Goal: Information Seeking & Learning: Learn about a topic

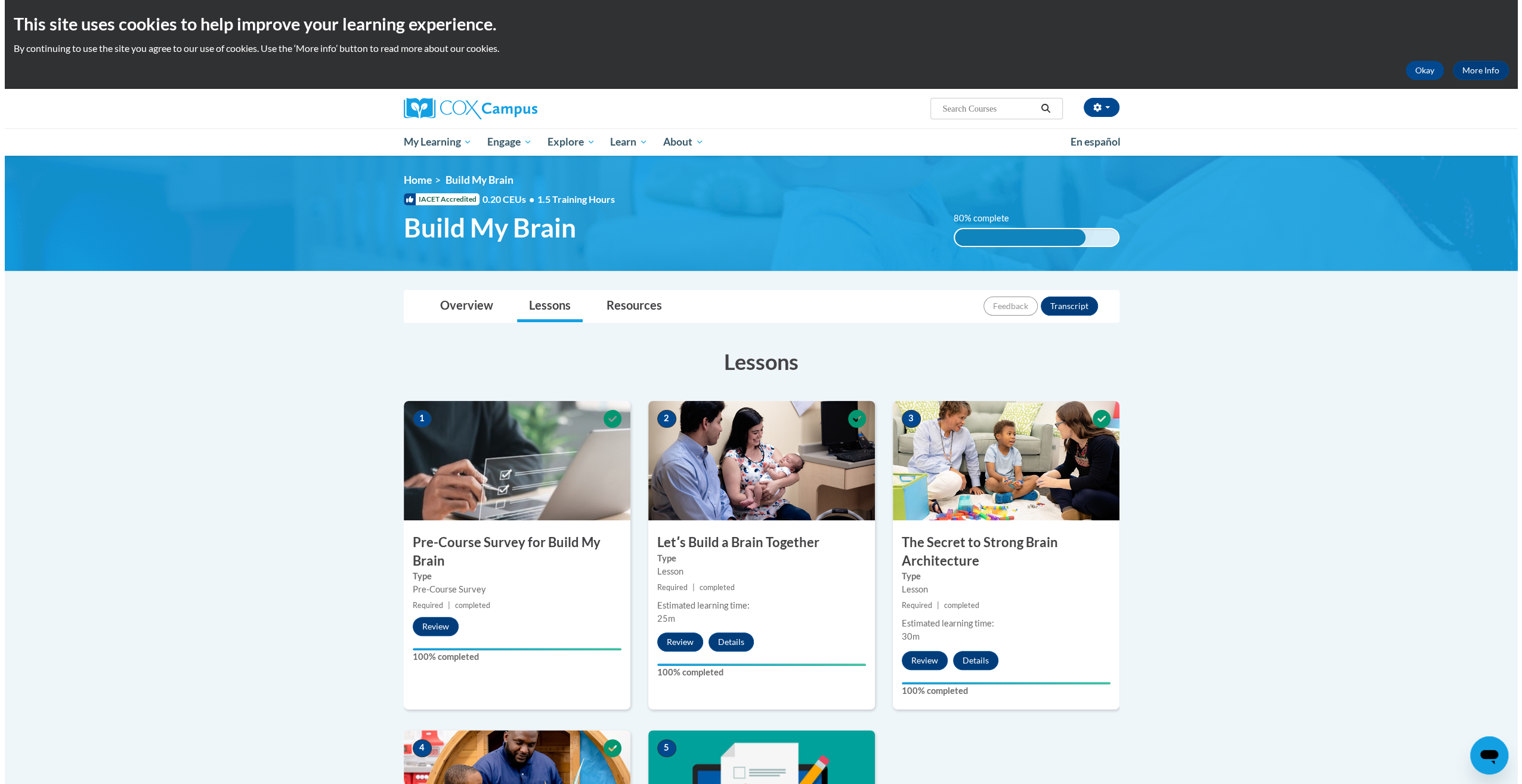
scroll to position [558, 0]
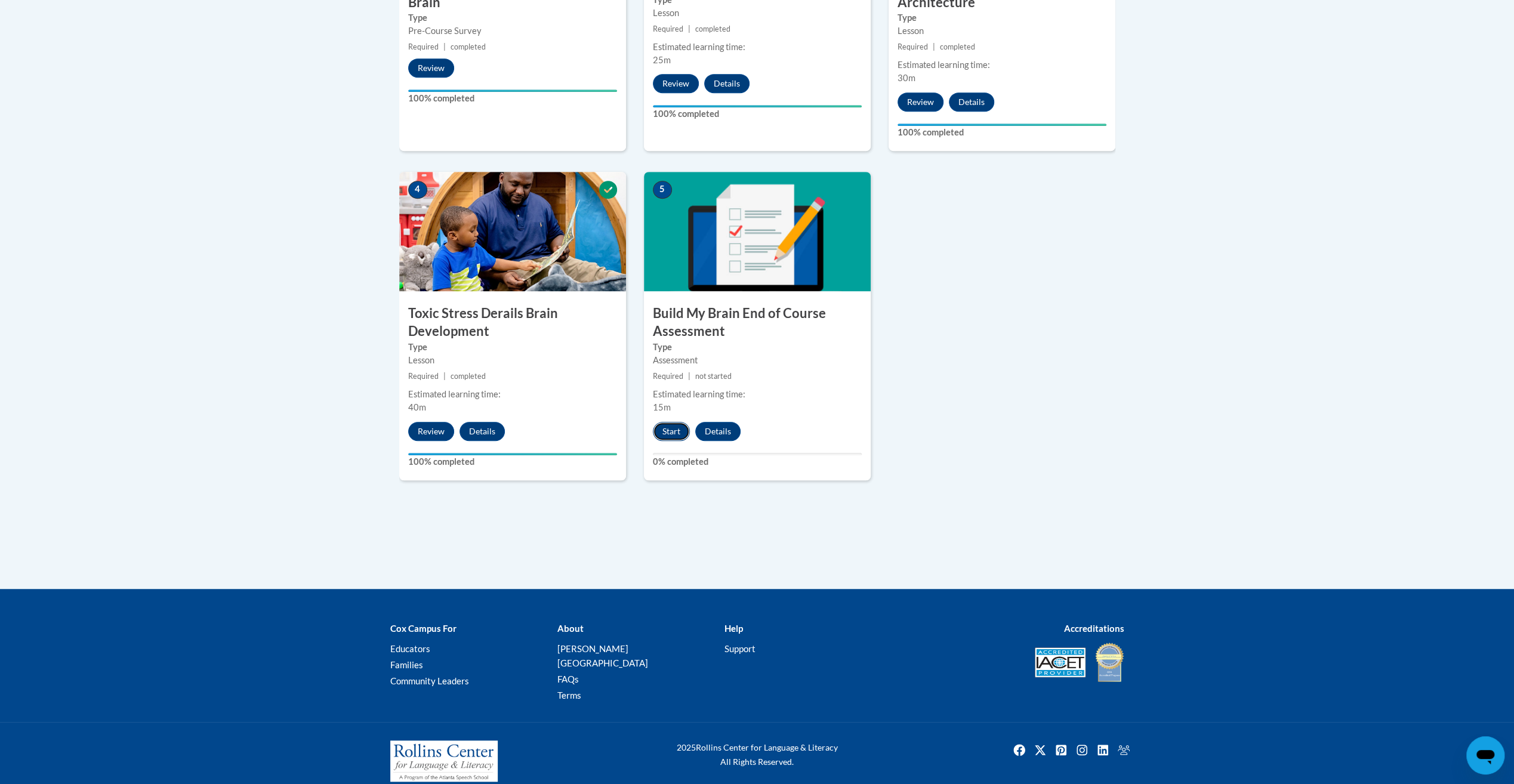
click at [674, 432] on button "Start" at bounding box center [672, 431] width 37 height 19
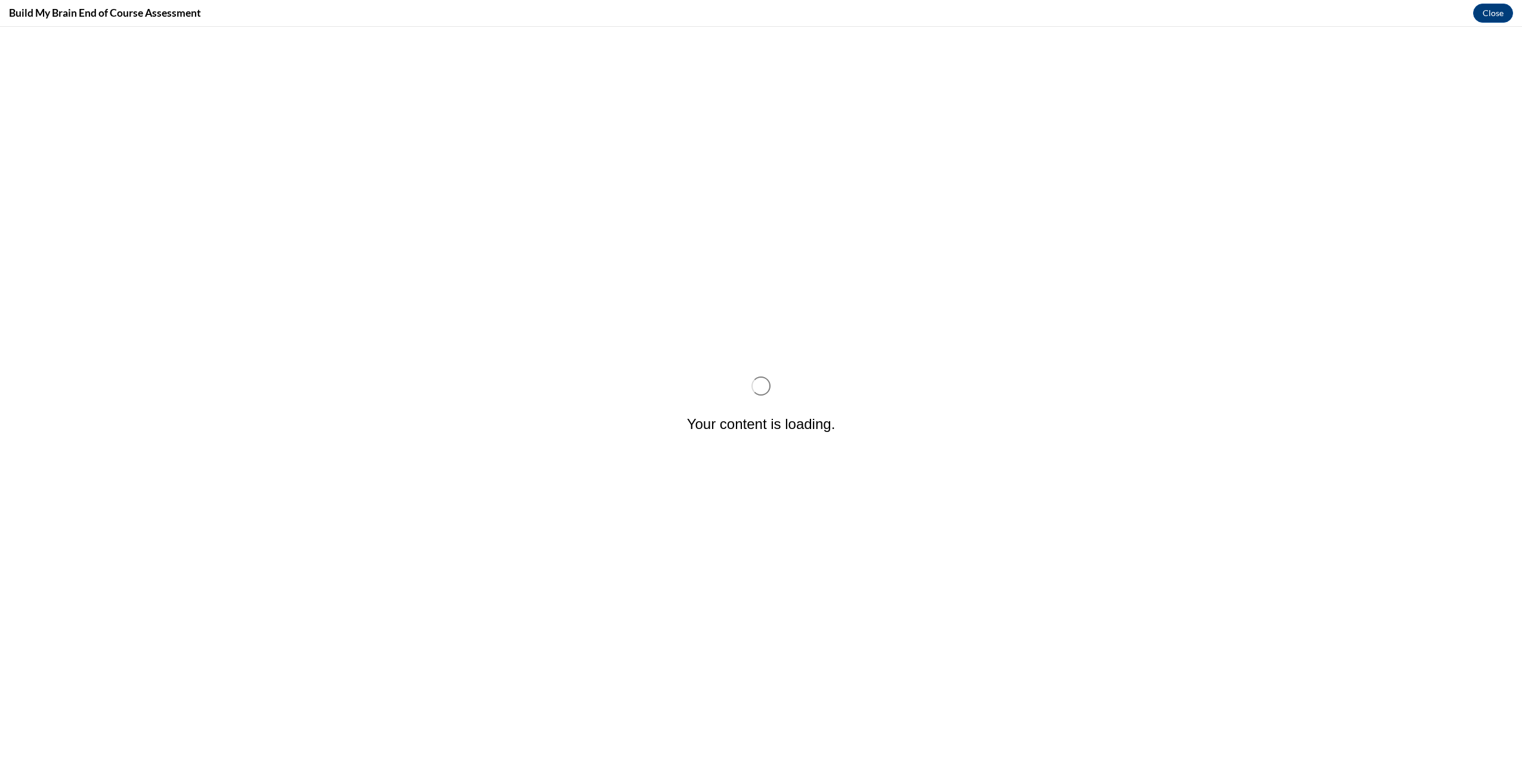
scroll to position [0, 0]
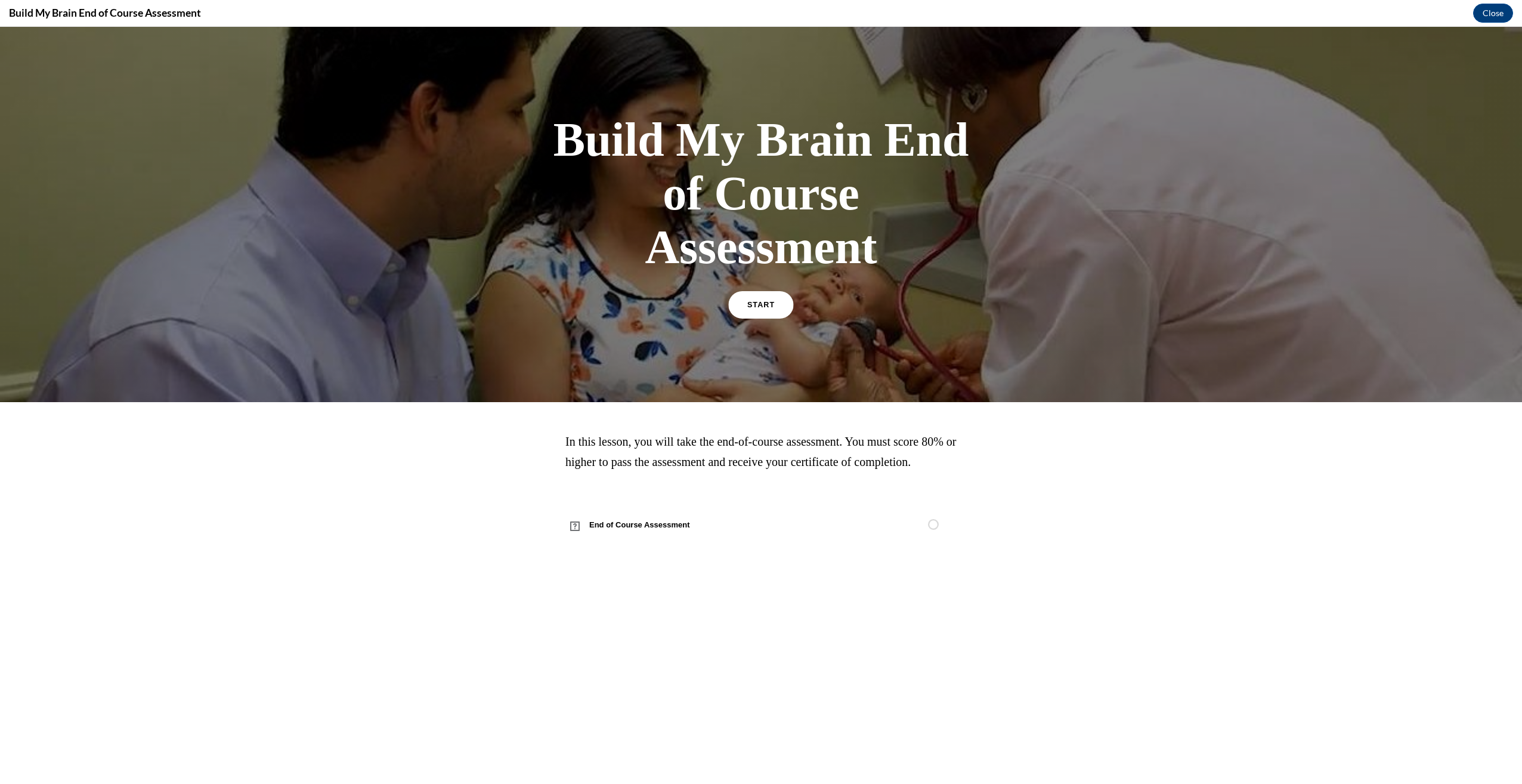
click at [764, 306] on span "START" at bounding box center [761, 304] width 27 height 9
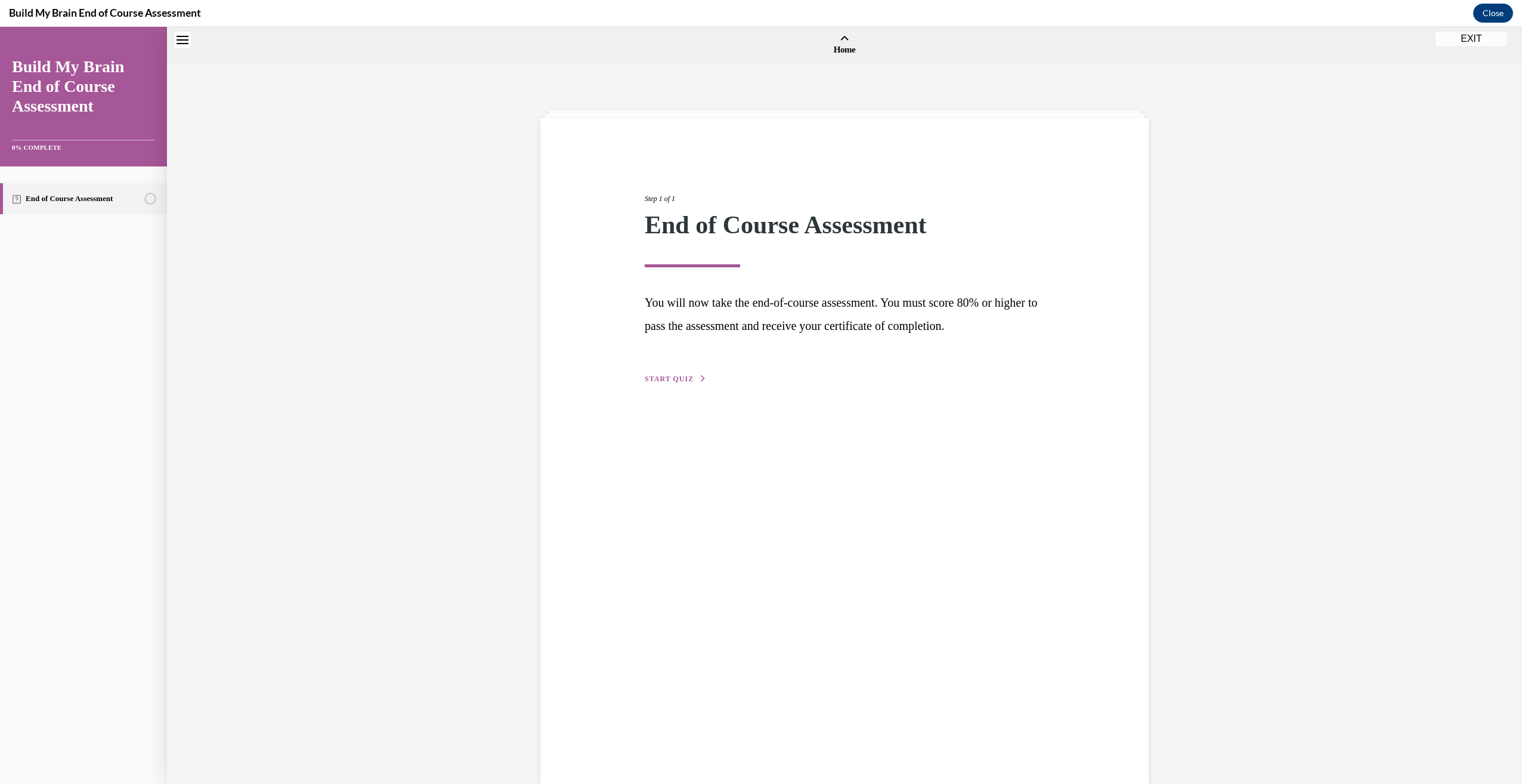
scroll to position [37, 0]
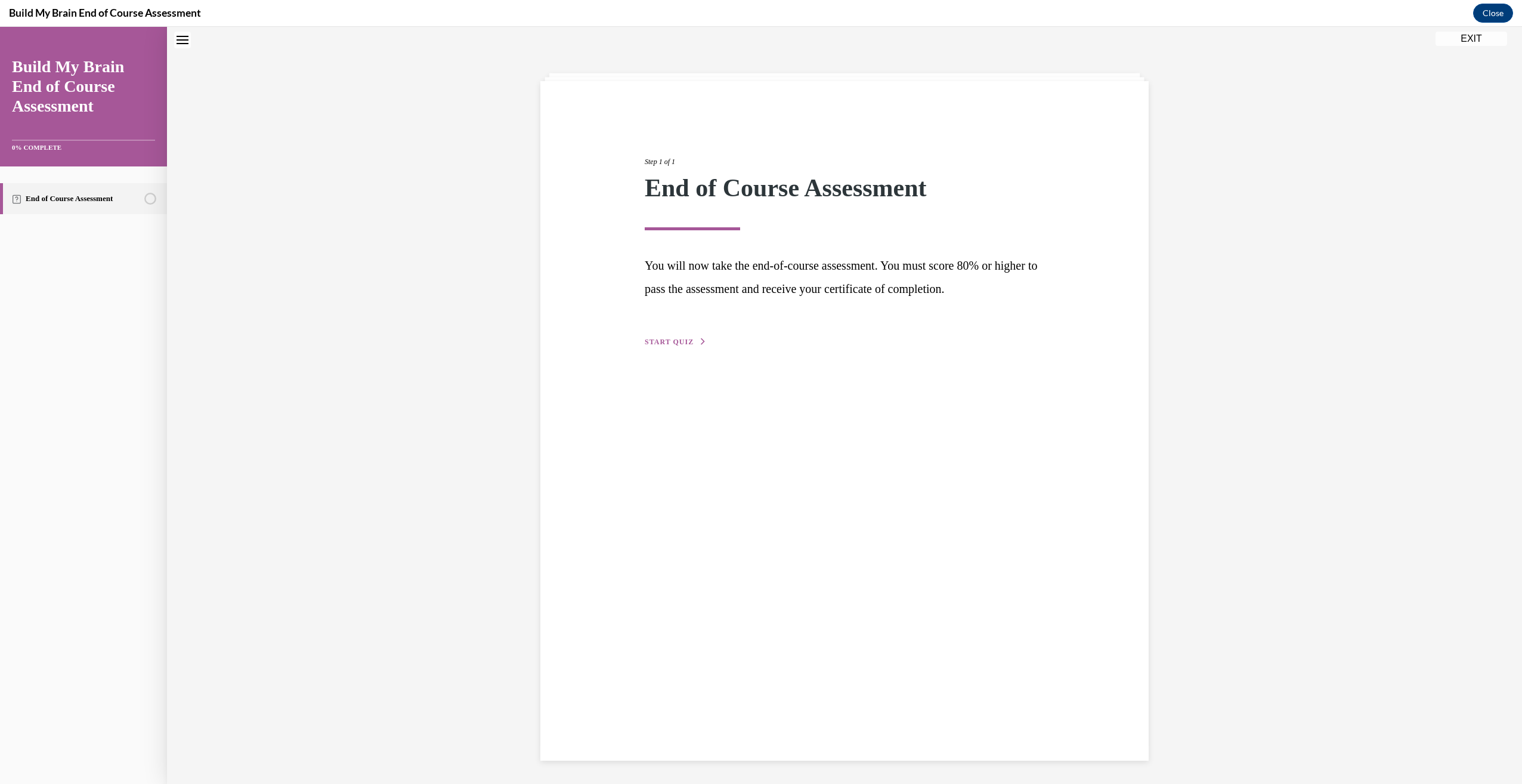
click at [681, 344] on span "START QUIZ" at bounding box center [669, 342] width 49 height 9
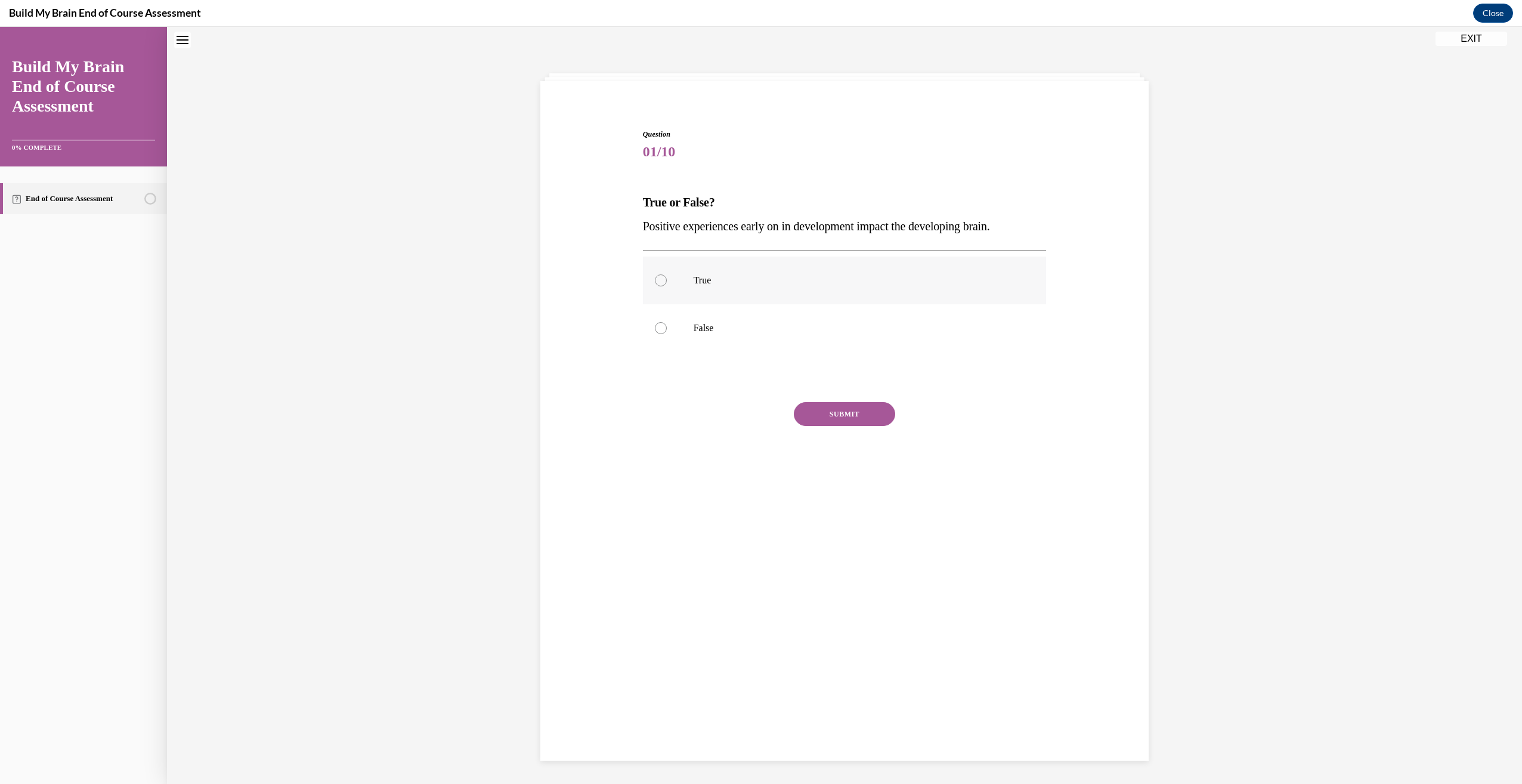
click at [659, 278] on div at bounding box center [661, 280] width 12 height 12
click at [659, 278] on input "True" at bounding box center [661, 280] width 12 height 12
radio input "true"
click at [863, 405] on button "SUBMIT" at bounding box center [845, 414] width 102 height 23
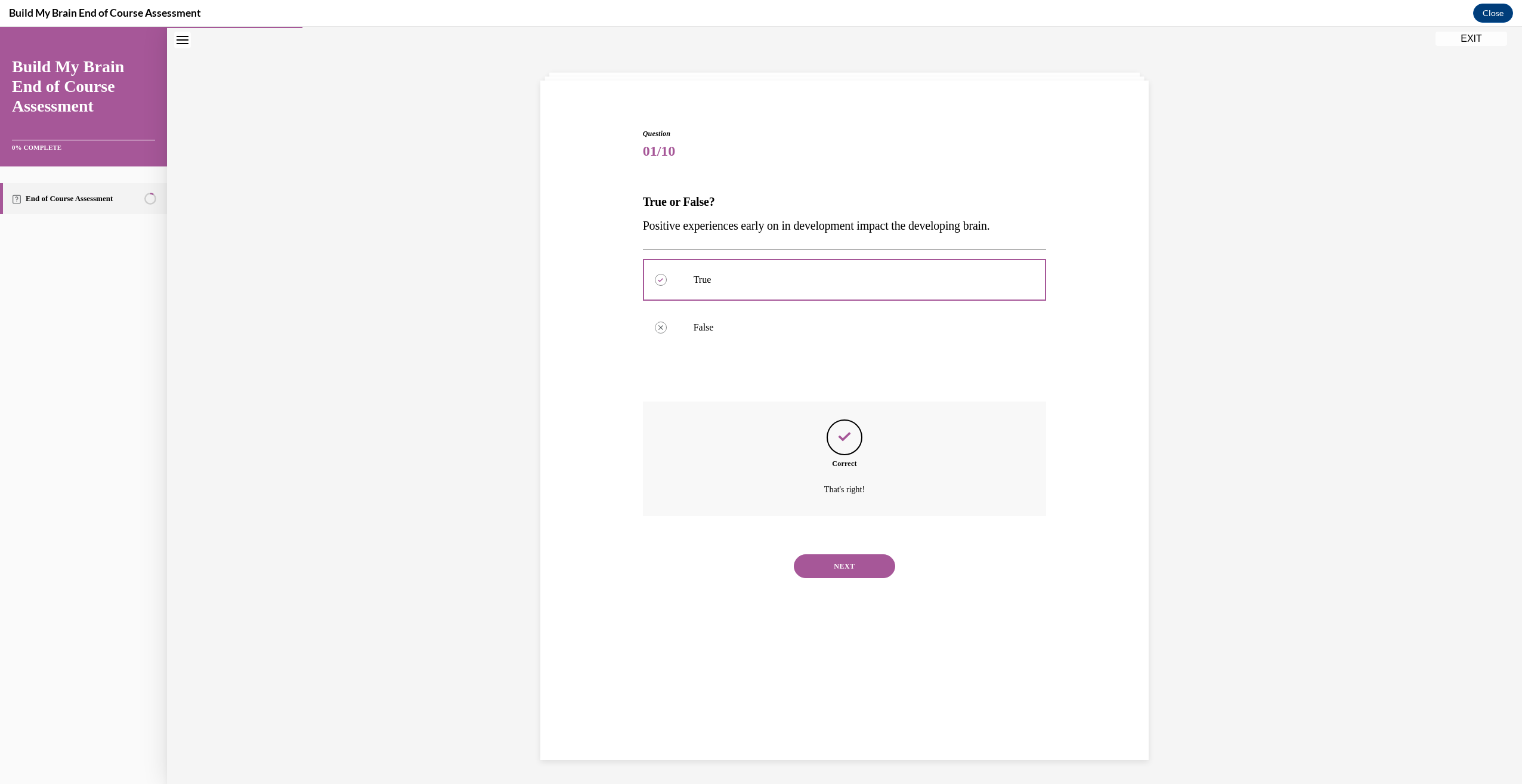
click at [841, 567] on button "NEXT" at bounding box center [845, 566] width 102 height 23
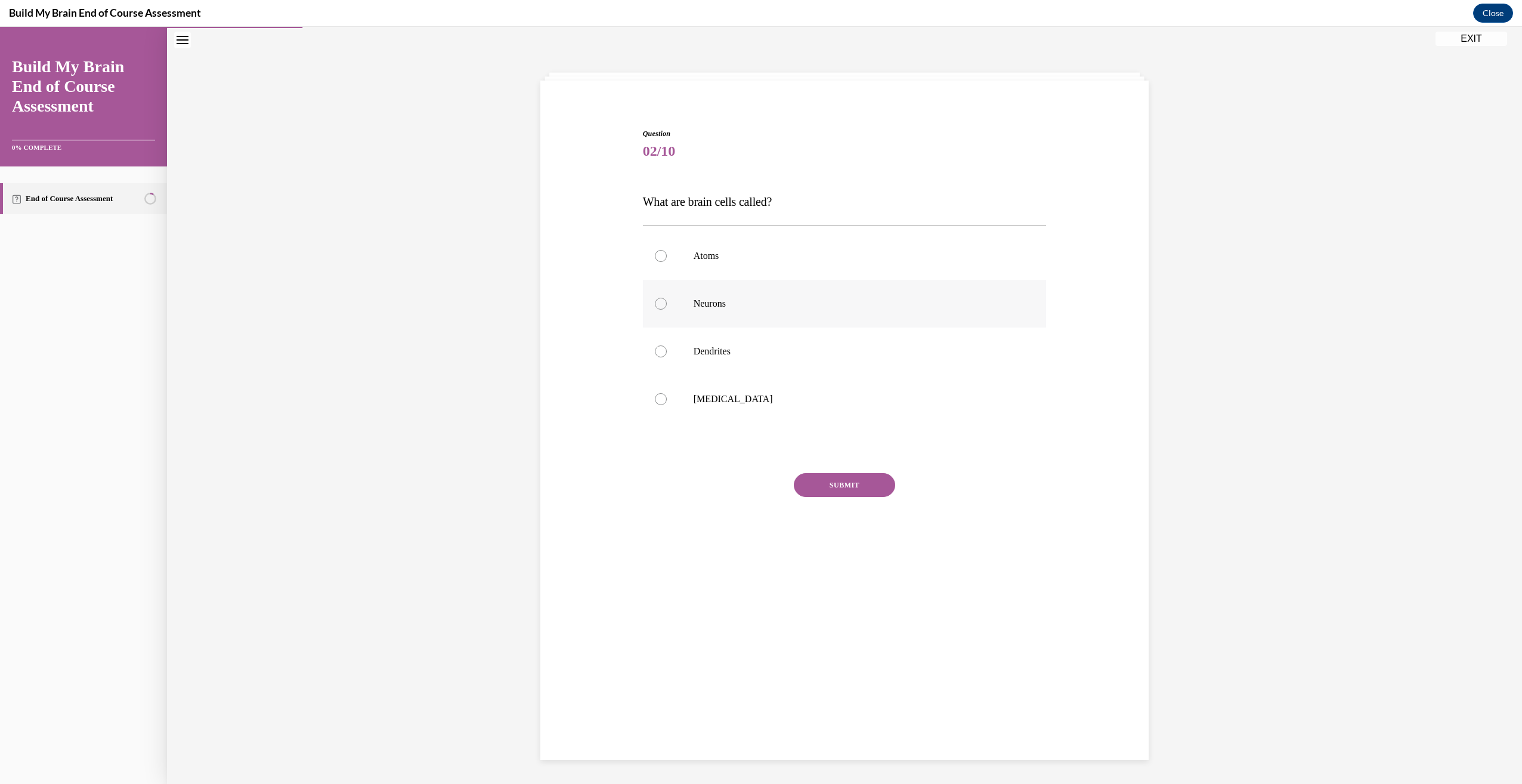
click at [657, 305] on div at bounding box center [661, 303] width 12 height 12
click at [657, 305] on input "Neurons" at bounding box center [661, 303] width 12 height 12
radio input "true"
click at [853, 483] on button "SUBMIT" at bounding box center [845, 484] width 102 height 23
click at [868, 575] on button "NEXT" at bounding box center [845, 578] width 102 height 23
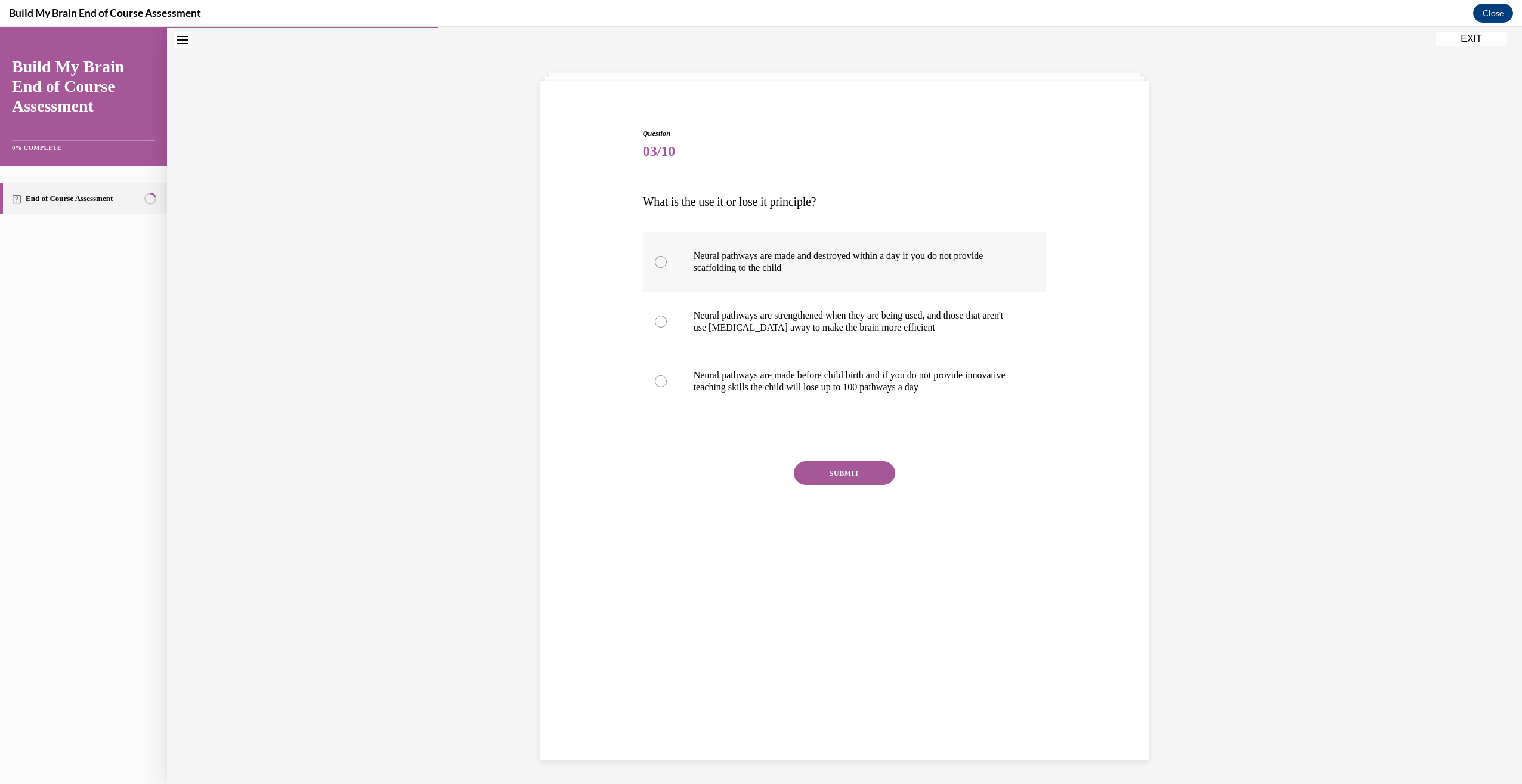
click at [657, 265] on div at bounding box center [661, 261] width 12 height 12
click at [657, 265] on input "Neural pathways are made and destroyed within a day if you do not provide scaff…" at bounding box center [661, 261] width 12 height 12
radio input "true"
click at [847, 467] on button "SUBMIT" at bounding box center [845, 473] width 102 height 23
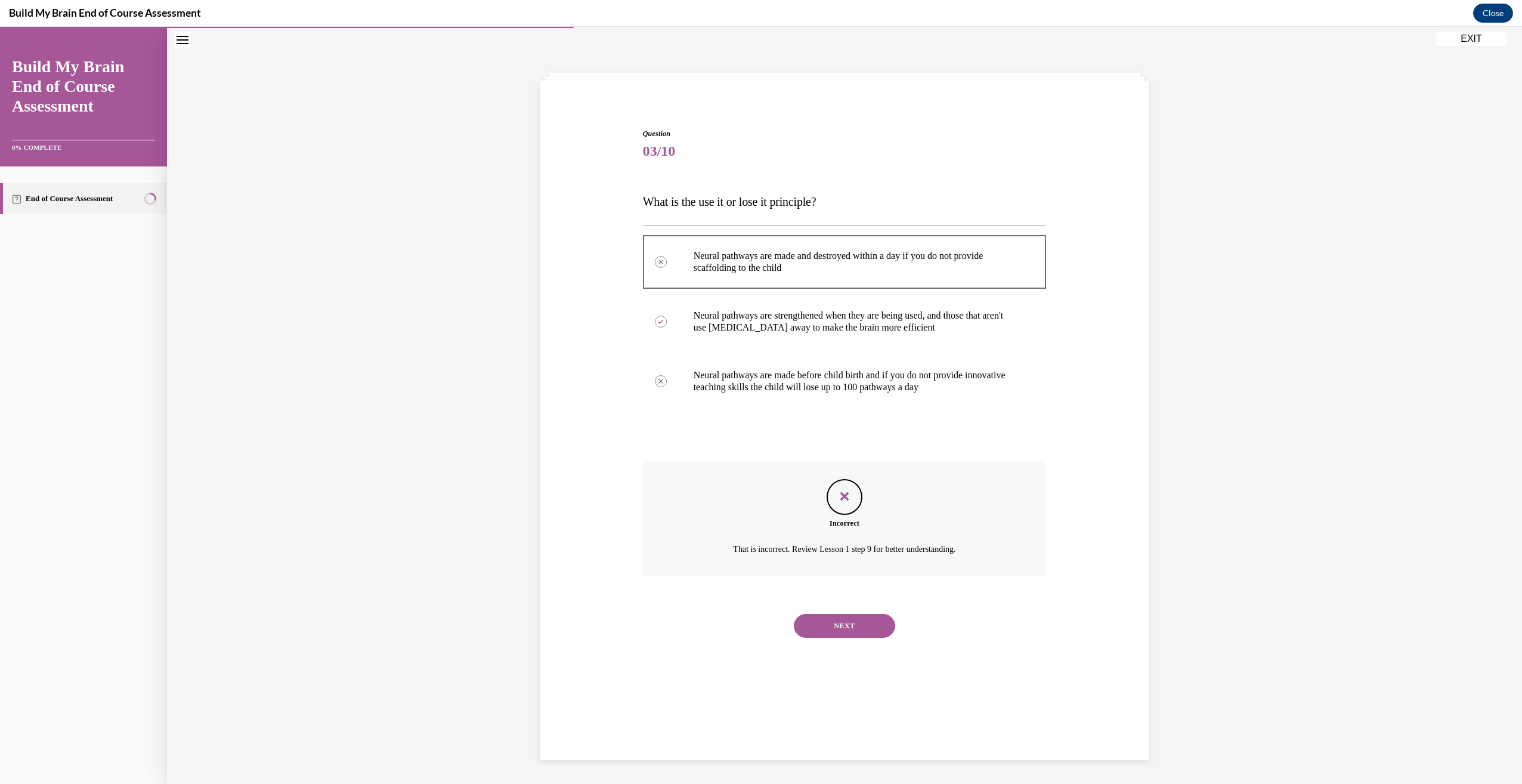
click at [848, 615] on button "NEXT" at bounding box center [845, 625] width 102 height 23
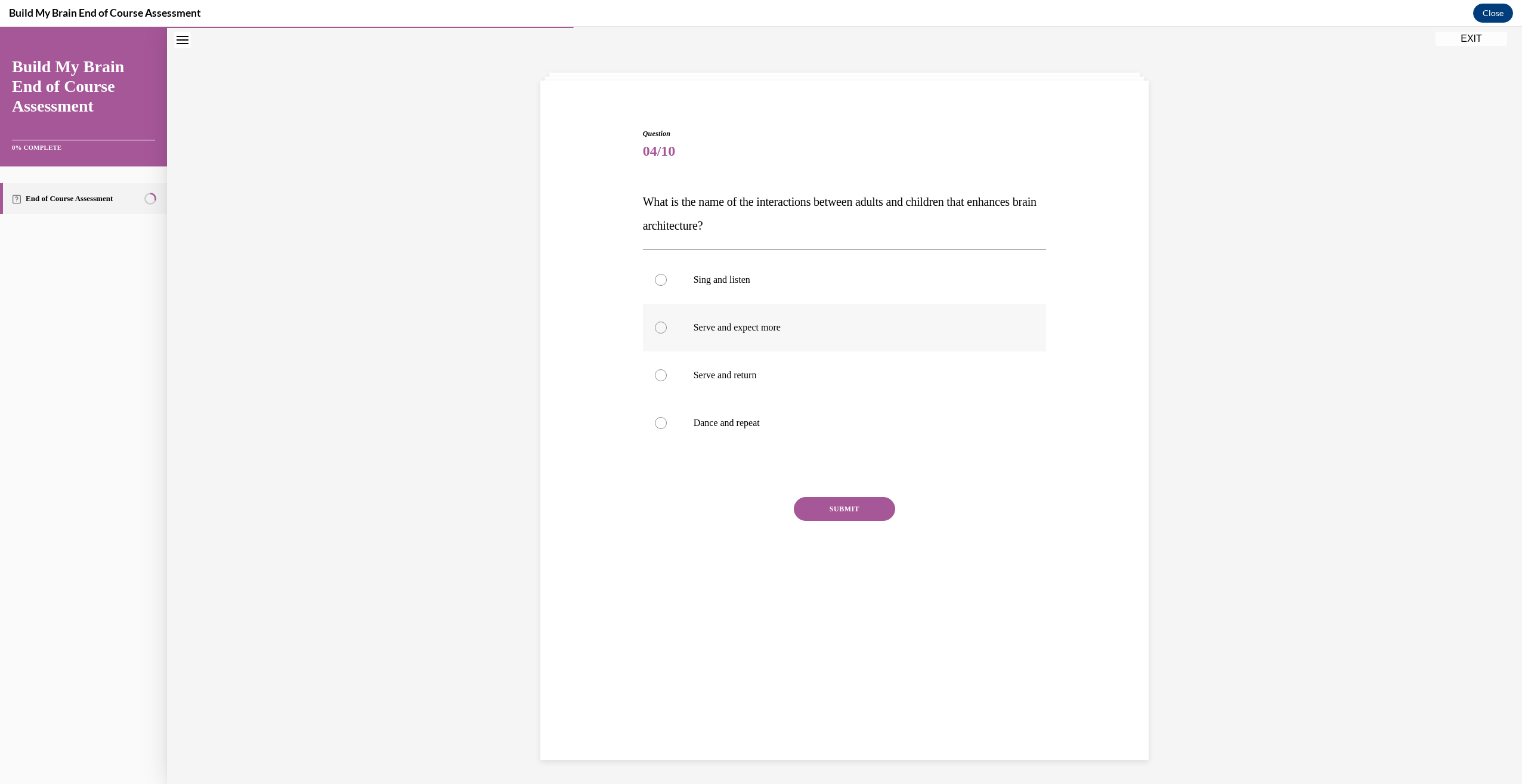
click at [652, 318] on label "Serve and expect more" at bounding box center [845, 327] width 404 height 48
click at [655, 321] on input "Serve and expect more" at bounding box center [661, 327] width 12 height 12
radio input "true"
click at [848, 511] on button "SUBMIT" at bounding box center [845, 509] width 102 height 23
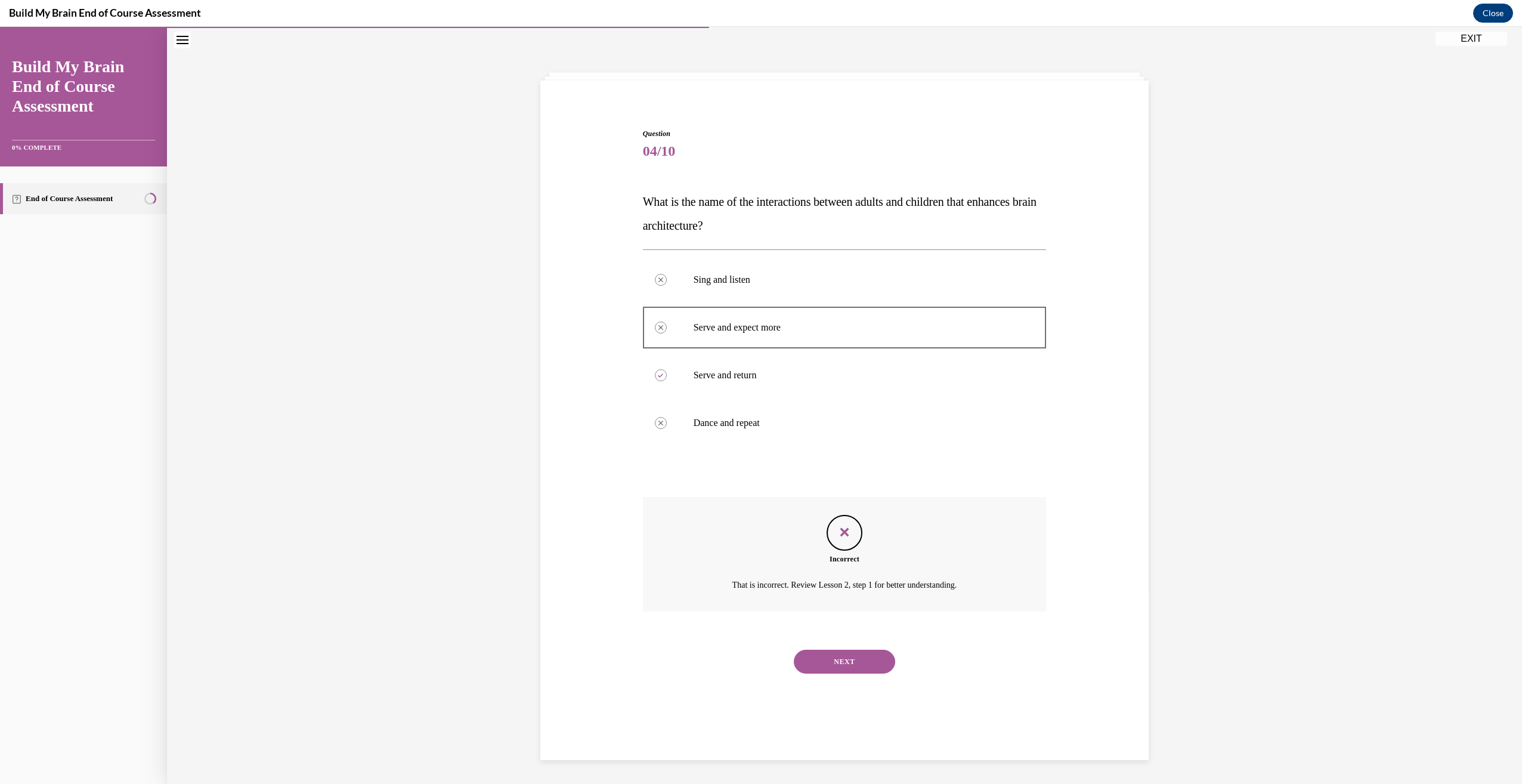
click at [839, 665] on button "NEXT" at bounding box center [845, 662] width 102 height 23
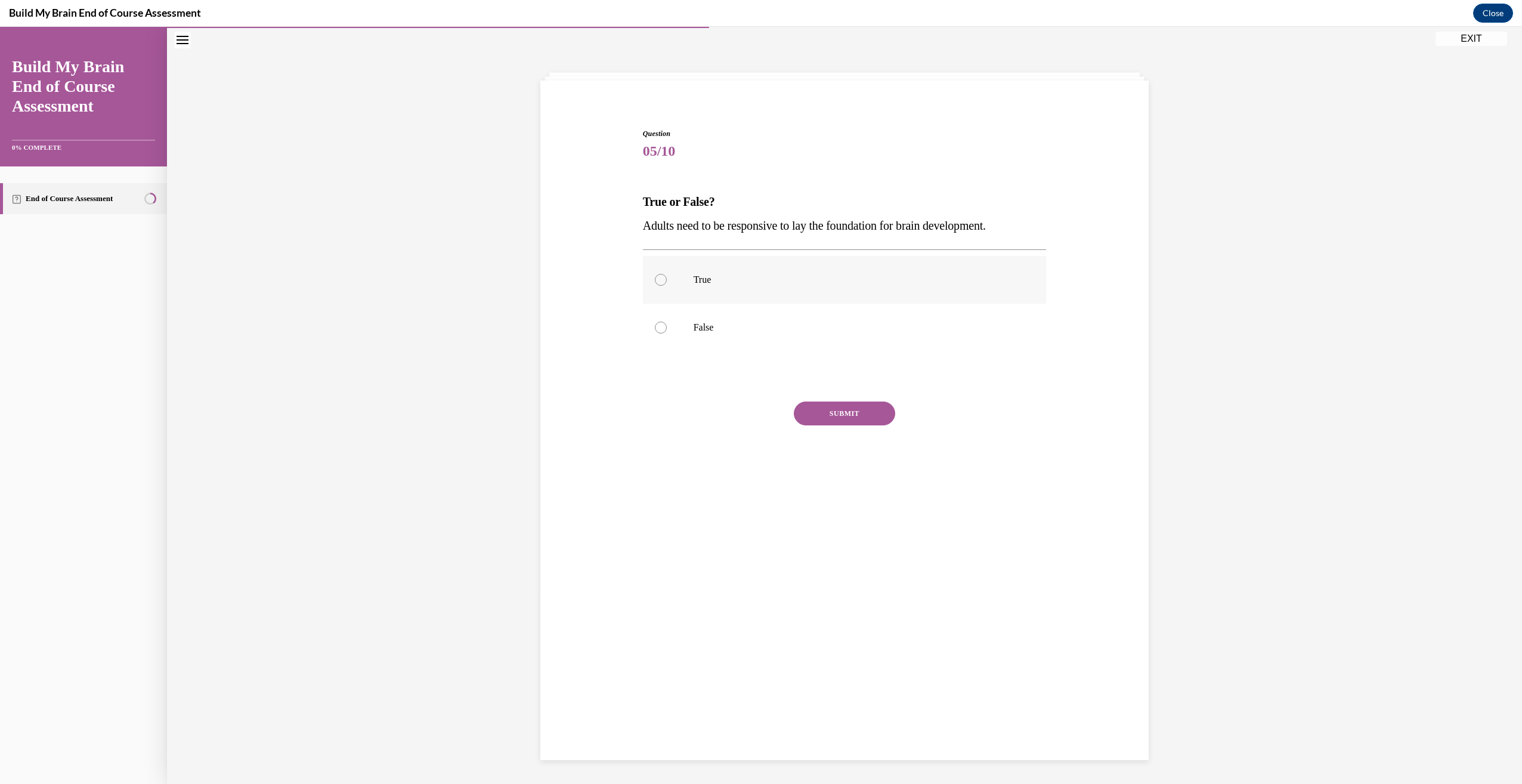
click at [655, 277] on div at bounding box center [661, 280] width 12 height 12
click at [655, 277] on input "True" at bounding box center [661, 280] width 12 height 12
radio input "true"
click at [835, 410] on button "SUBMIT" at bounding box center [845, 413] width 102 height 23
click at [855, 506] on button "NEXT" at bounding box center [845, 507] width 102 height 23
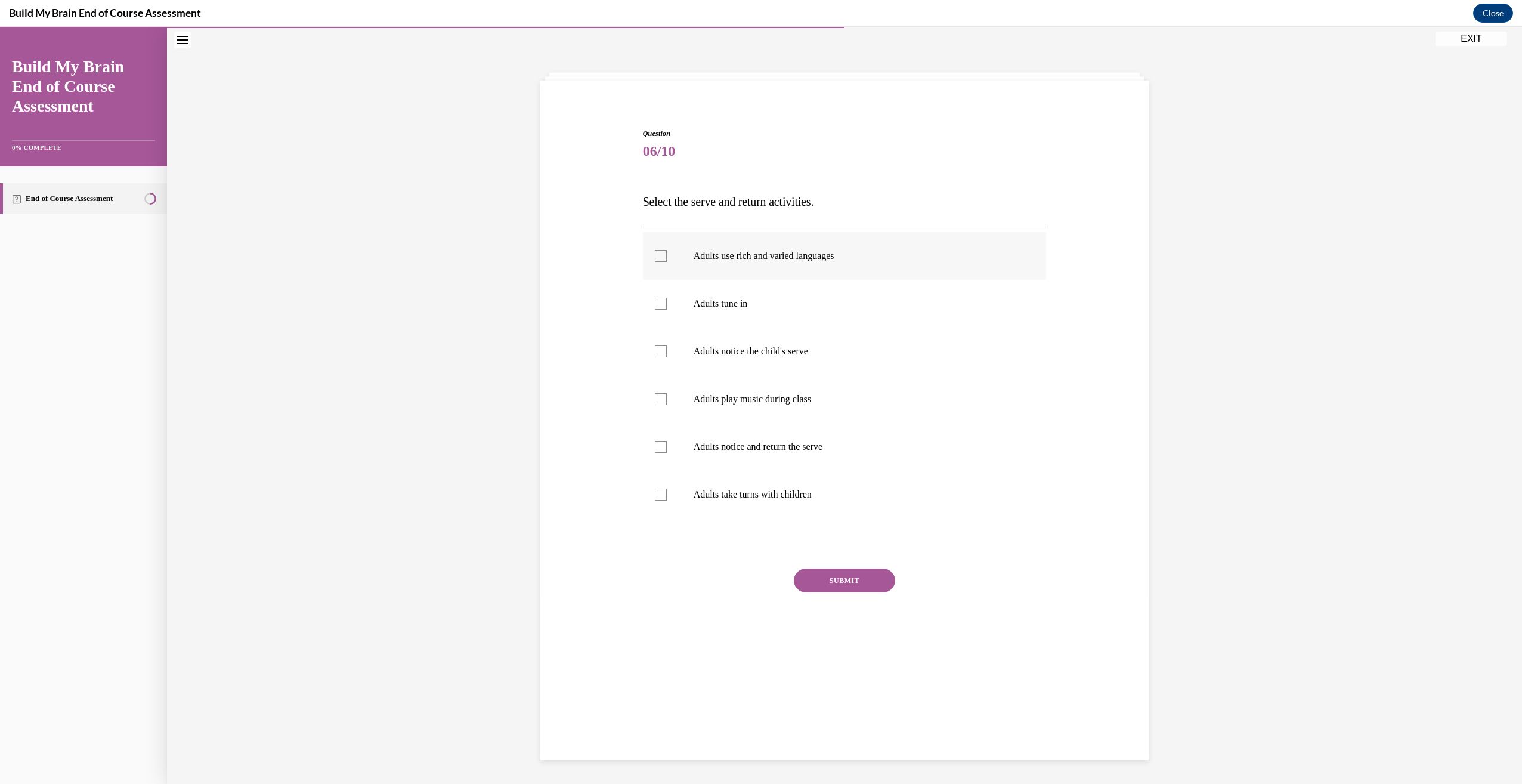
click at [656, 256] on div at bounding box center [661, 255] width 12 height 12
click at [656, 256] on input "Adults use rich and varied languages" at bounding box center [661, 255] width 12 height 12
checkbox input "true"
click at [838, 576] on button "SUBMIT" at bounding box center [845, 580] width 102 height 23
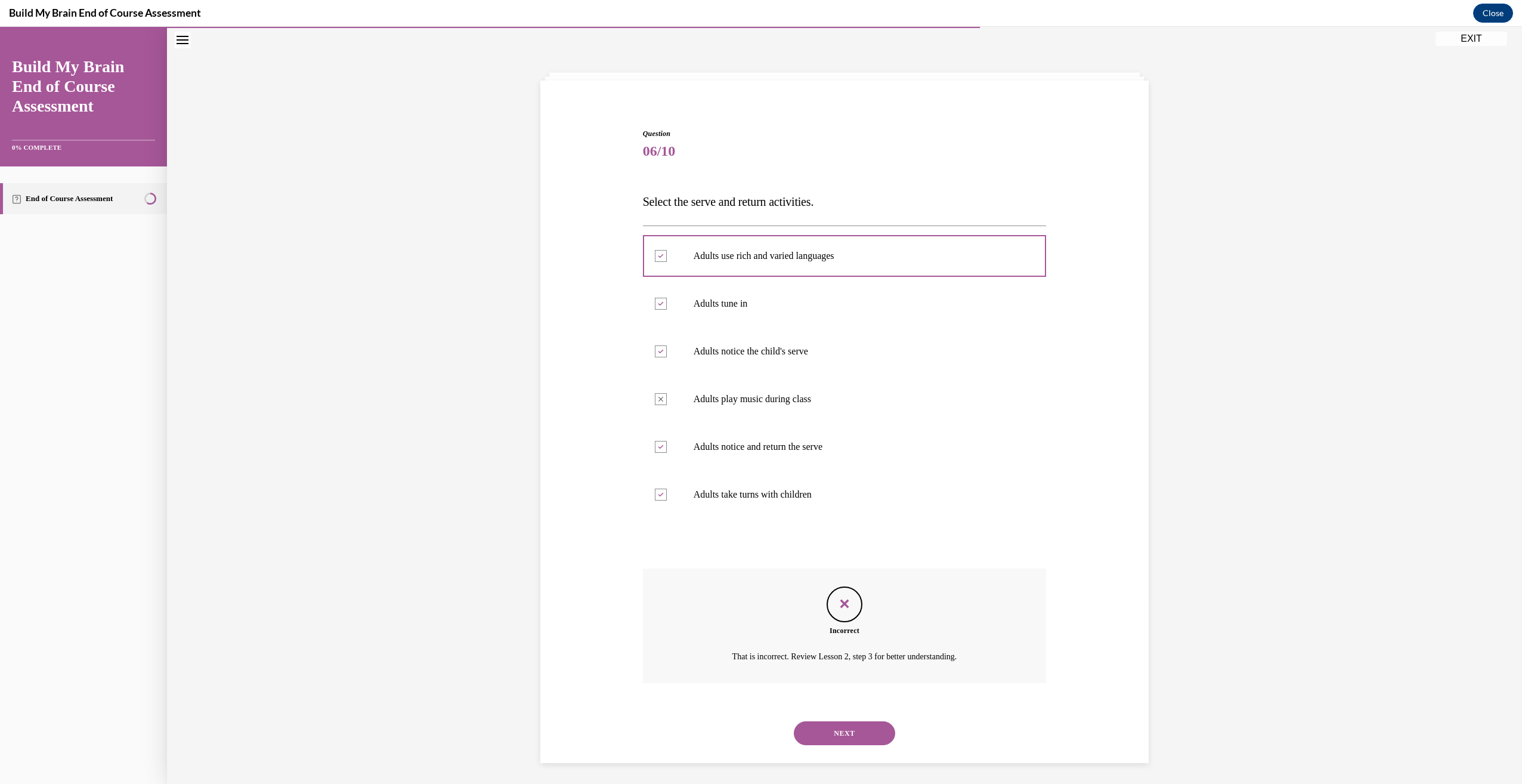
scroll to position [40, 0]
click at [854, 723] on button "NEXT" at bounding box center [845, 730] width 102 height 23
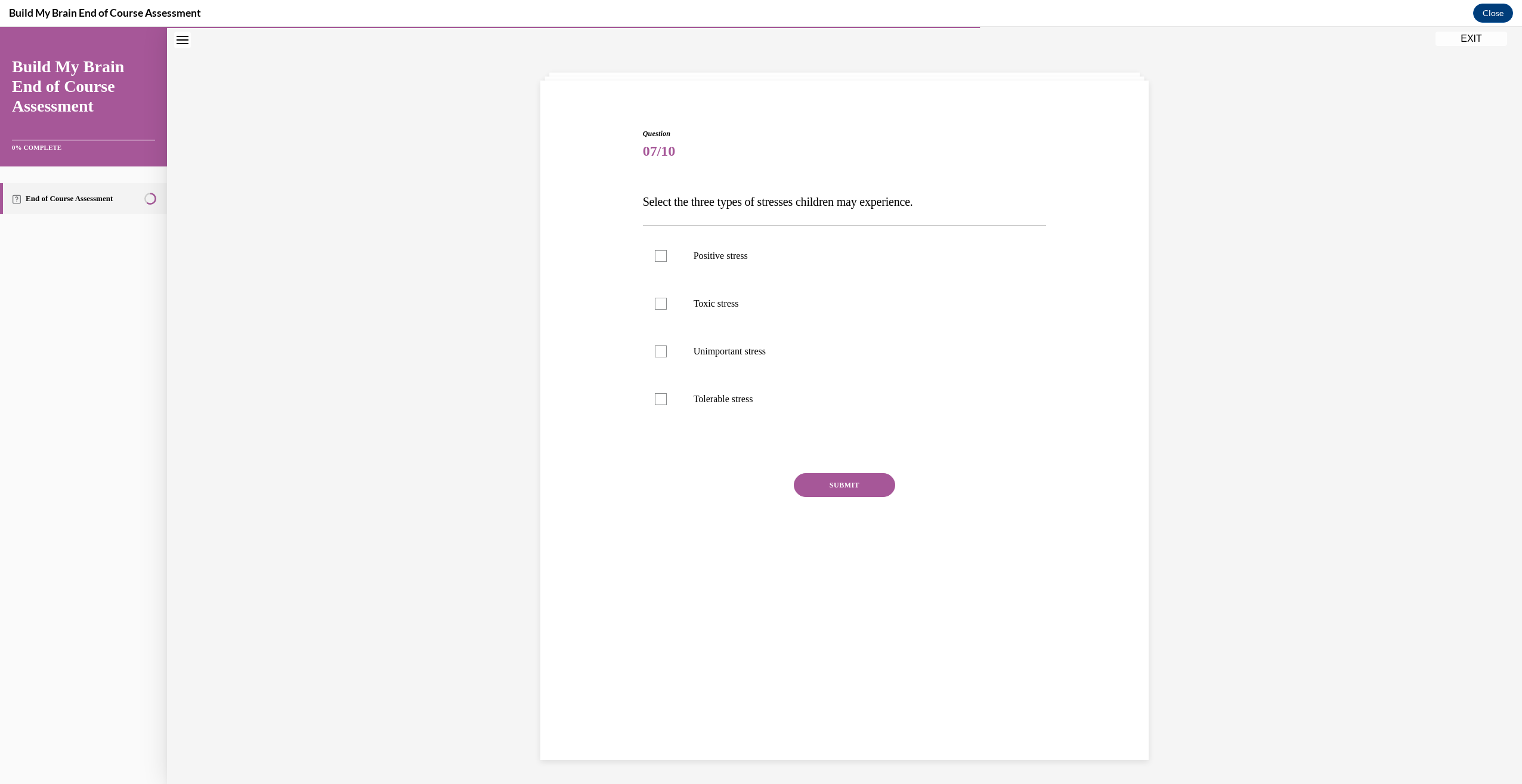
scroll to position [37, 0]
click at [656, 257] on div at bounding box center [661, 255] width 12 height 12
click at [656, 257] on input "Positive stress" at bounding box center [661, 255] width 12 height 12
checkbox input "true"
click at [655, 301] on div at bounding box center [661, 303] width 12 height 12
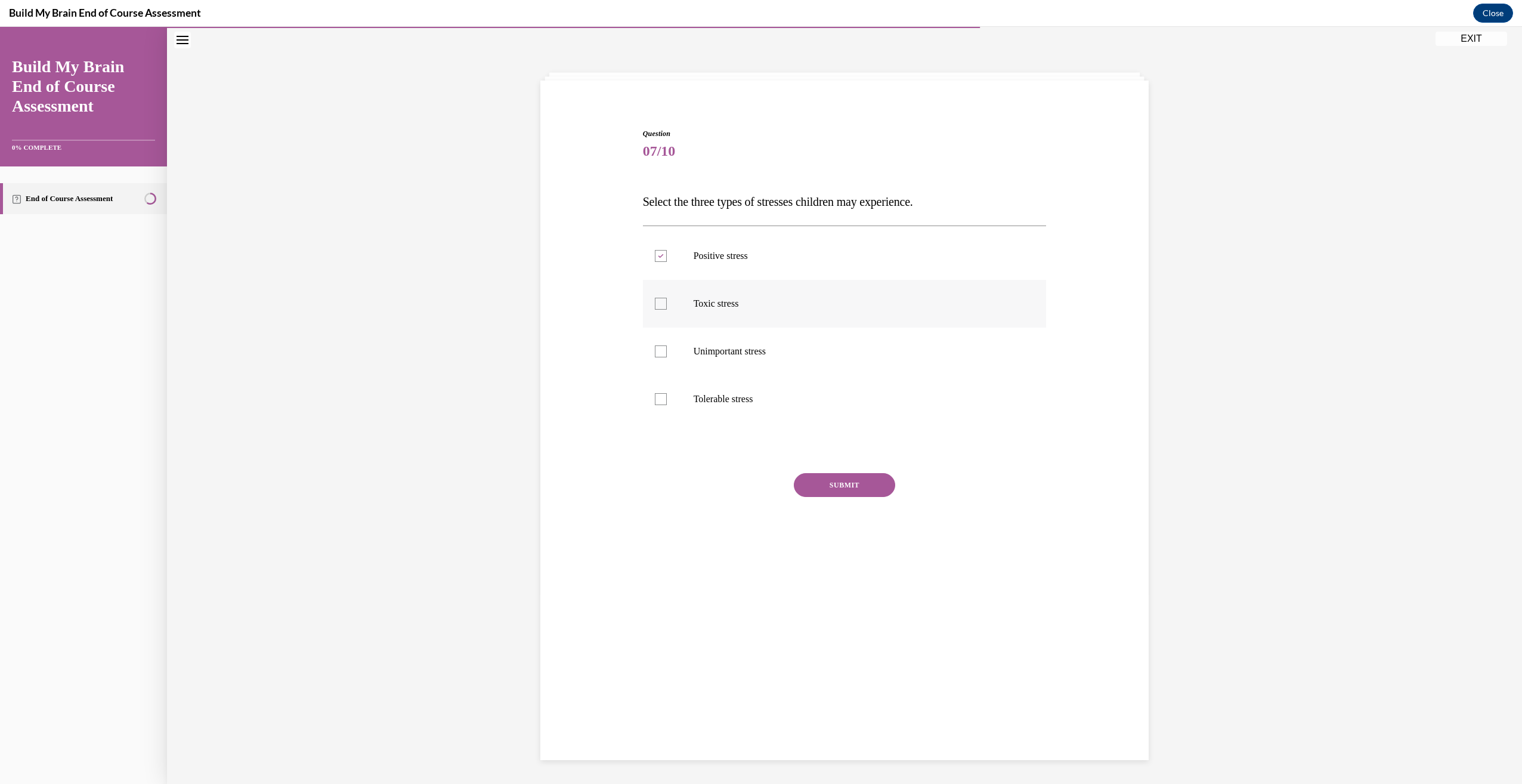
click at [655, 301] on input "Toxic stress" at bounding box center [661, 303] width 12 height 12
checkbox input "true"
click at [657, 397] on div at bounding box center [661, 399] width 12 height 12
click at [657, 397] on input "Tolerable stress" at bounding box center [661, 399] width 12 height 12
checkbox input "true"
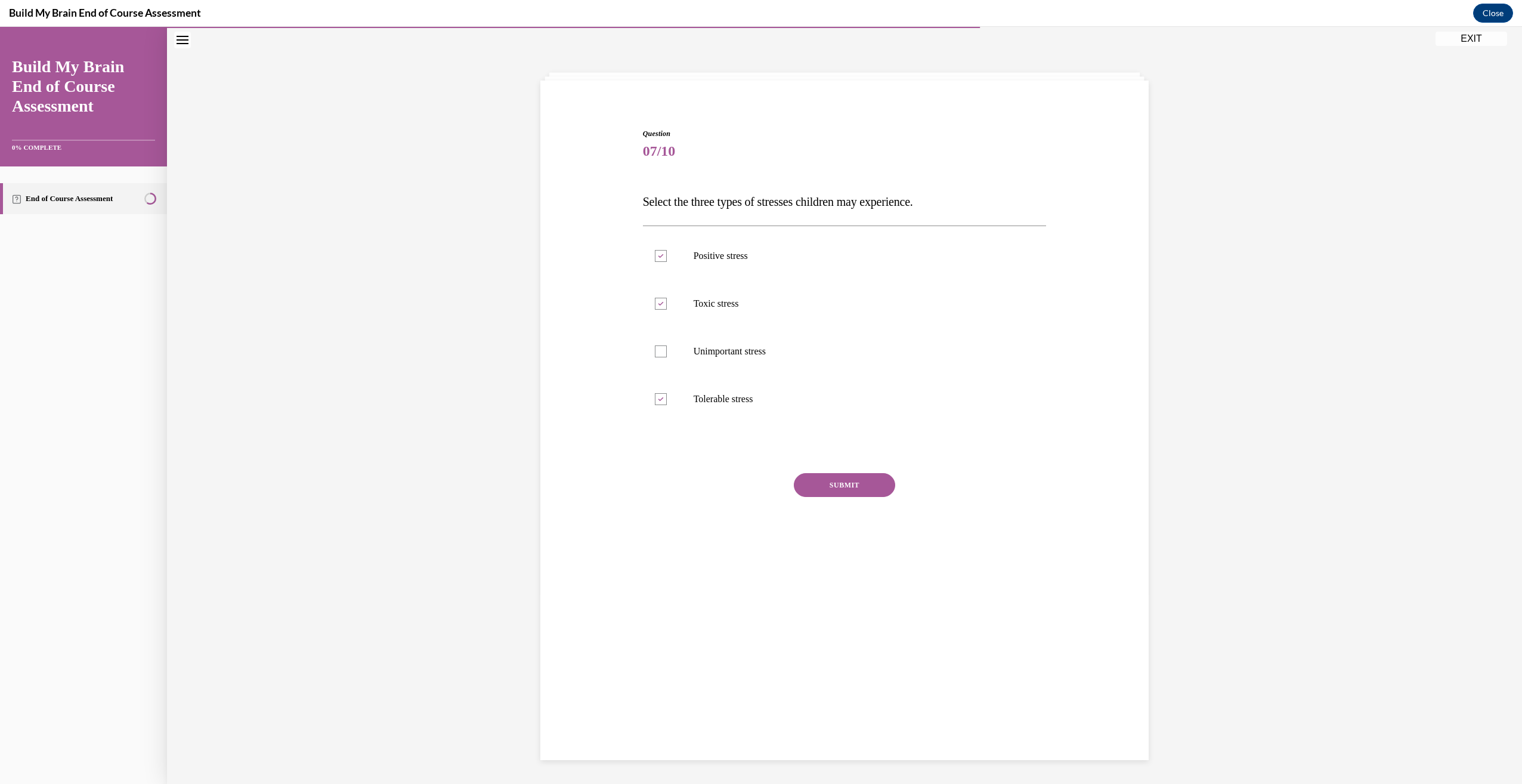
click at [855, 482] on button "SUBMIT" at bounding box center [845, 484] width 102 height 23
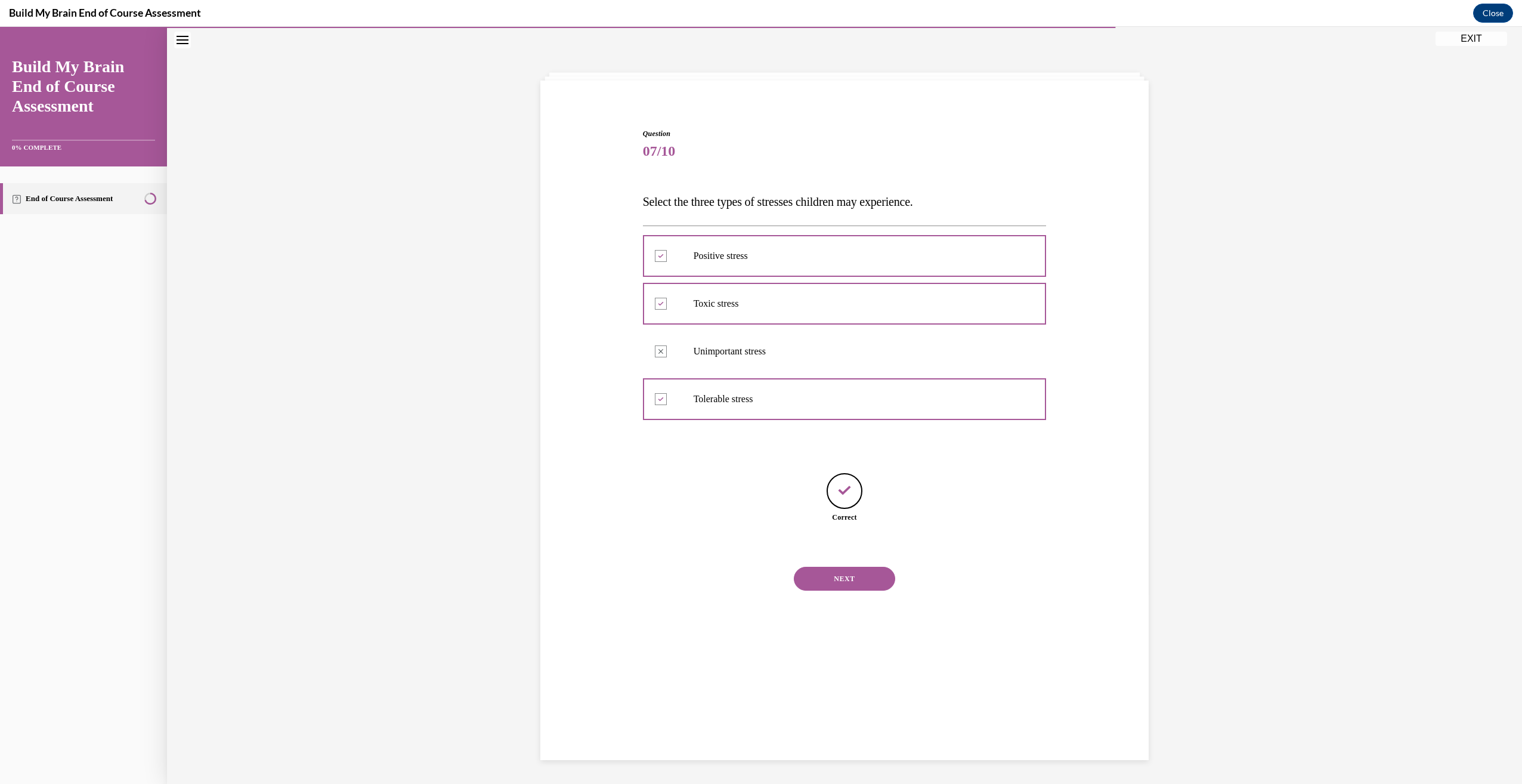
click at [856, 572] on button "NEXT" at bounding box center [845, 578] width 102 height 23
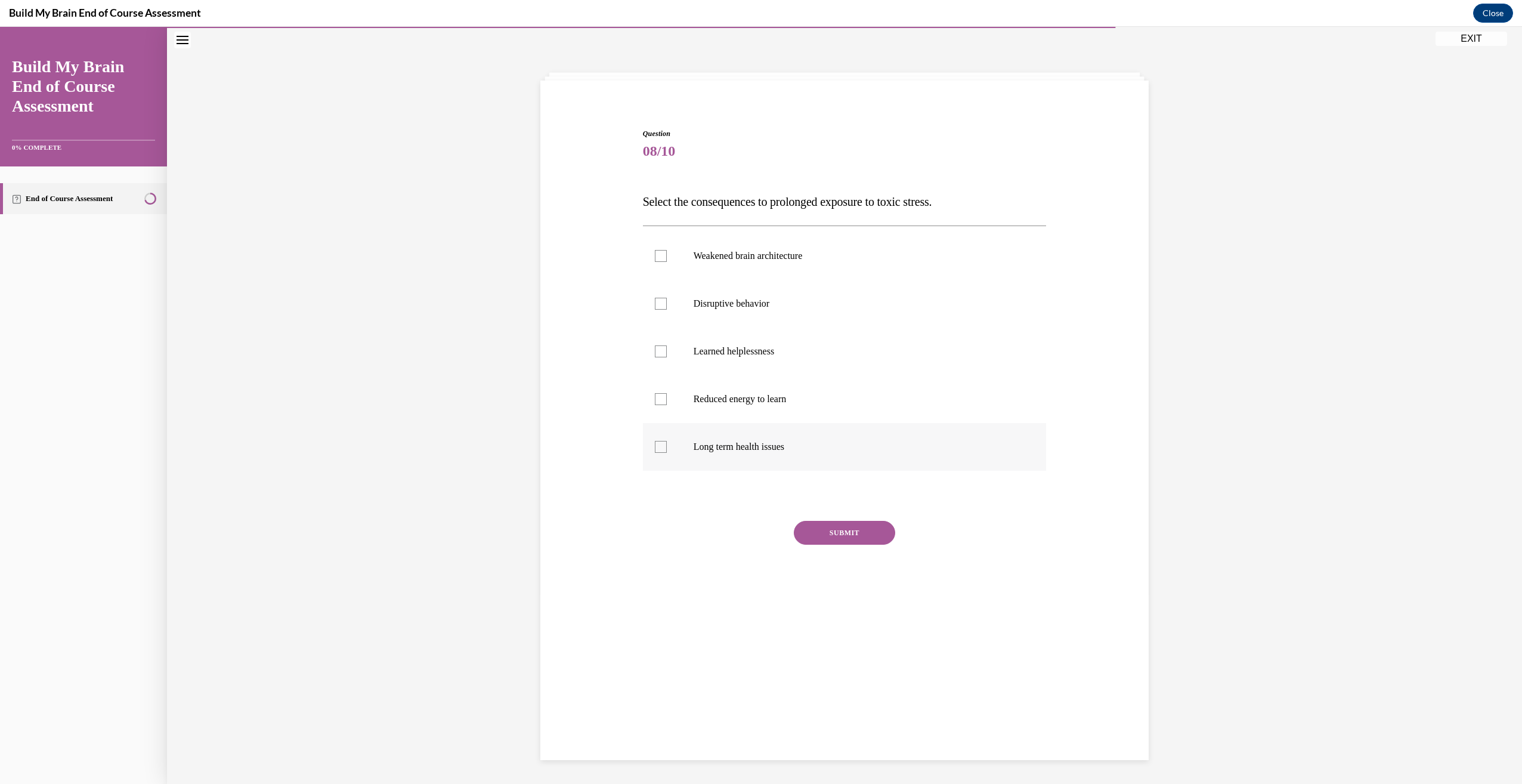
click at [659, 447] on div at bounding box center [661, 446] width 12 height 12
click at [659, 447] on input "Long term health issues" at bounding box center [661, 446] width 12 height 12
checkbox input "true"
click at [857, 522] on button "SUBMIT" at bounding box center [845, 532] width 102 height 23
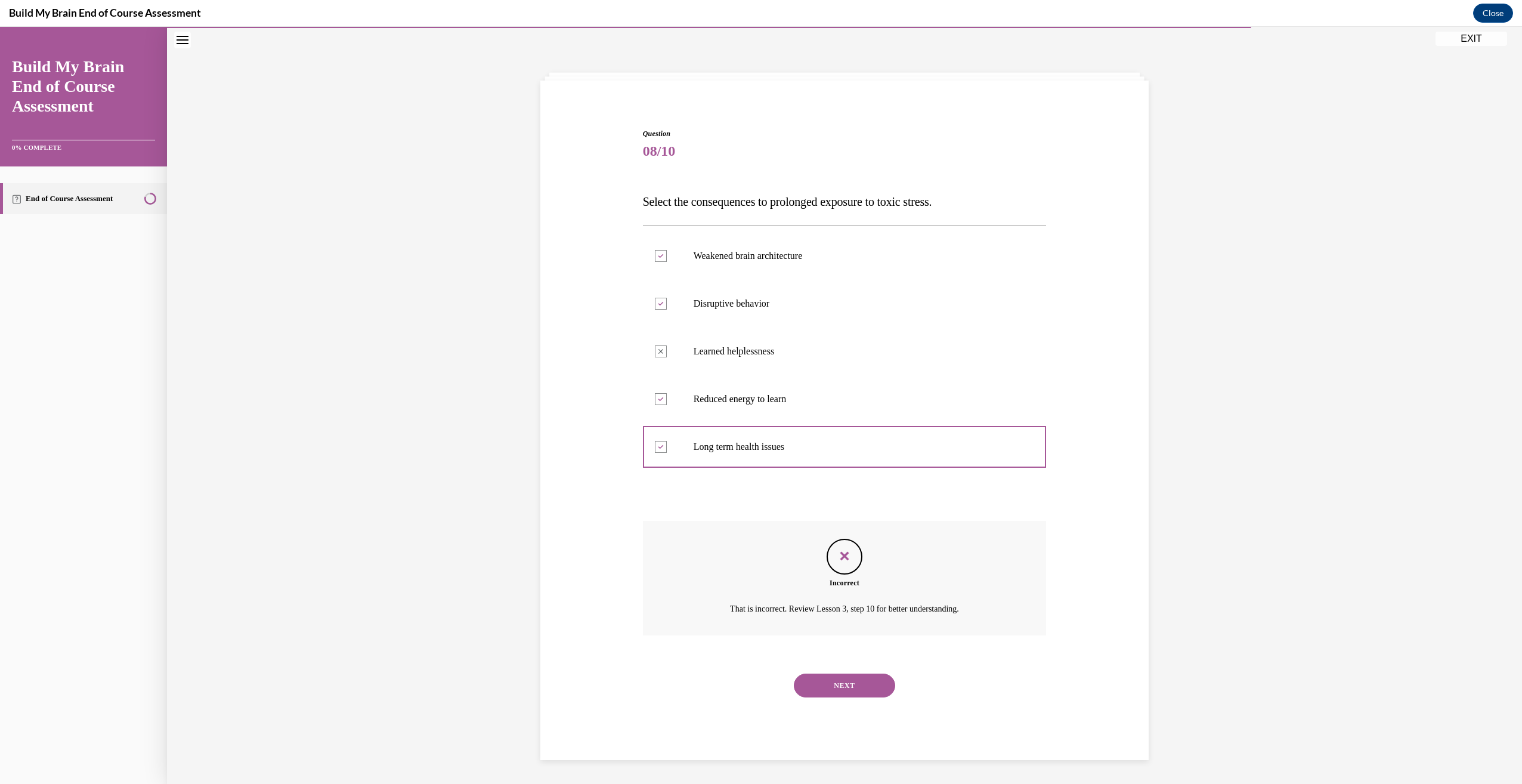
click at [849, 680] on button "NEXT" at bounding box center [845, 685] width 102 height 23
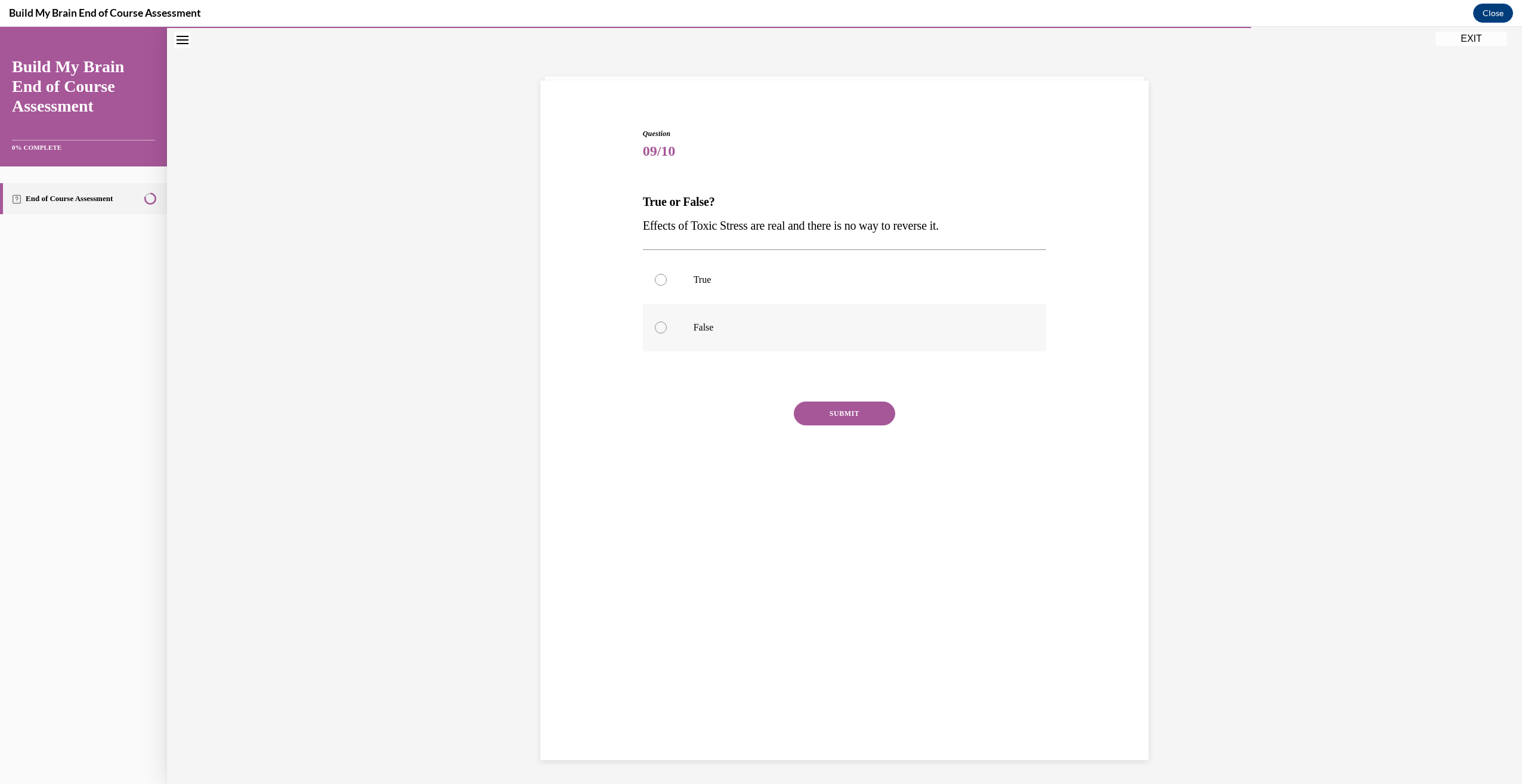
click at [655, 327] on div at bounding box center [661, 327] width 12 height 12
click at [655, 327] on input "False" at bounding box center [661, 327] width 12 height 12
radio input "true"
click at [842, 414] on button "SUBMIT" at bounding box center [845, 413] width 102 height 23
click at [847, 506] on button "NEXT" at bounding box center [845, 507] width 102 height 23
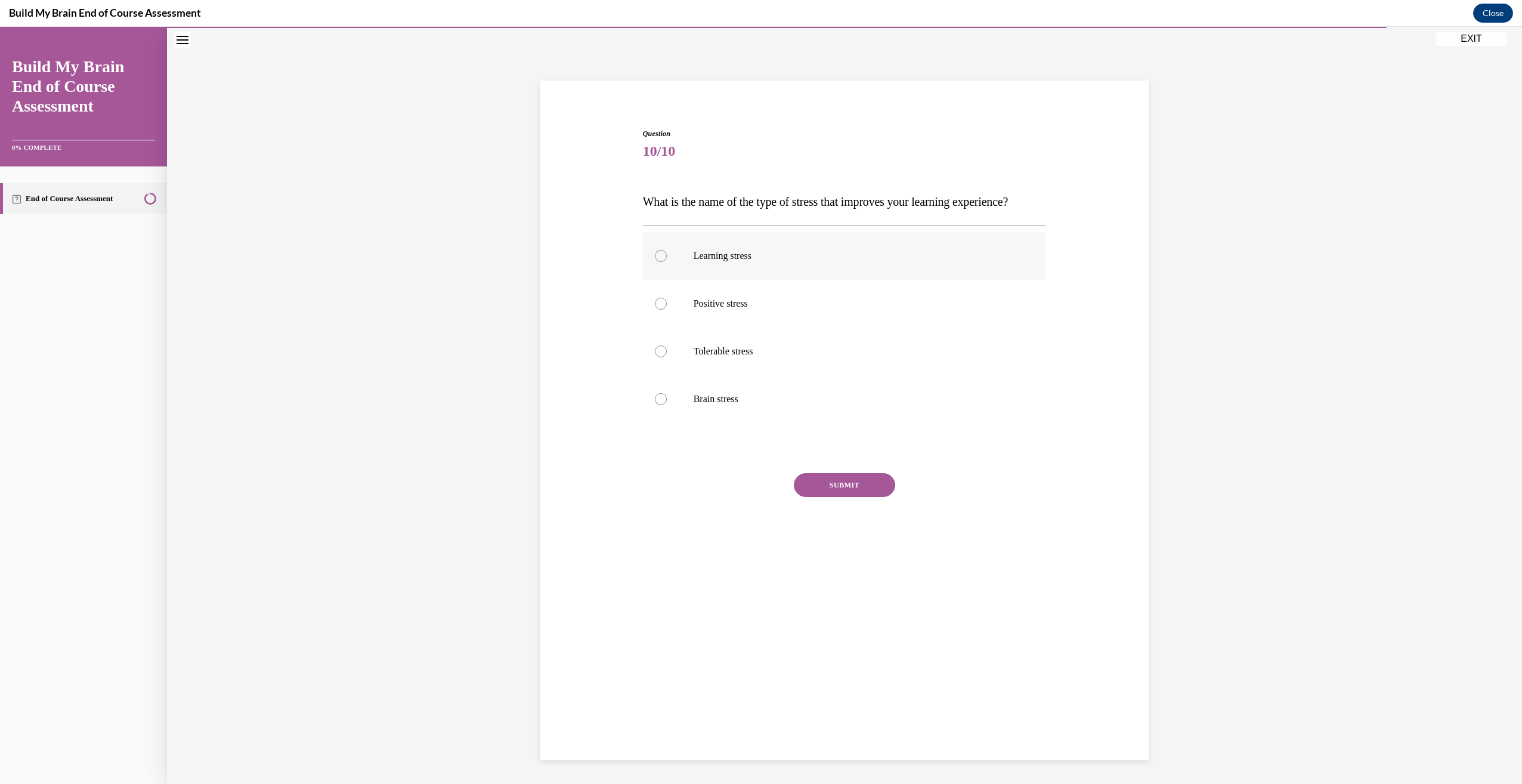
click at [649, 273] on label "Learning stress" at bounding box center [845, 255] width 404 height 48
click at [655, 261] on input "Learning stress" at bounding box center [661, 255] width 12 height 12
radio input "true"
click at [657, 309] on div at bounding box center [661, 303] width 12 height 12
click at [657, 309] on input "Positive stress" at bounding box center [661, 303] width 12 height 12
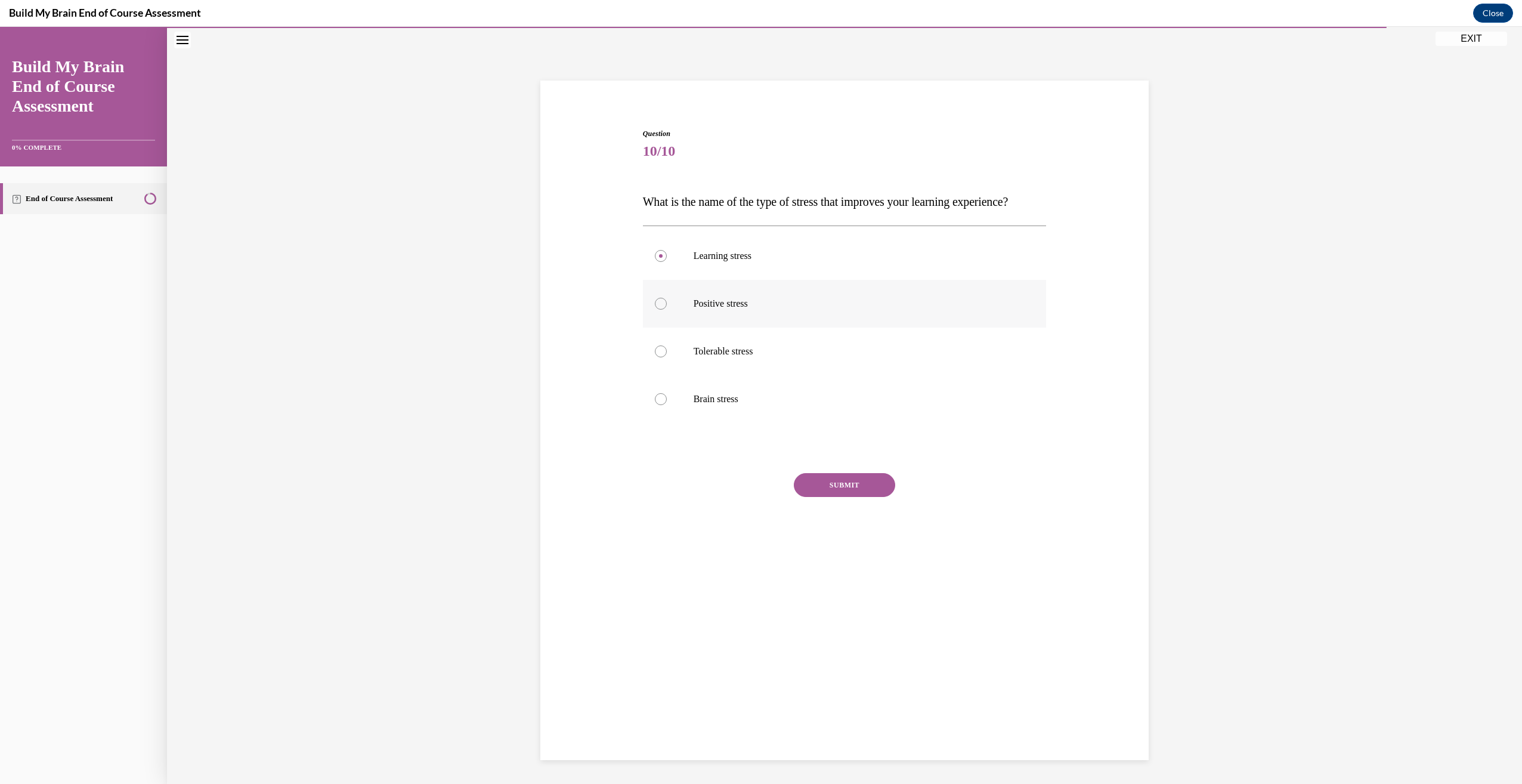
radio input "true"
click at [830, 497] on button "SUBMIT" at bounding box center [845, 484] width 102 height 23
click at [853, 590] on button "NEXT" at bounding box center [845, 578] width 102 height 23
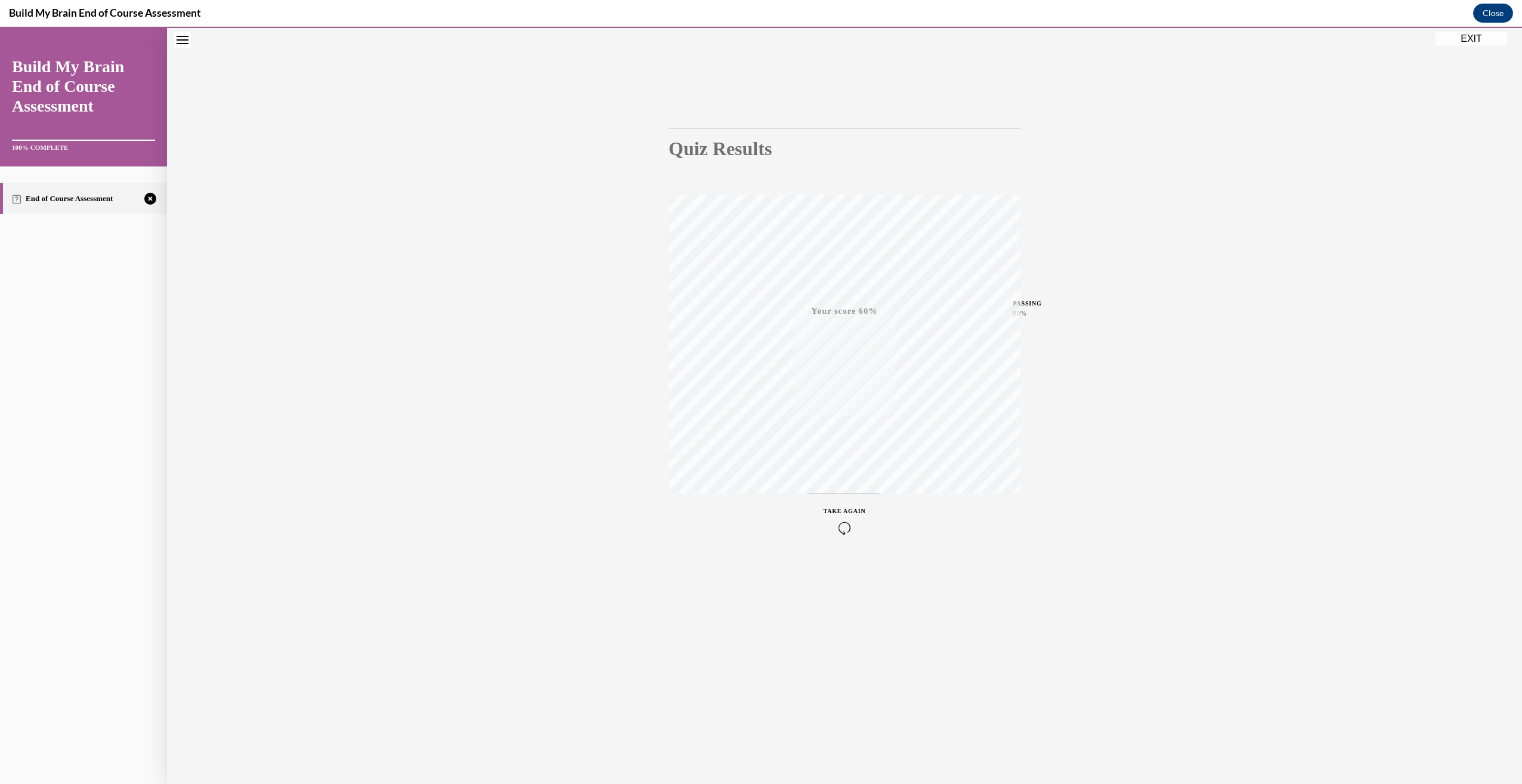
click at [848, 508] on span "TAKE AGAIN" at bounding box center [844, 511] width 42 height 7
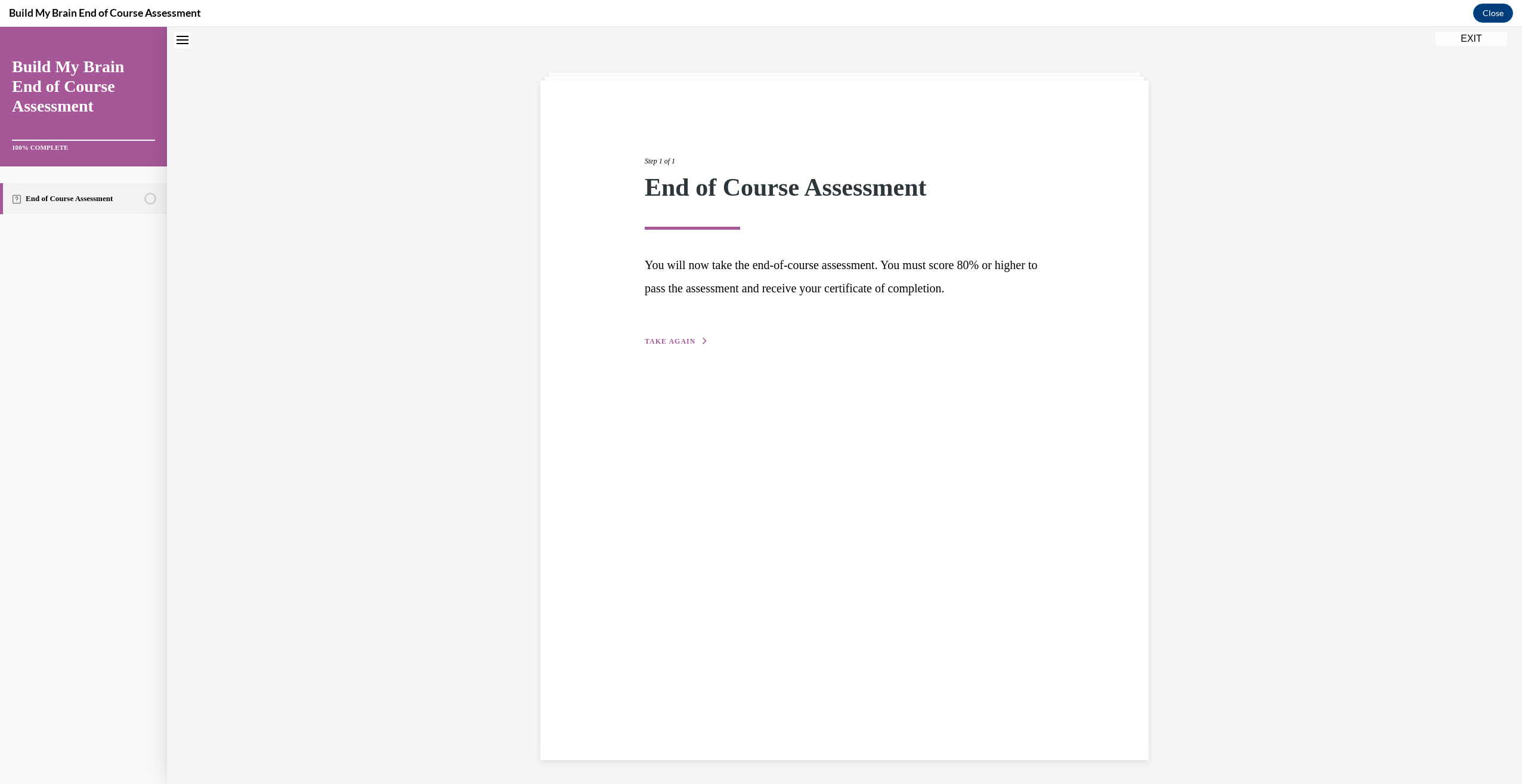
click at [656, 336] on button "TAKE AGAIN" at bounding box center [676, 341] width 64 height 11
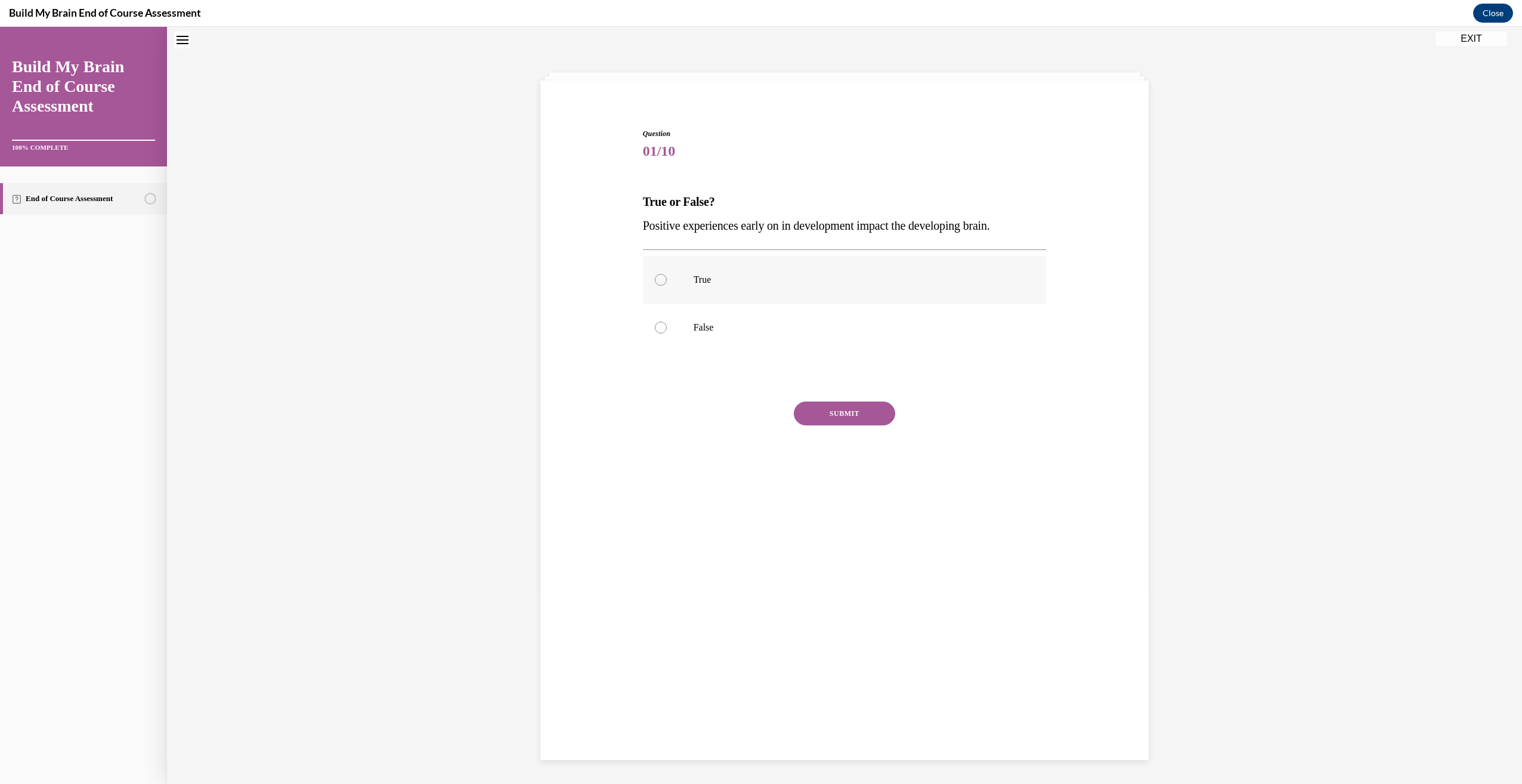
click at [655, 276] on div at bounding box center [661, 280] width 12 height 12
click at [655, 276] on input "True" at bounding box center [661, 280] width 12 height 12
radio input "true"
click at [825, 411] on button "SUBMIT" at bounding box center [845, 413] width 102 height 23
click at [845, 563] on button "NEXT" at bounding box center [845, 566] width 102 height 23
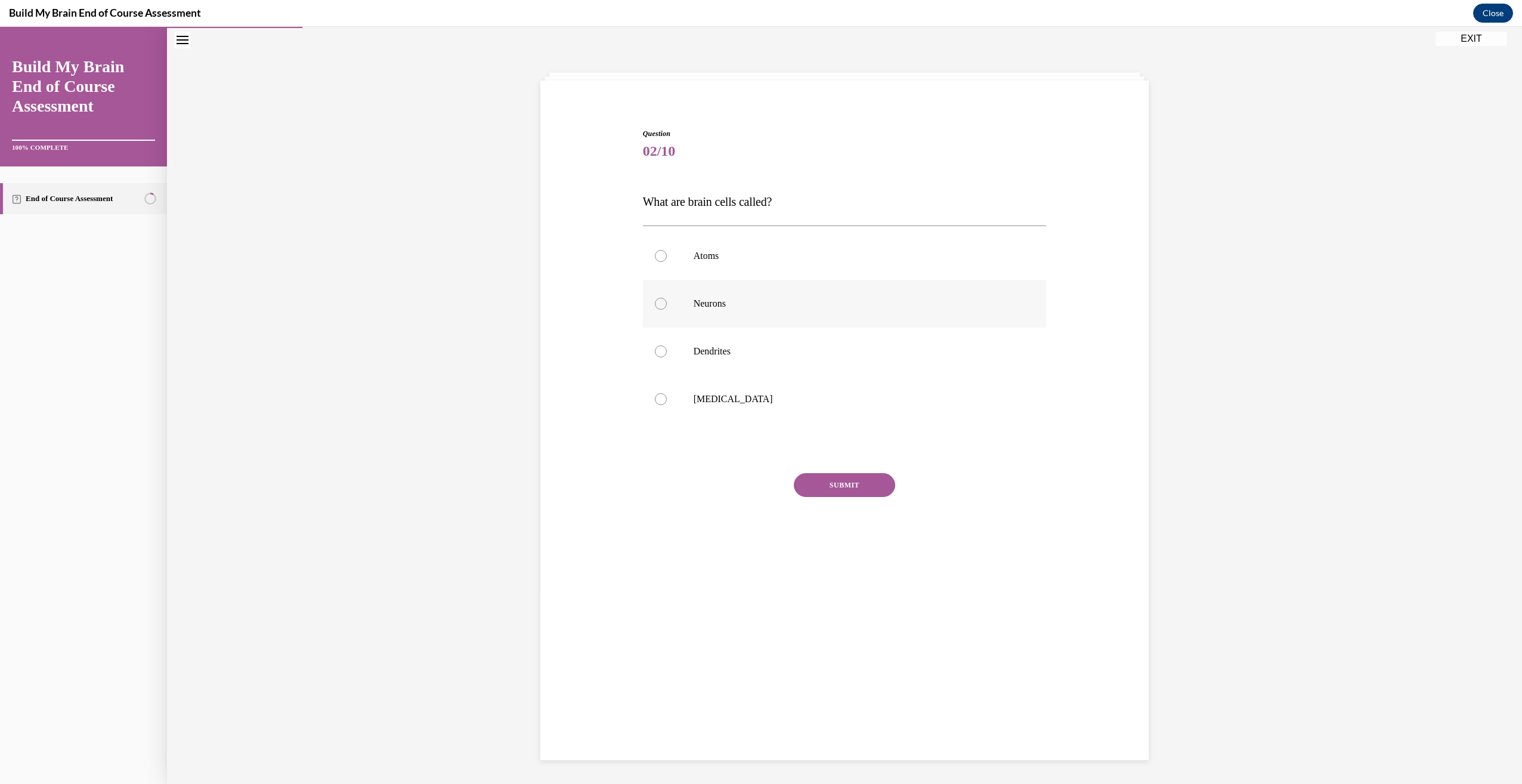
click at [655, 302] on div at bounding box center [661, 303] width 12 height 12
click at [655, 302] on input "Neurons" at bounding box center [661, 303] width 12 height 12
radio input "true"
click at [842, 484] on button "SUBMIT" at bounding box center [845, 484] width 102 height 23
click at [829, 575] on button "NEXT" at bounding box center [845, 578] width 102 height 23
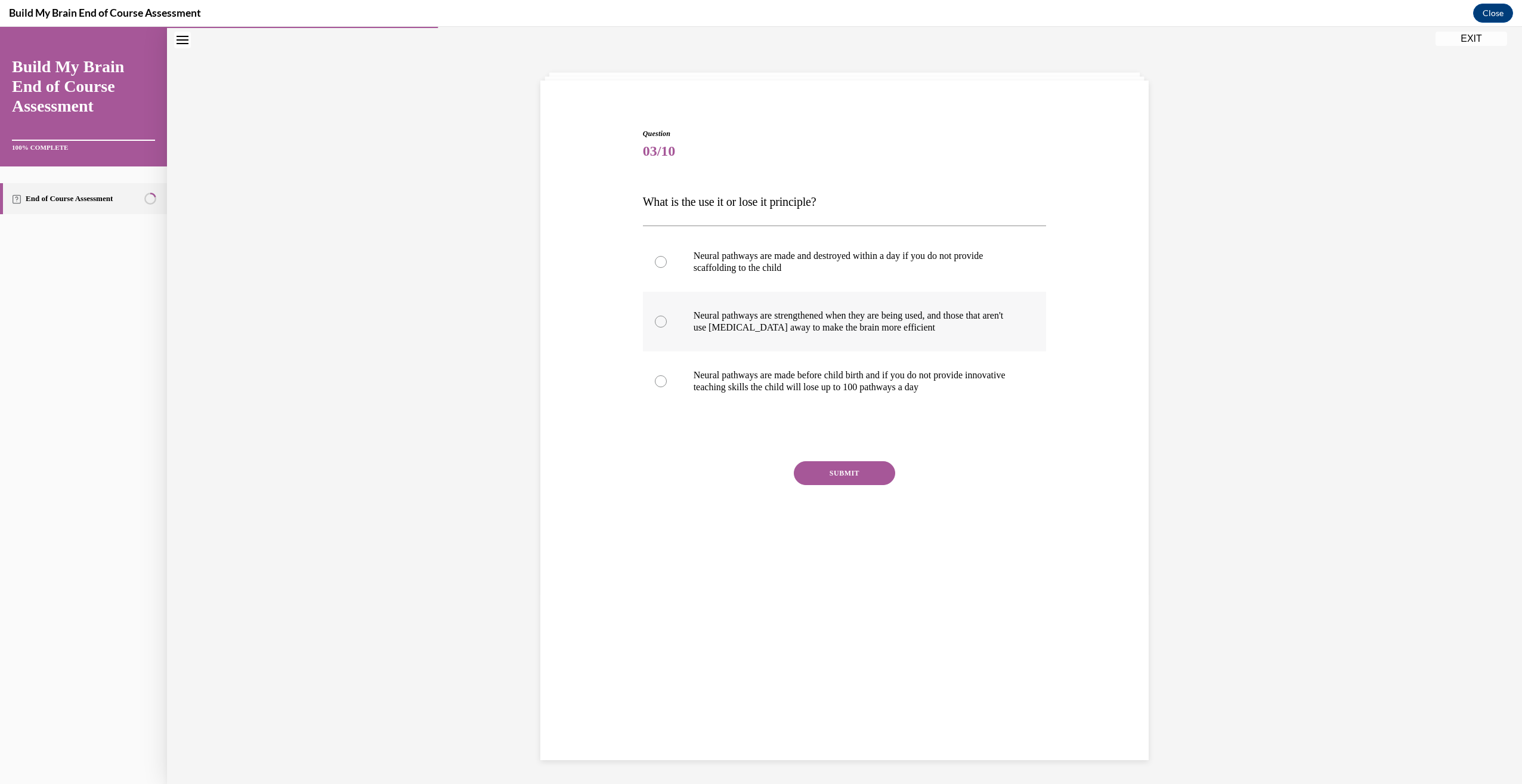
click at [655, 320] on div at bounding box center [661, 321] width 12 height 12
click at [655, 320] on input "Neural pathways are strengthened when they are being used, and those that aren'…" at bounding box center [661, 321] width 12 height 12
radio input "true"
click at [825, 470] on button "SUBMIT" at bounding box center [845, 473] width 102 height 23
click at [853, 566] on button "NEXT" at bounding box center [845, 567] width 102 height 23
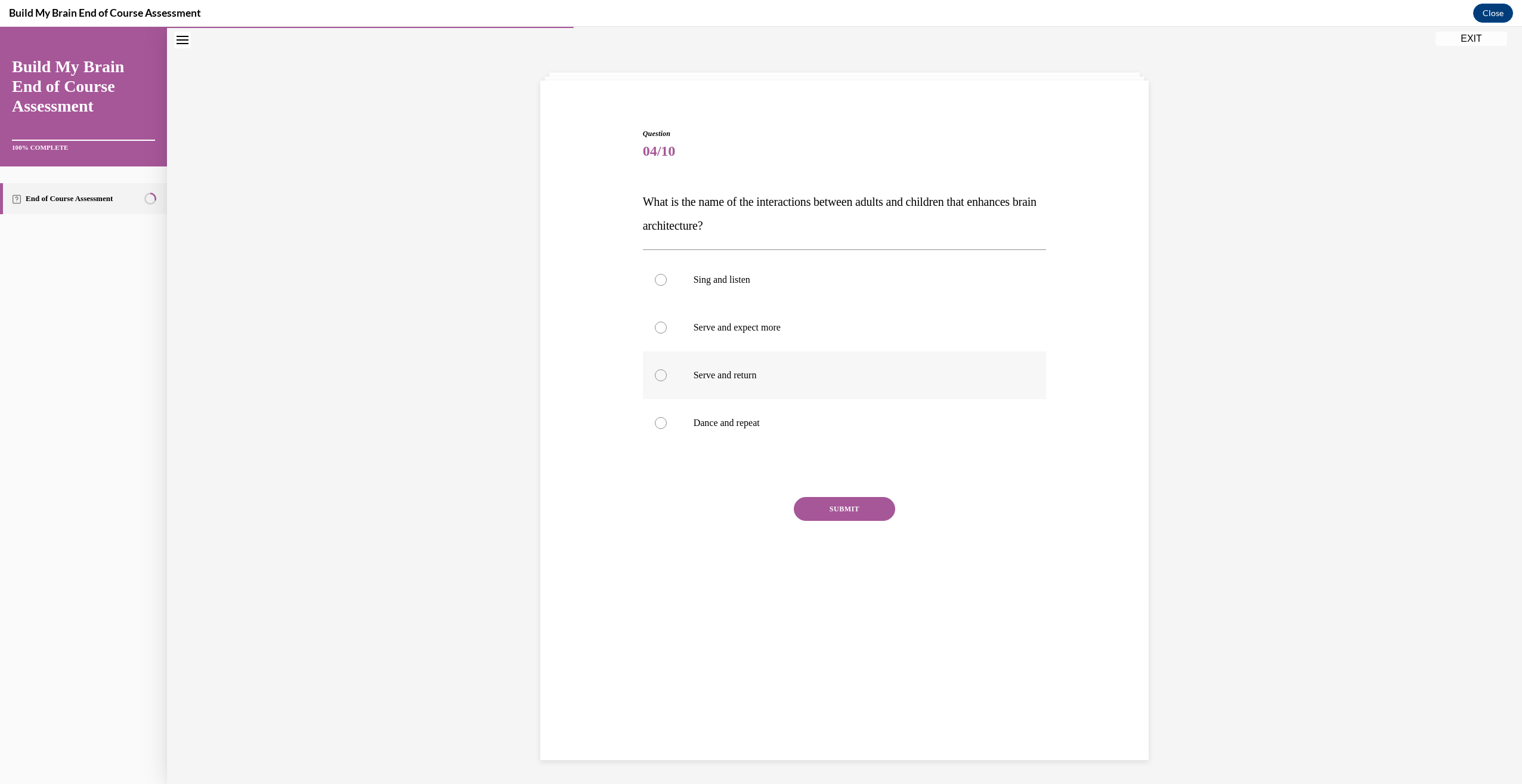
click at [656, 377] on div at bounding box center [661, 375] width 12 height 12
click at [656, 377] on input "Serve and return" at bounding box center [661, 375] width 12 height 12
radio input "true"
click at [844, 506] on button "SUBMIT" at bounding box center [845, 509] width 102 height 23
click at [836, 600] on button "NEXT" at bounding box center [845, 602] width 102 height 23
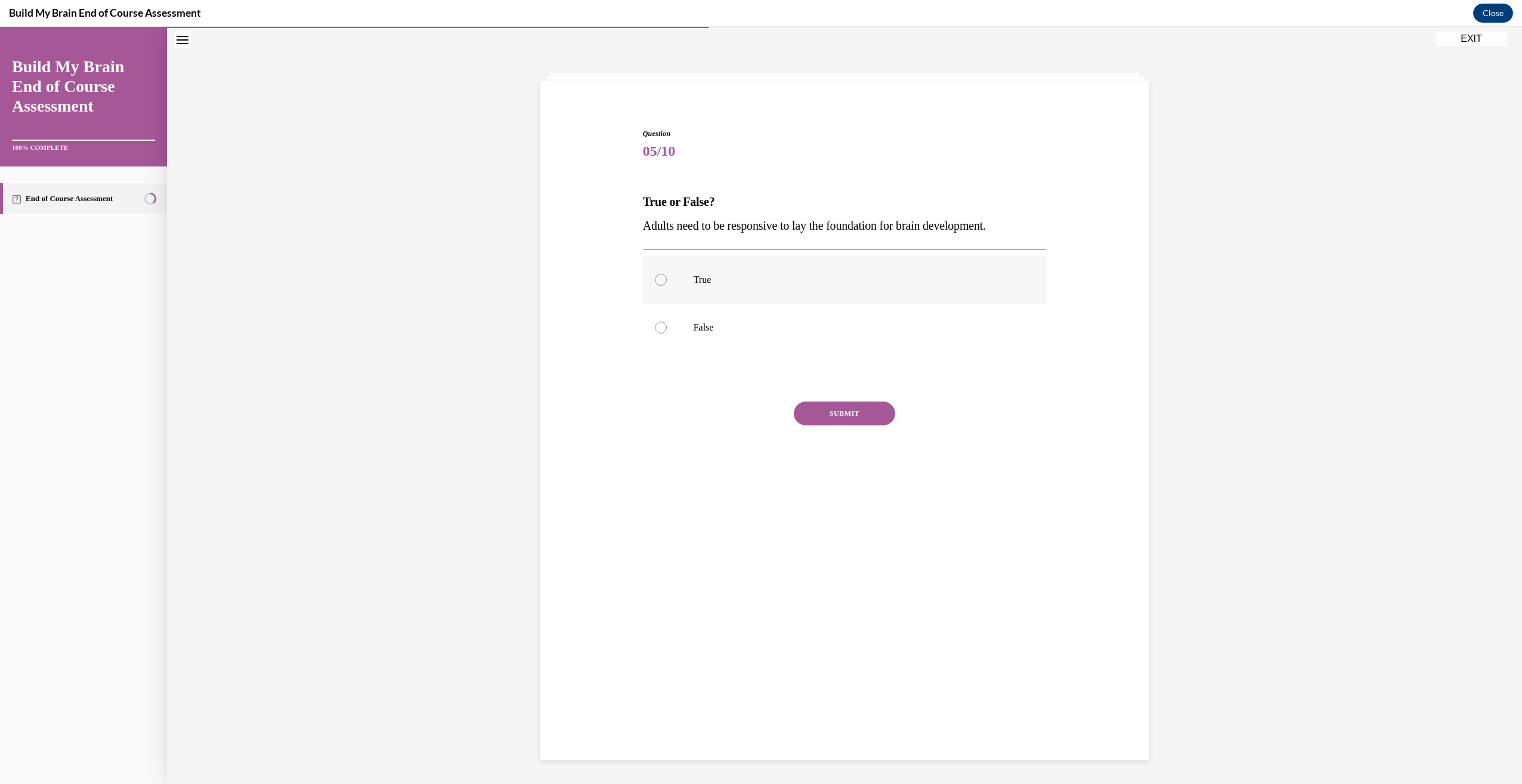
click at [656, 277] on div at bounding box center [661, 280] width 12 height 12
click at [656, 277] on input "True" at bounding box center [661, 280] width 12 height 12
radio input "true"
click at [866, 410] on button "SUBMIT" at bounding box center [845, 413] width 102 height 23
click at [846, 506] on button "NEXT" at bounding box center [845, 507] width 102 height 23
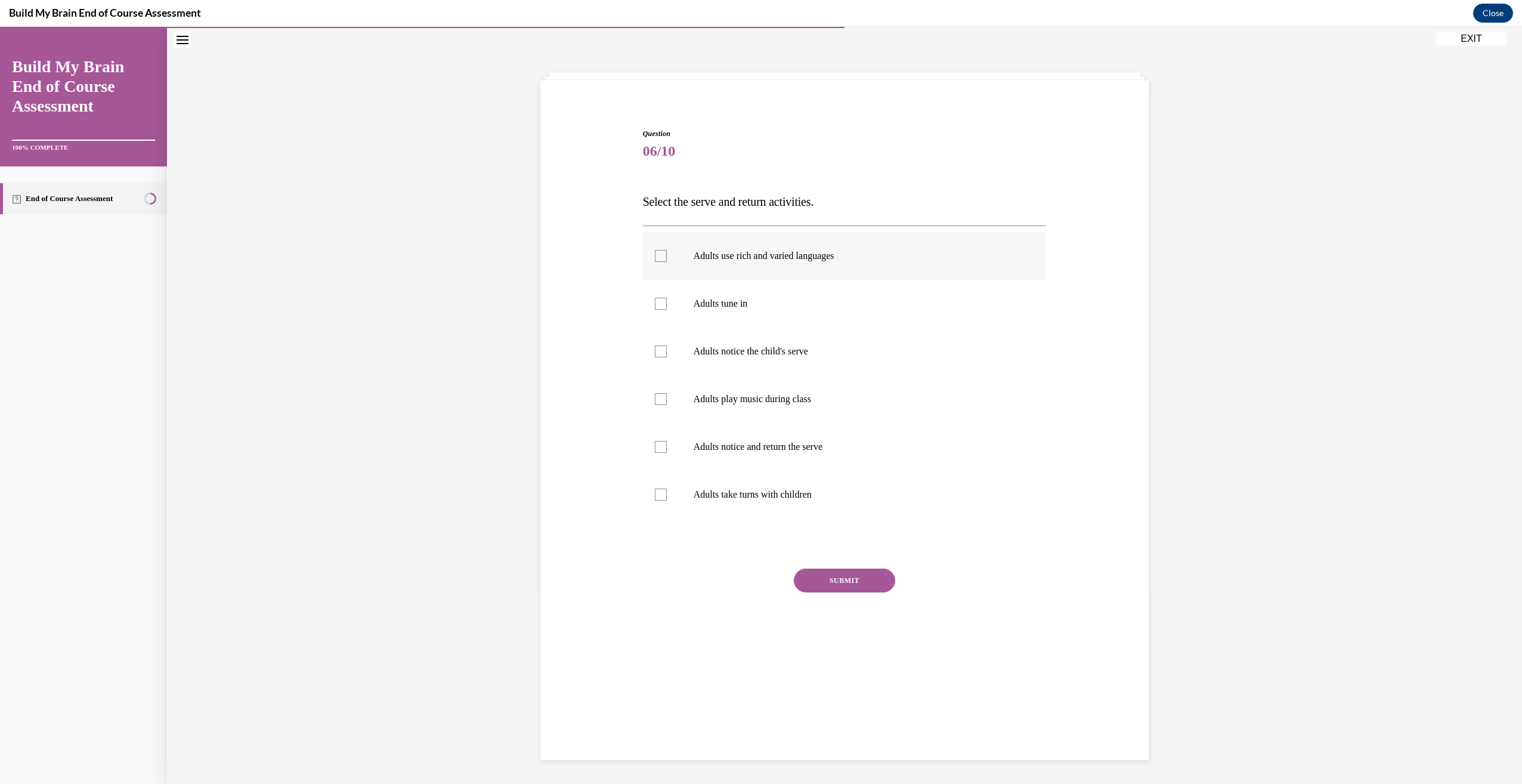
drag, startPoint x: 659, startPoint y: 257, endPoint x: 659, endPoint y: 266, distance: 9.0
click at [659, 260] on div at bounding box center [661, 255] width 12 height 12
click at [659, 260] on input "Adults use rich and varied languages" at bounding box center [661, 255] width 12 height 12
checkbox input "true"
click at [657, 306] on div at bounding box center [661, 303] width 12 height 12
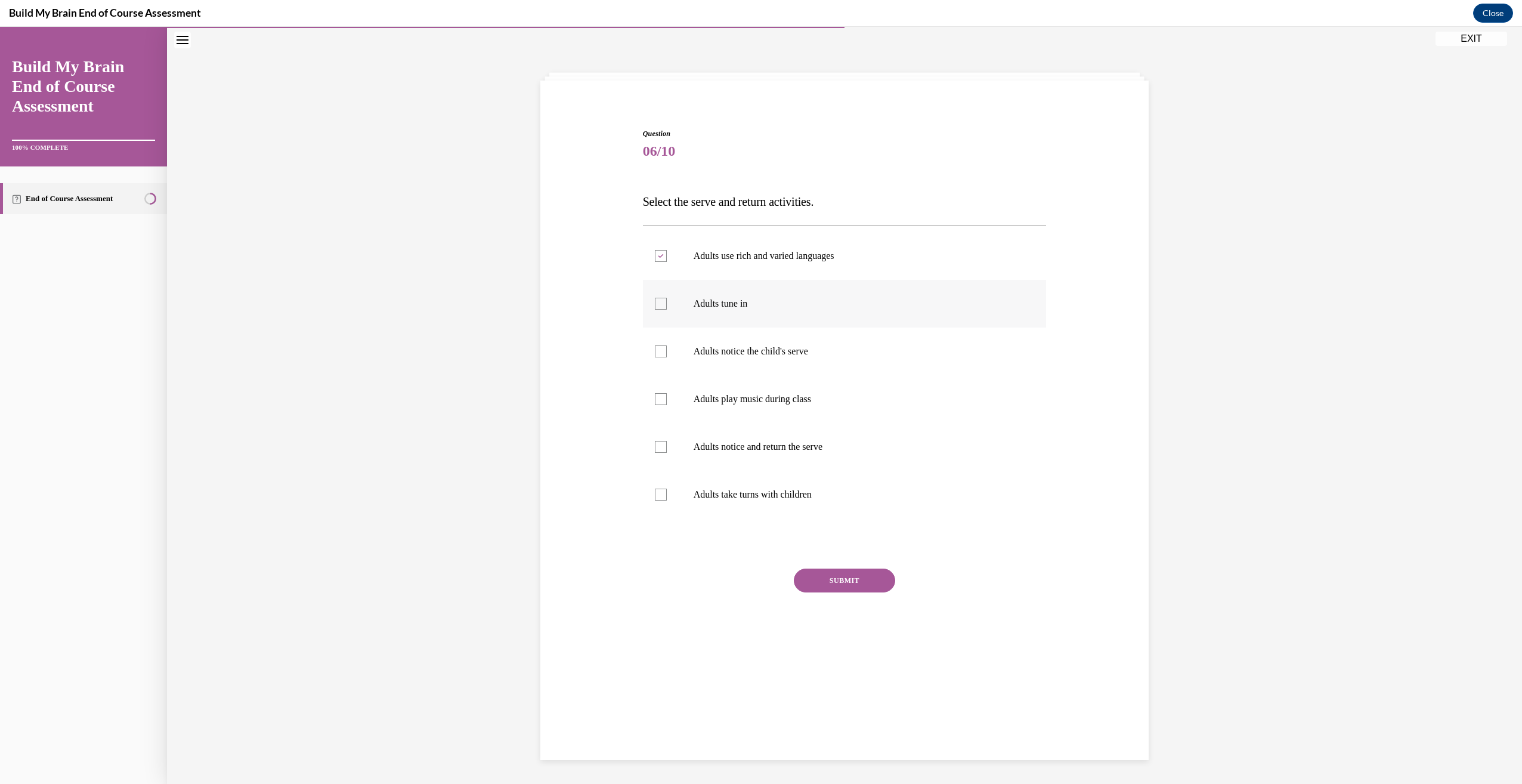
click at [657, 306] on input "Adults tune in" at bounding box center [661, 303] width 12 height 12
checkbox input "true"
drag, startPoint x: 654, startPoint y: 352, endPoint x: 656, endPoint y: 359, distance: 7.3
click at [655, 354] on div at bounding box center [661, 351] width 12 height 12
click at [655, 354] on input "Adults notice the child's serve" at bounding box center [661, 351] width 12 height 12
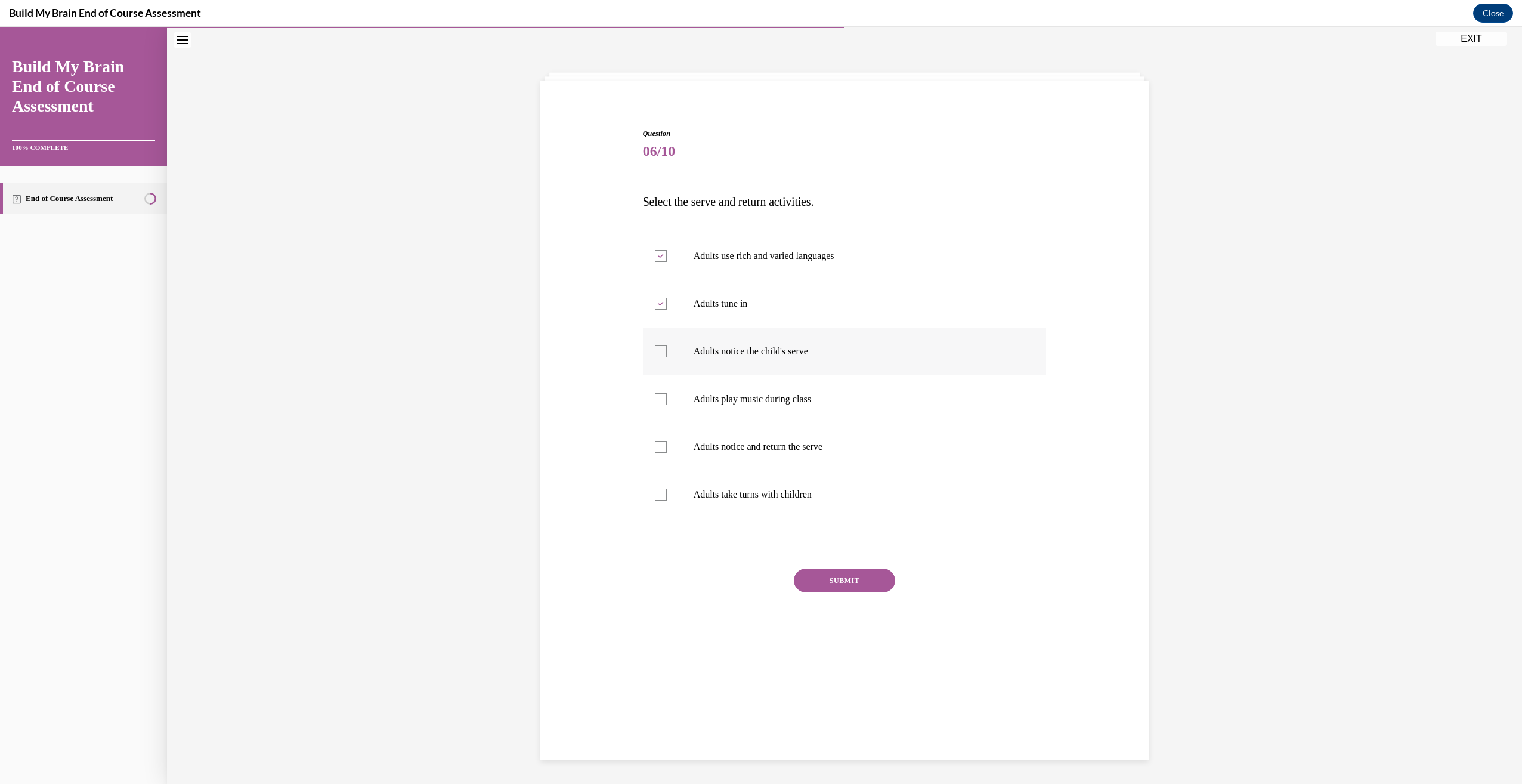
checkbox input "true"
click at [655, 446] on div at bounding box center [661, 446] width 12 height 12
click at [655, 446] on input "Adults notice and return the serve" at bounding box center [661, 446] width 12 height 12
checkbox input "true"
click at [655, 494] on div at bounding box center [661, 494] width 12 height 12
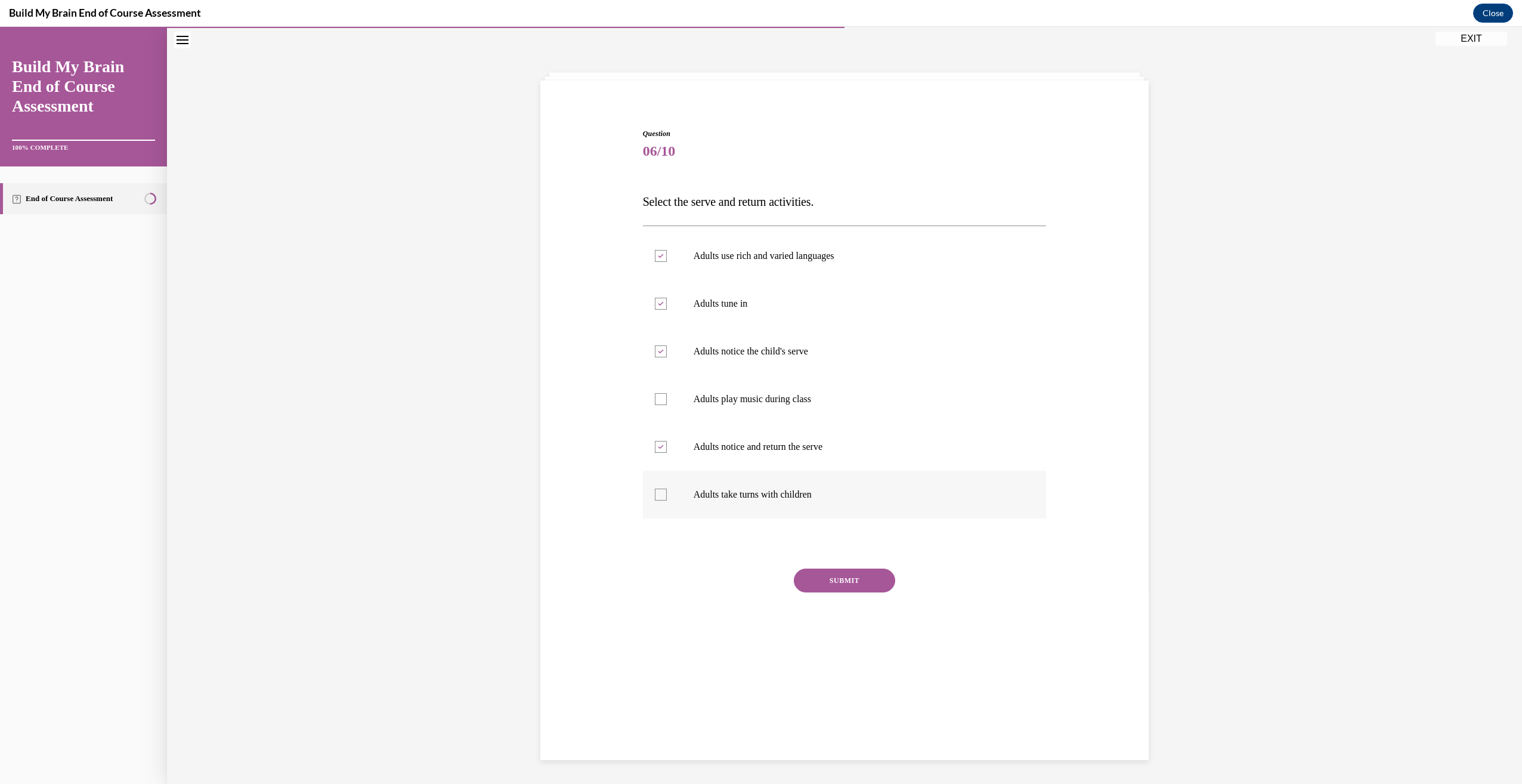
click at [655, 494] on input "Adults take turns with children" at bounding box center [661, 494] width 12 height 12
checkbox input "true"
click at [840, 576] on button "SUBMIT" at bounding box center [845, 580] width 102 height 23
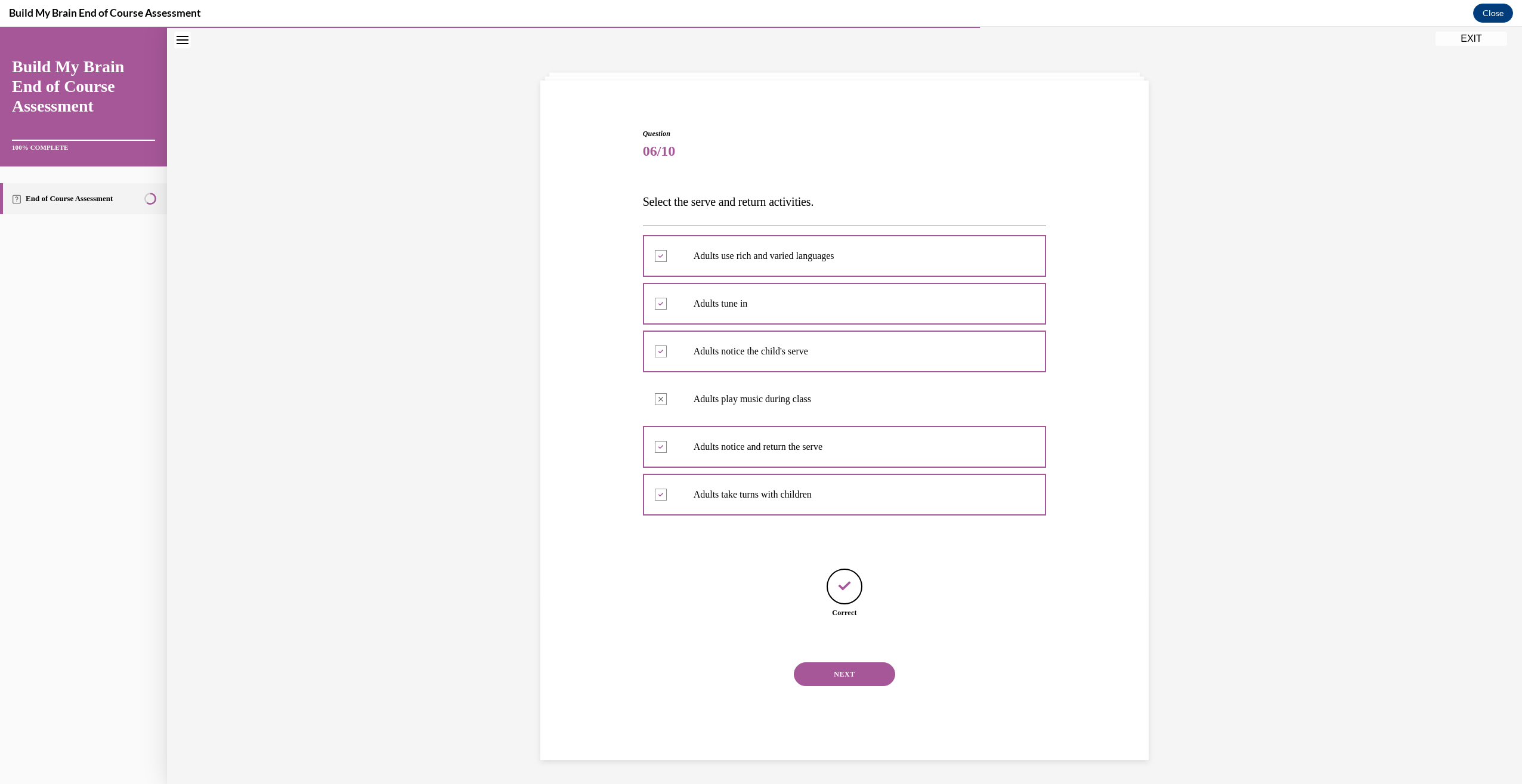
click at [844, 668] on button "NEXT" at bounding box center [845, 673] width 102 height 23
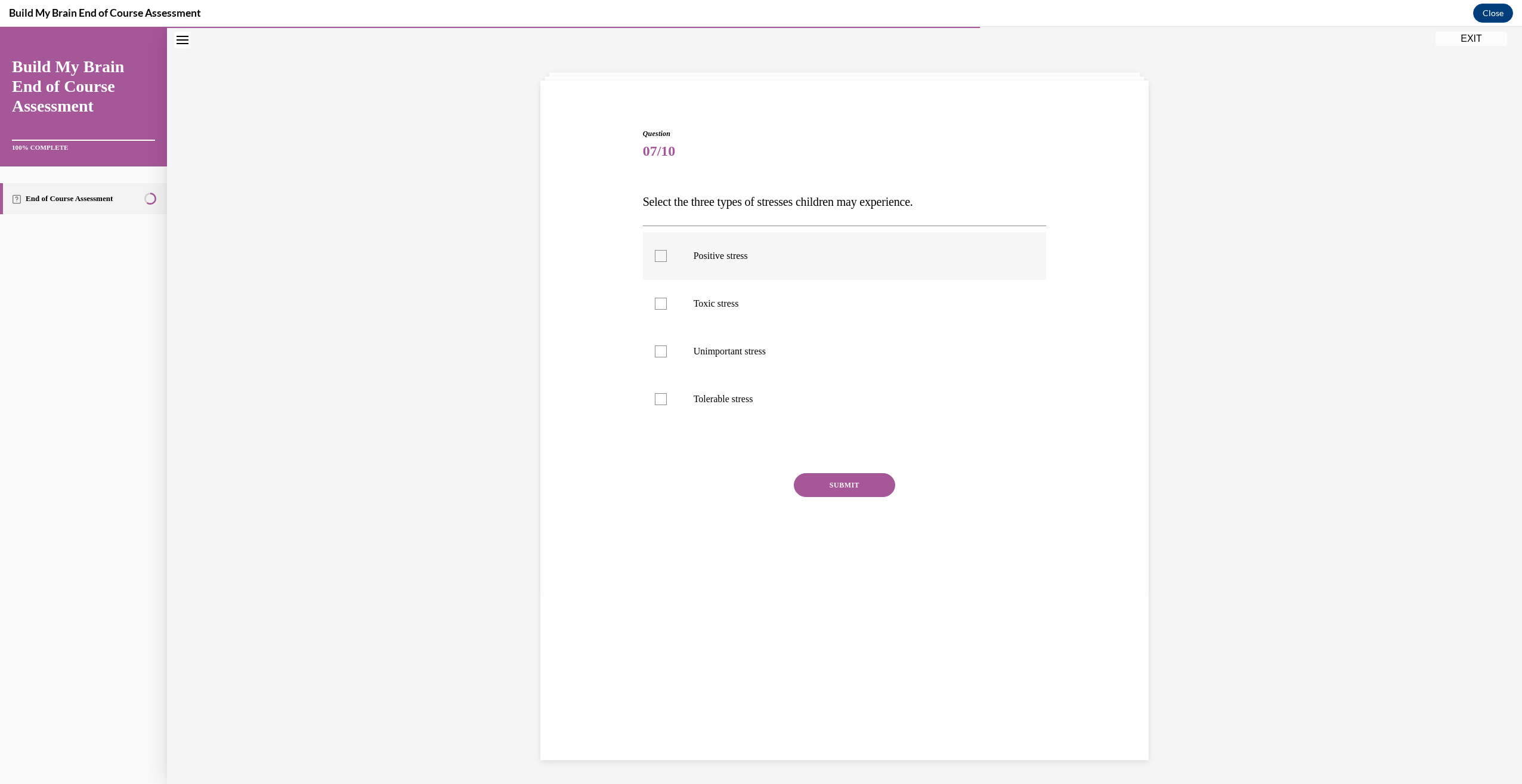
drag, startPoint x: 656, startPoint y: 252, endPoint x: 661, endPoint y: 271, distance: 19.6
click at [656, 252] on div at bounding box center [661, 255] width 12 height 12
click at [656, 252] on input "Positive stress" at bounding box center [661, 255] width 12 height 12
checkbox input "true"
click at [655, 304] on div at bounding box center [661, 303] width 12 height 12
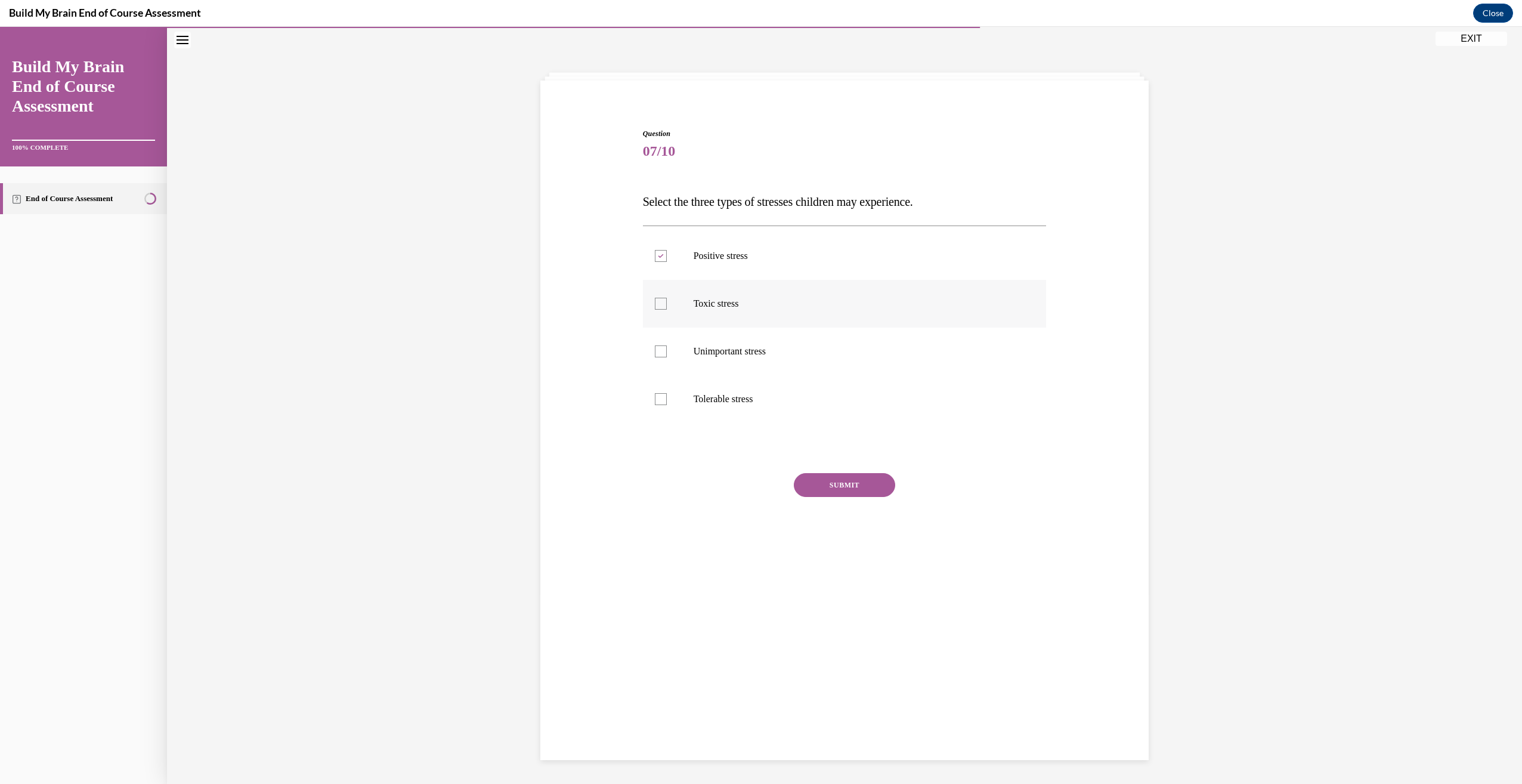
click at [655, 304] on input "Toxic stress" at bounding box center [661, 303] width 12 height 12
checkbox input "true"
click at [656, 396] on div at bounding box center [661, 399] width 12 height 12
click at [656, 396] on input "Tolerable stress" at bounding box center [661, 399] width 12 height 12
checkbox input "true"
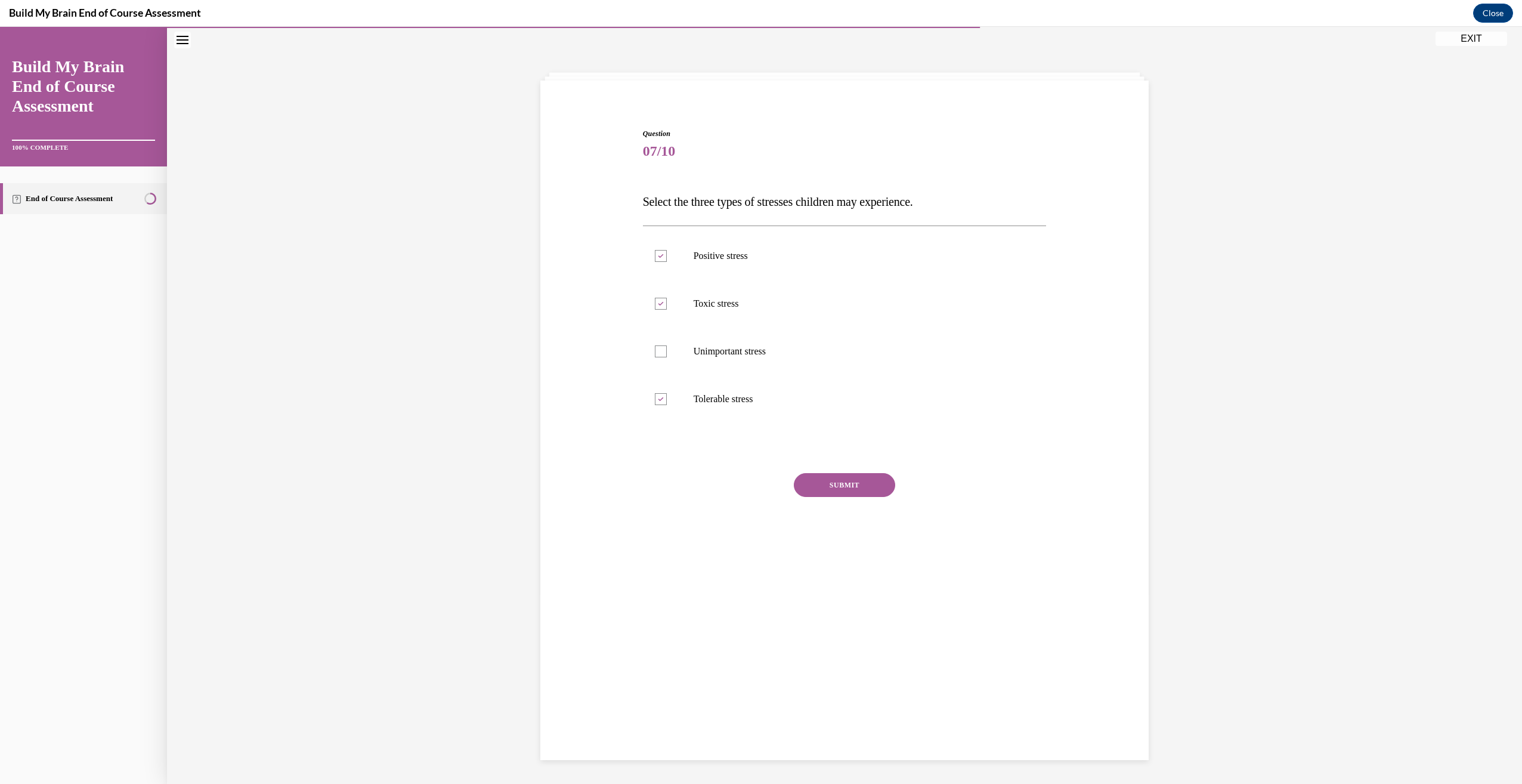
click at [852, 487] on button "SUBMIT" at bounding box center [845, 484] width 102 height 23
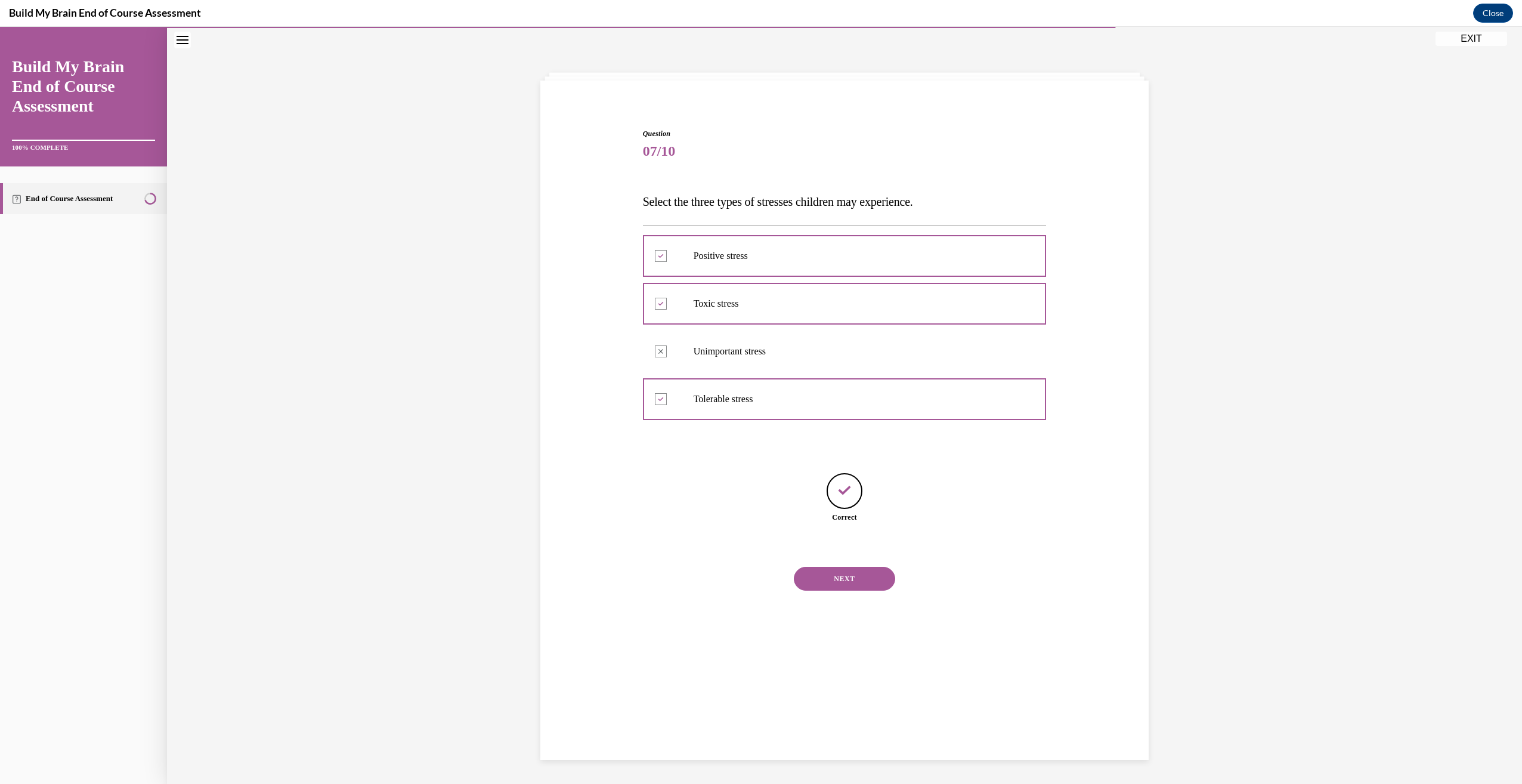
click at [847, 578] on button "NEXT" at bounding box center [845, 578] width 102 height 23
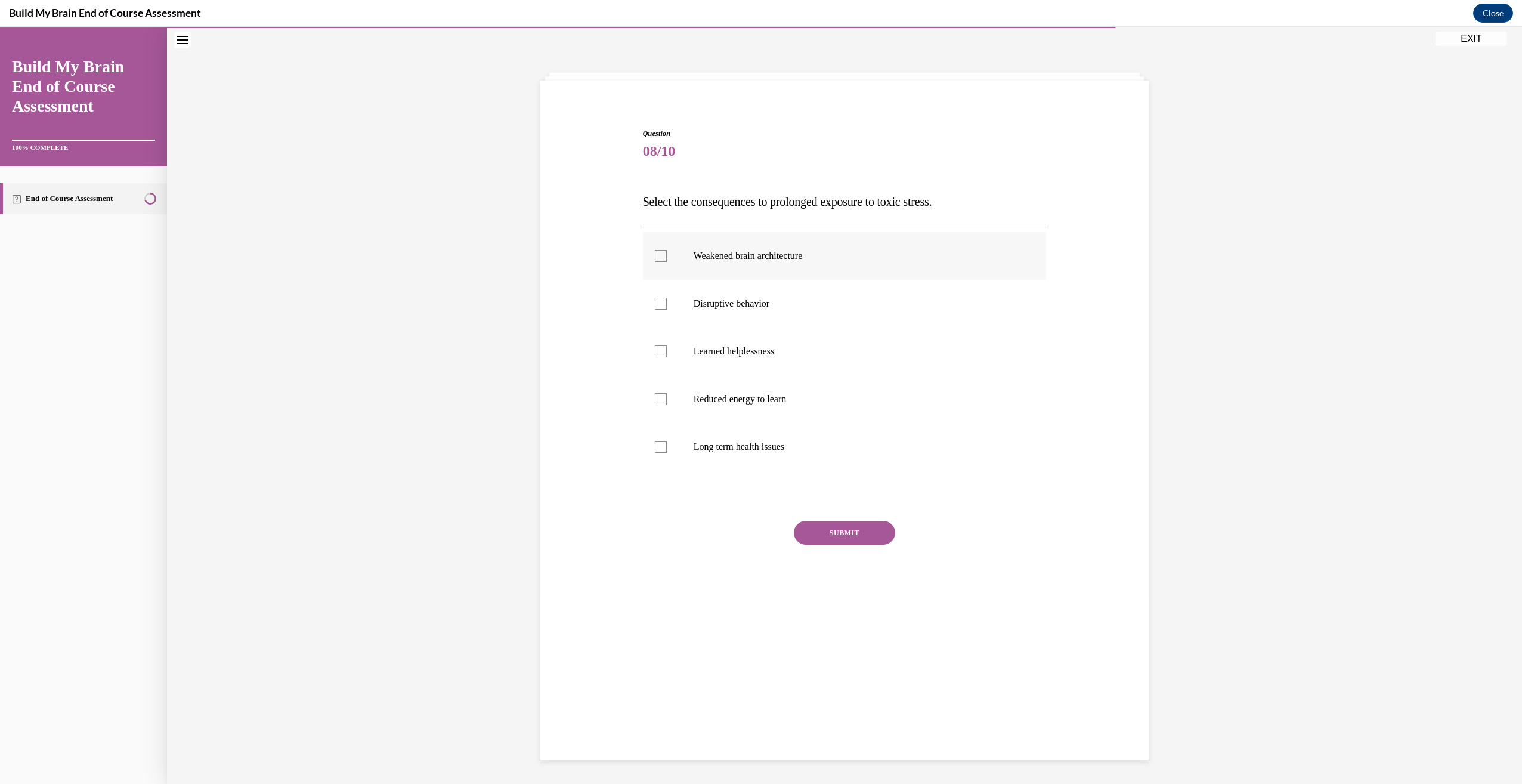
click at [655, 261] on div at bounding box center [661, 255] width 12 height 12
click at [655, 261] on input "Weakened brain architecture" at bounding box center [661, 255] width 12 height 12
checkbox input "true"
click at [655, 303] on div at bounding box center [661, 303] width 12 height 12
click at [655, 303] on input "Disruptive behavior" at bounding box center [661, 303] width 12 height 12
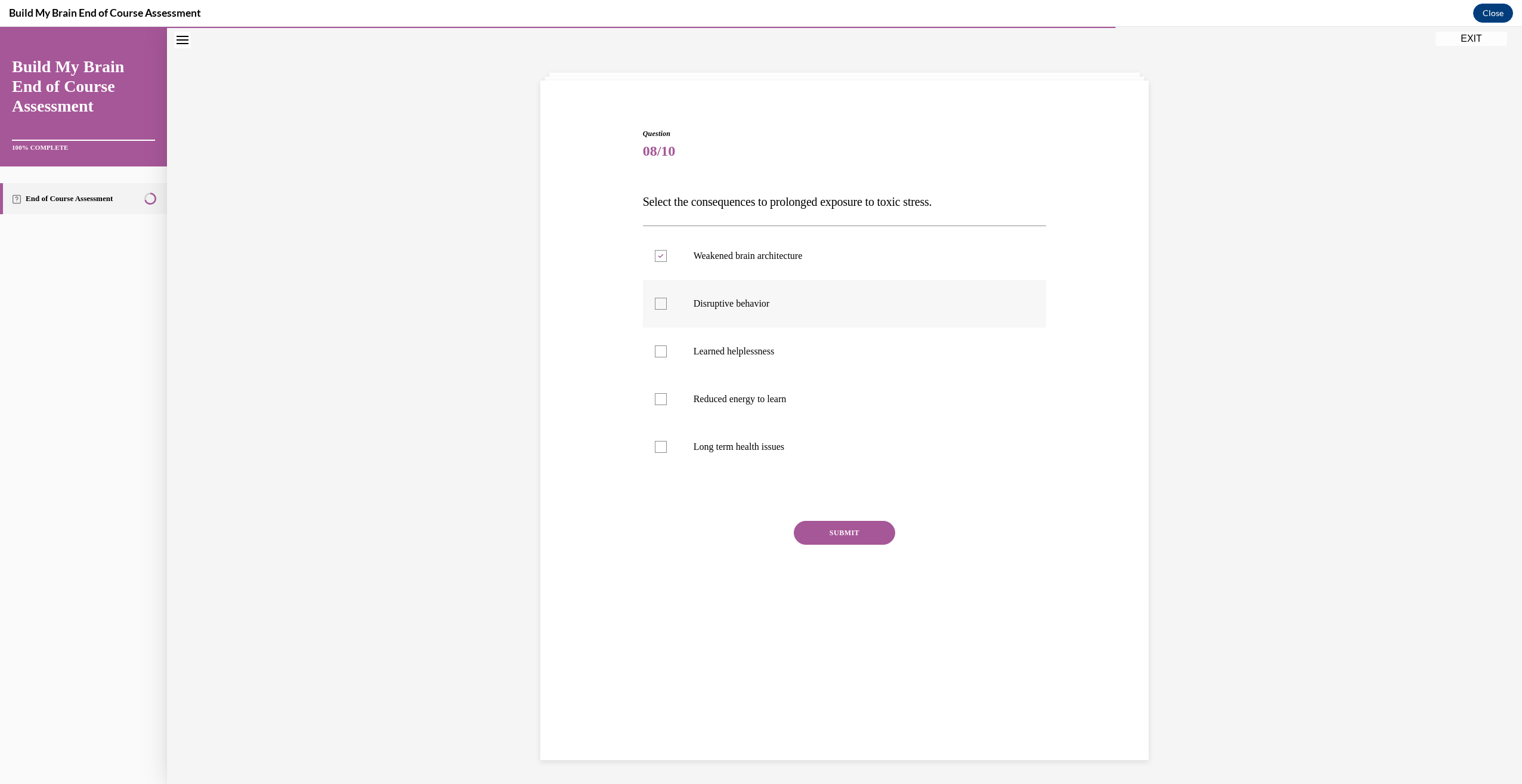
checkbox input "true"
click at [655, 400] on div at bounding box center [661, 399] width 12 height 12
click at [655, 400] on input "Reduced energy to learn" at bounding box center [661, 399] width 12 height 12
checkbox input "true"
click at [660, 452] on label "Long term health issues" at bounding box center [845, 446] width 404 height 48
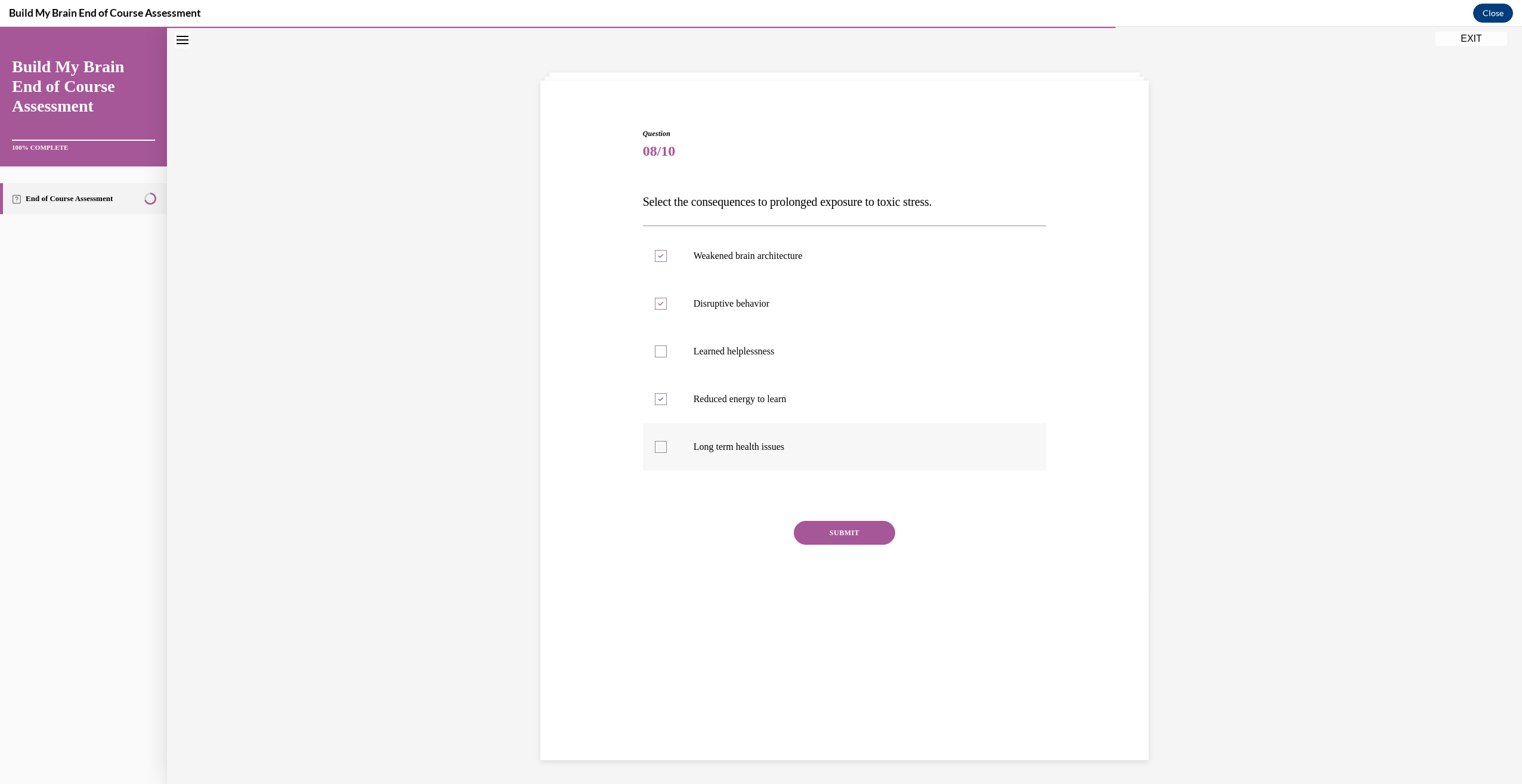
click at [660, 452] on input "Long term health issues" at bounding box center [661, 446] width 12 height 12
checkbox input "true"
click at [851, 526] on button "SUBMIT" at bounding box center [845, 532] width 102 height 23
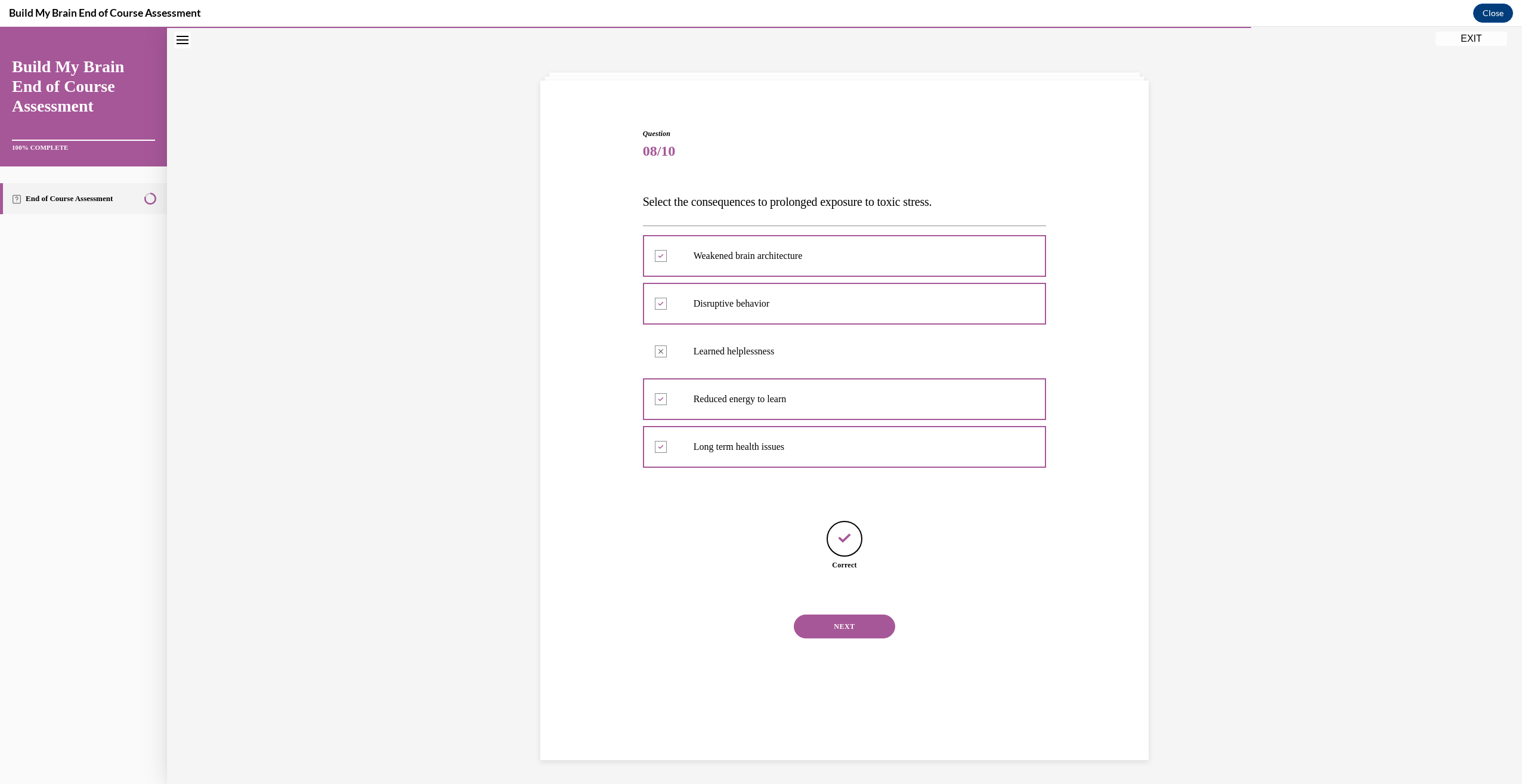
click at [845, 622] on button "NEXT" at bounding box center [845, 626] width 102 height 23
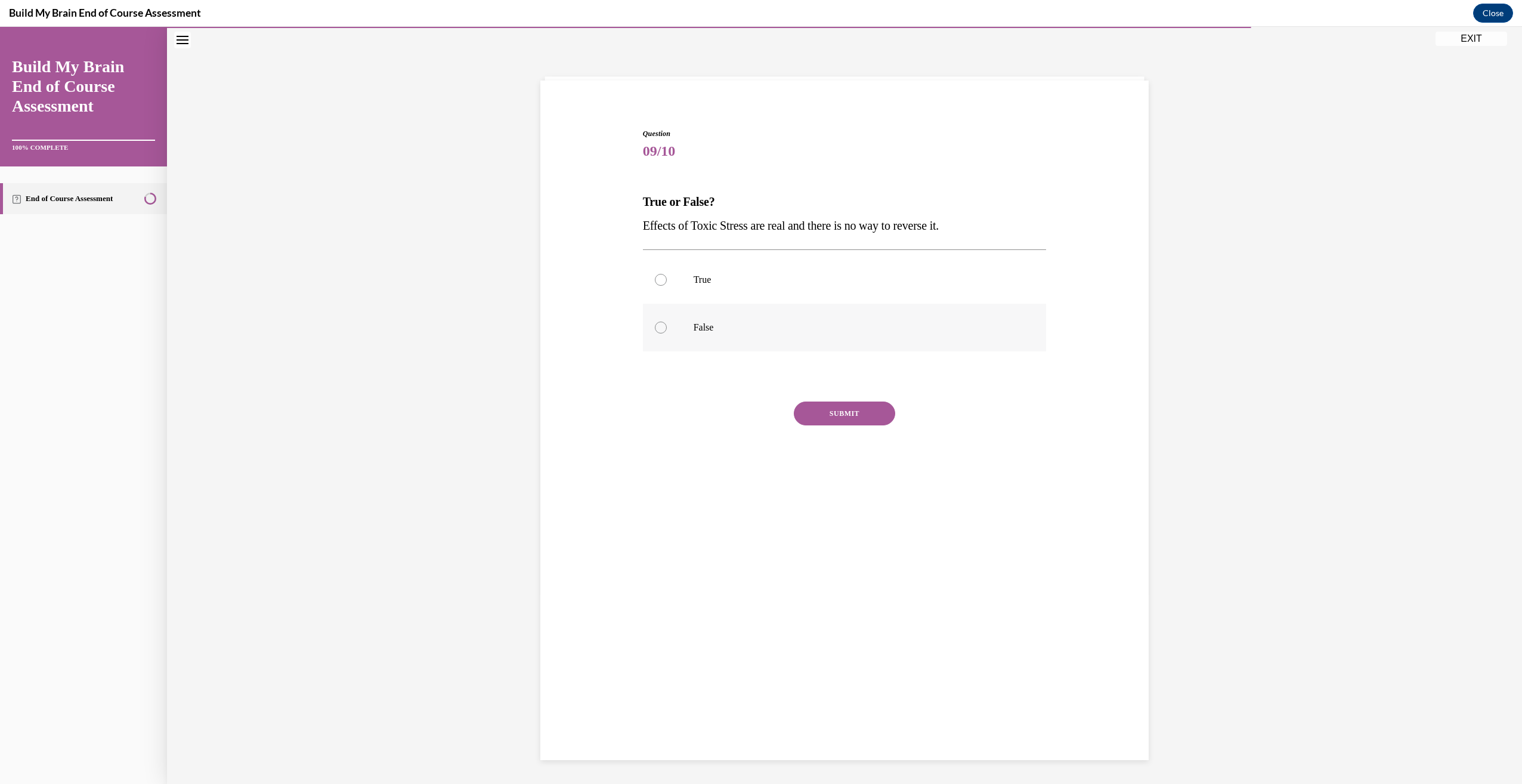
click at [655, 328] on div at bounding box center [661, 327] width 12 height 12
click at [655, 328] on input "False" at bounding box center [661, 327] width 12 height 12
radio input "true"
click at [820, 409] on button "SUBMIT" at bounding box center [845, 413] width 102 height 23
click at [860, 502] on button "NEXT" at bounding box center [845, 507] width 102 height 23
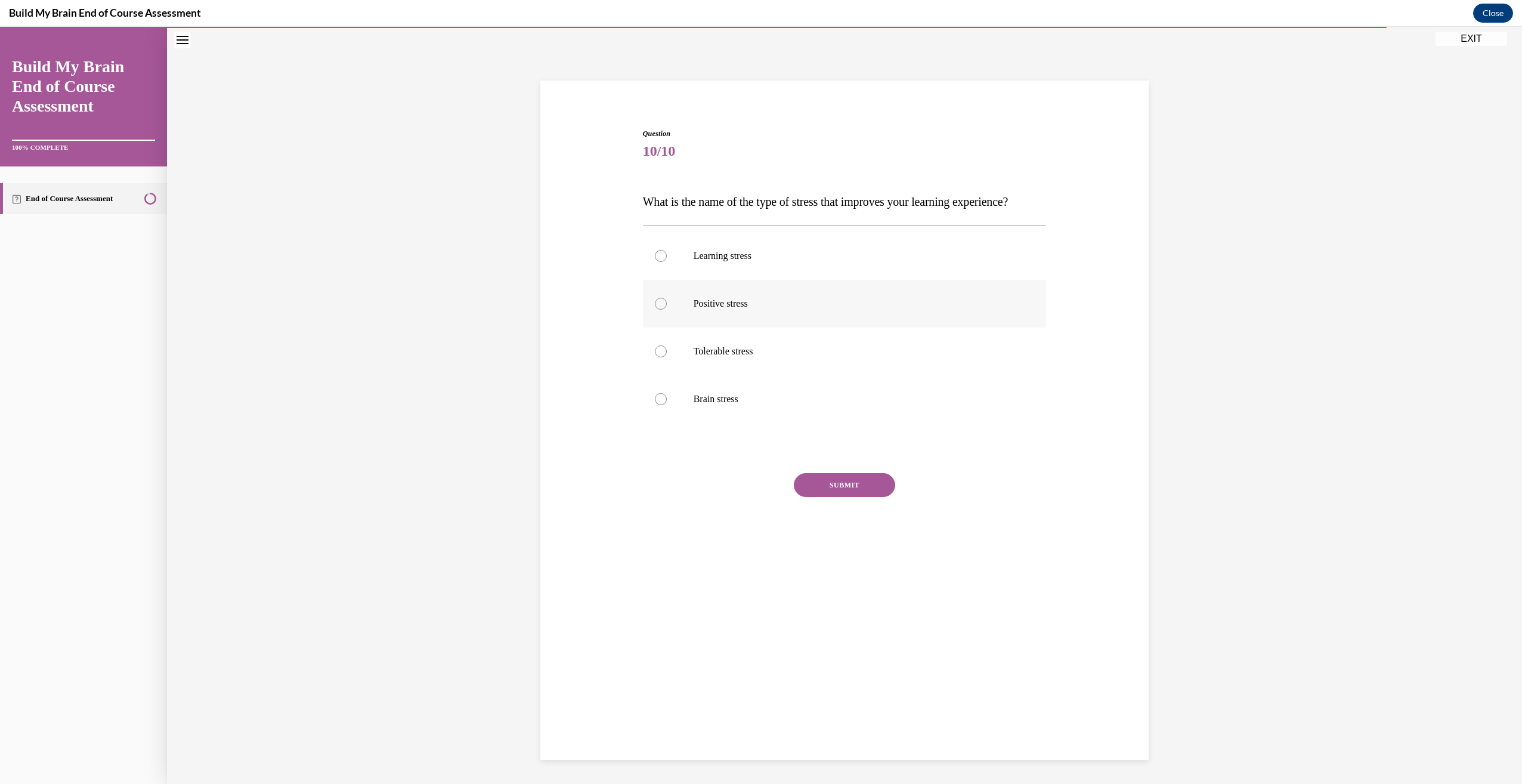
click at [656, 309] on div at bounding box center [661, 303] width 12 height 12
click at [656, 309] on input "Positive stress" at bounding box center [661, 303] width 12 height 12
radio input "true"
click at [858, 497] on button "SUBMIT" at bounding box center [845, 484] width 102 height 23
click at [848, 590] on button "NEXT" at bounding box center [845, 578] width 102 height 23
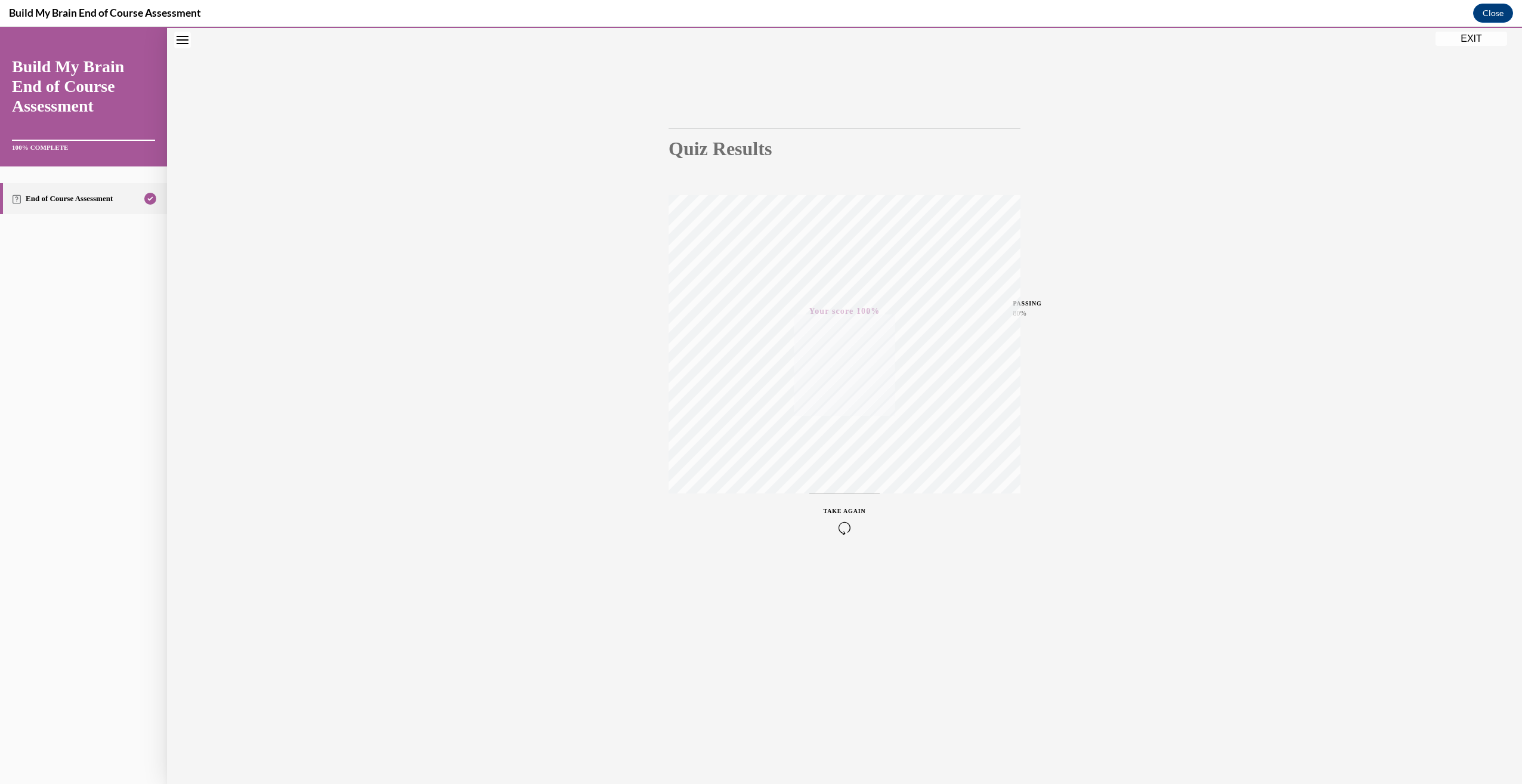
click at [1462, 37] on button "EXIT" at bounding box center [1471, 38] width 71 height 15
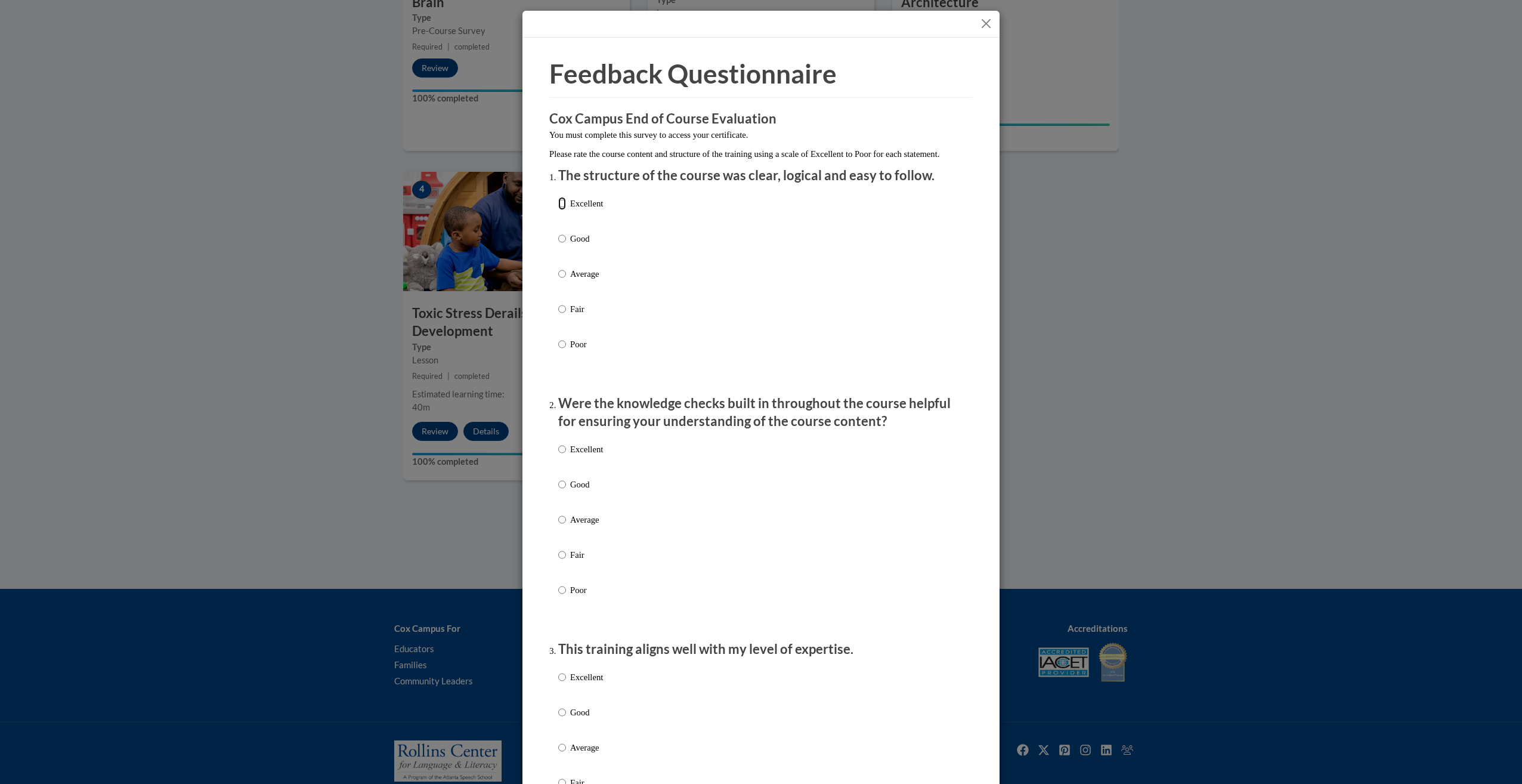
click at [558, 209] on input "Excellent" at bounding box center [562, 203] width 8 height 13
radio input "true"
click at [560, 456] on input "Excellent" at bounding box center [562, 448] width 8 height 13
radio input "true"
click at [564, 692] on label "Excellent" at bounding box center [580, 686] width 45 height 32
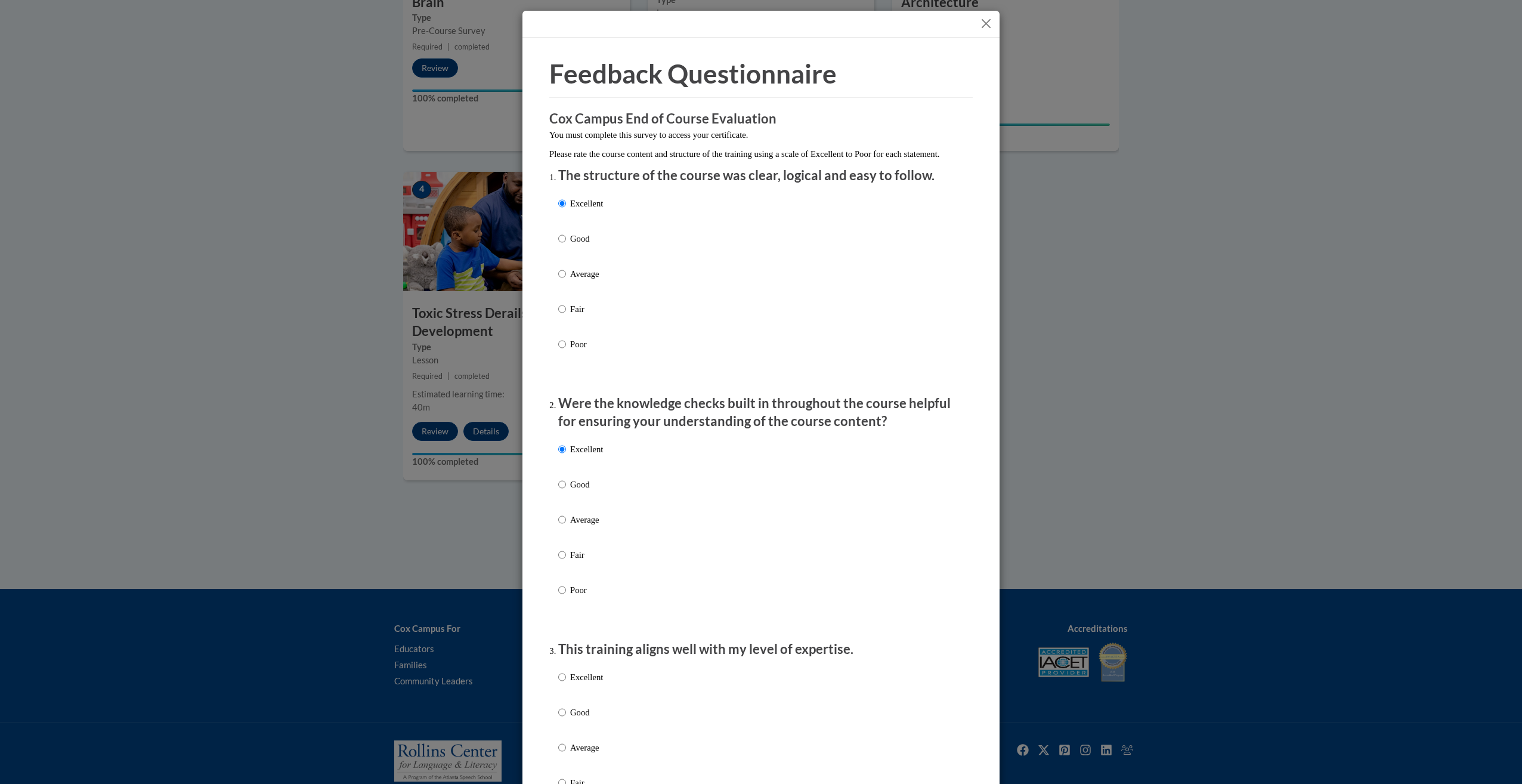
click at [564, 683] on input "Excellent" at bounding box center [562, 676] width 8 height 13
radio input "true"
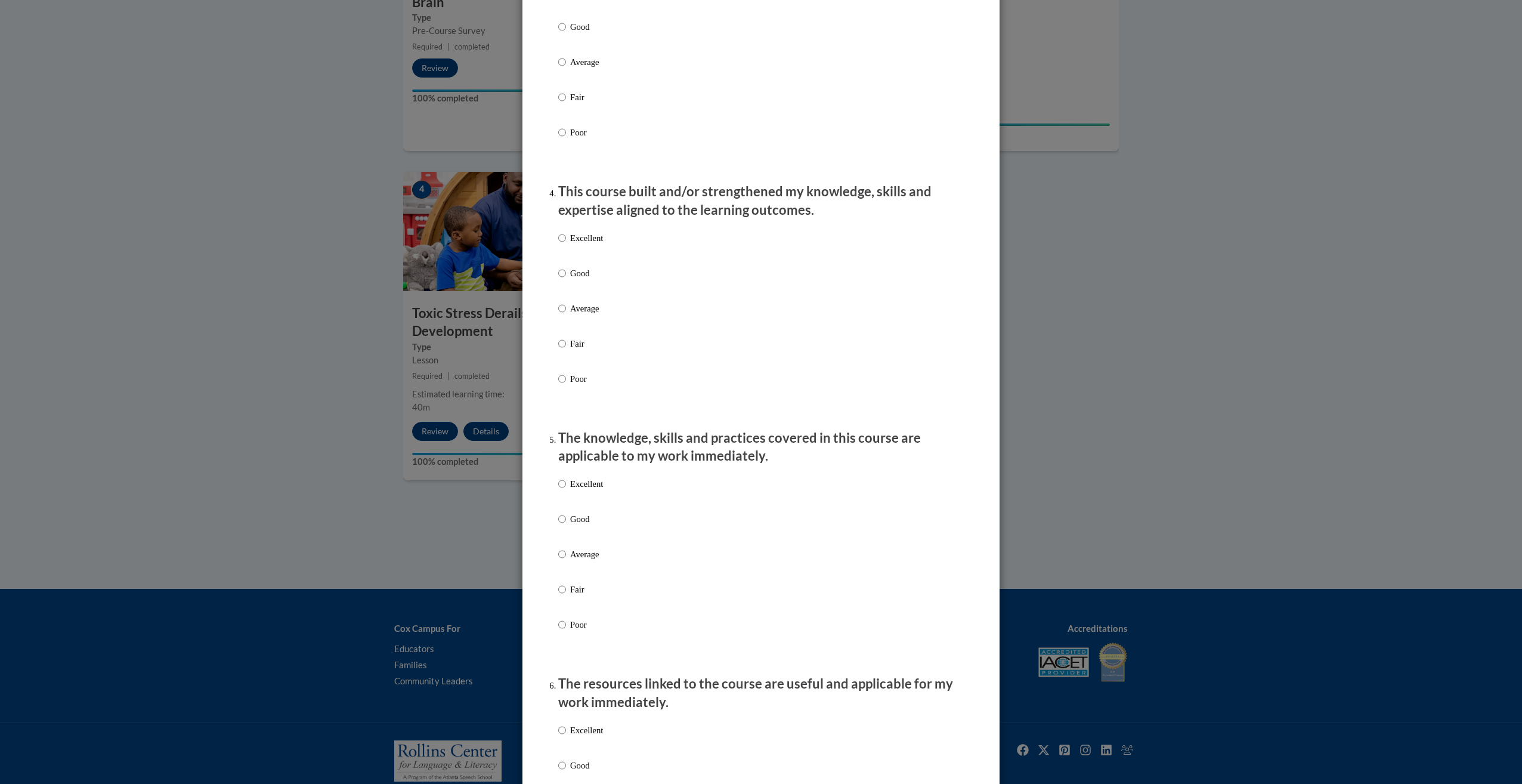
scroll to position [1696, 0]
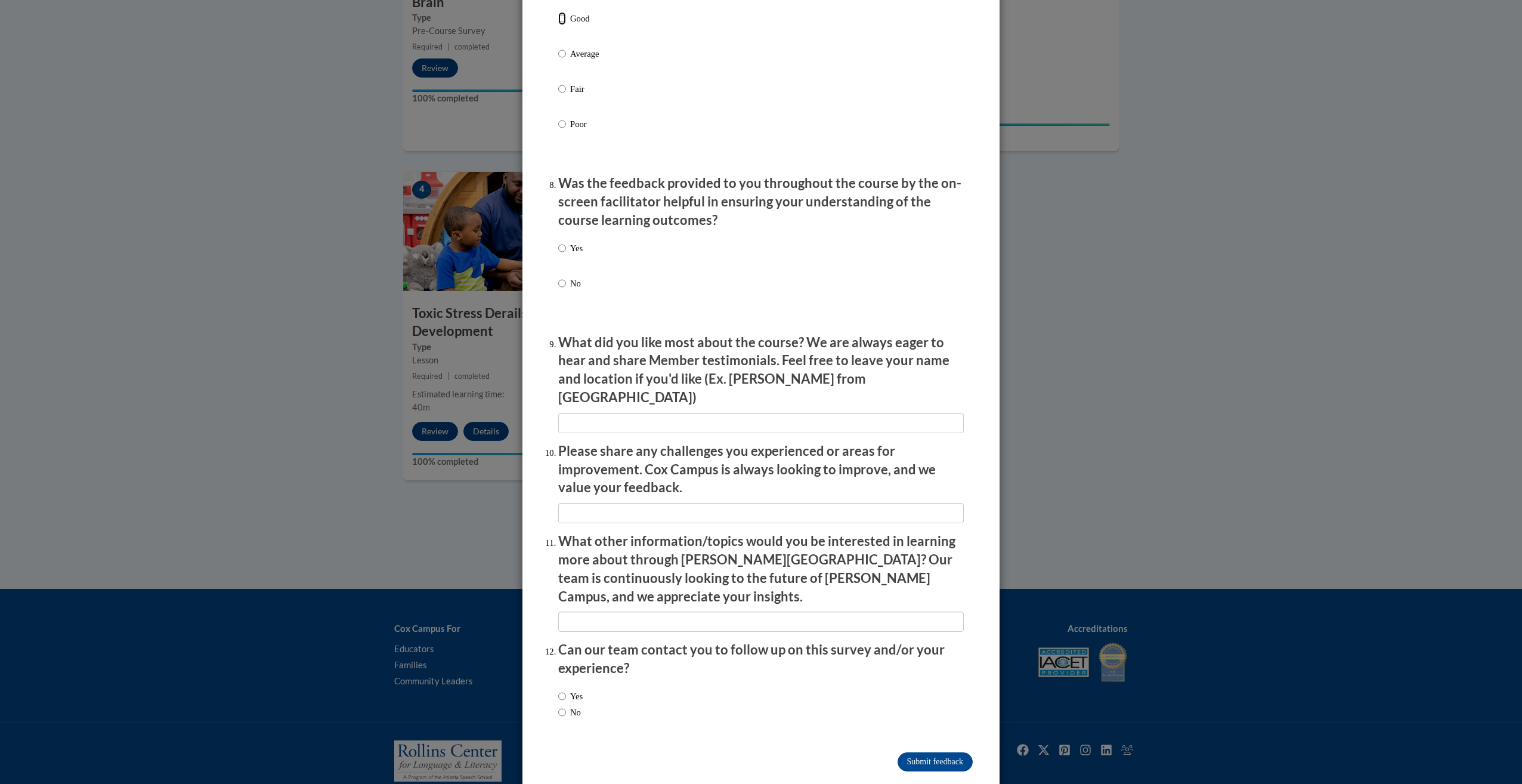
click at [558, 25] on input "Good" at bounding box center [562, 18] width 8 height 13
radio input "true"
click at [558, 254] on input "Yes" at bounding box center [562, 248] width 8 height 13
radio input "true"
click at [649, 413] on input "textbox" at bounding box center [761, 423] width 405 height 21
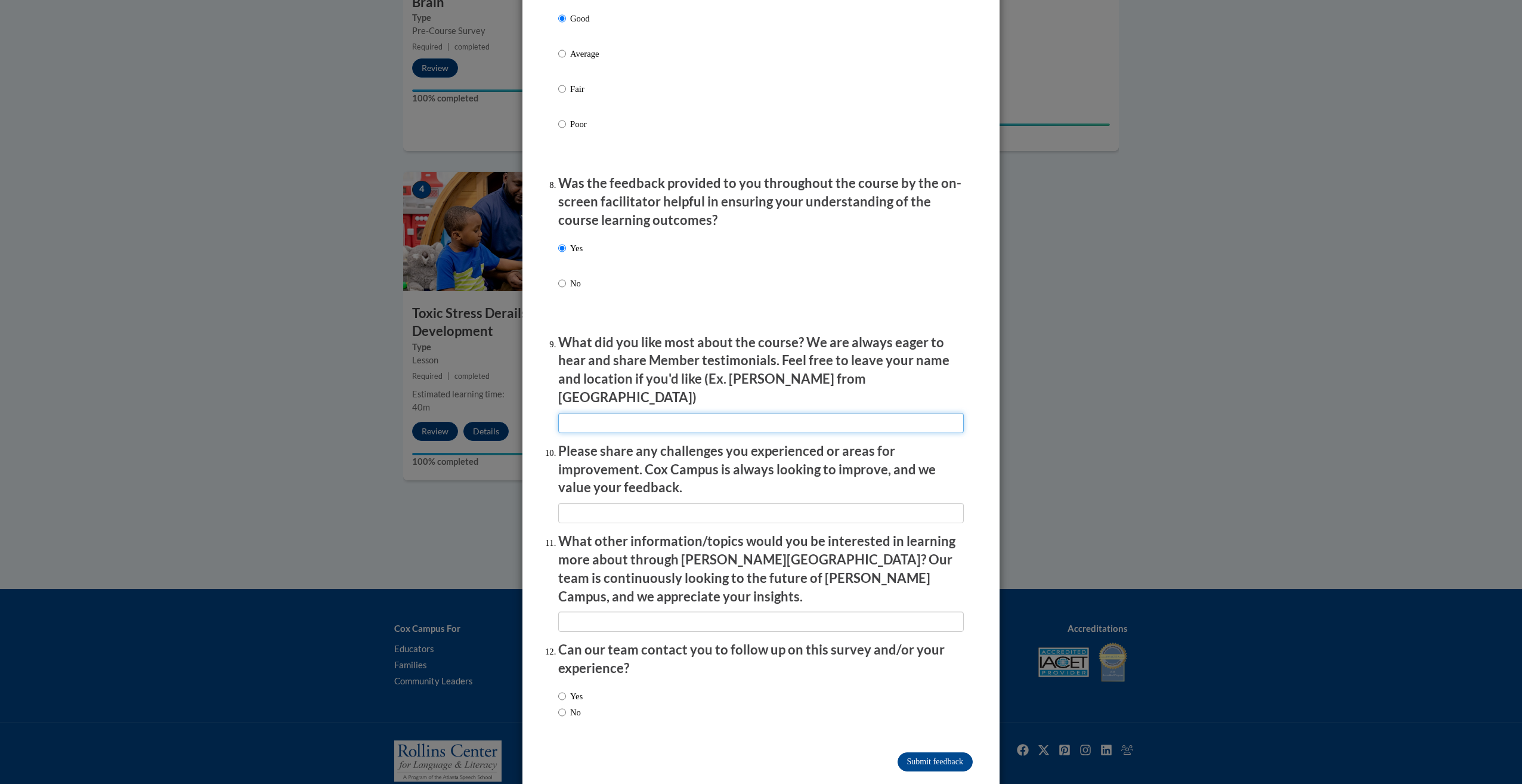
click at [643, 413] on input "textbox" at bounding box center [761, 423] width 405 height 21
type input "great experinse"
click at [635, 503] on input "textbox" at bounding box center [761, 513] width 405 height 21
type input "it was awsome"
click at [640, 612] on input "textbox" at bounding box center [761, 622] width 405 height 21
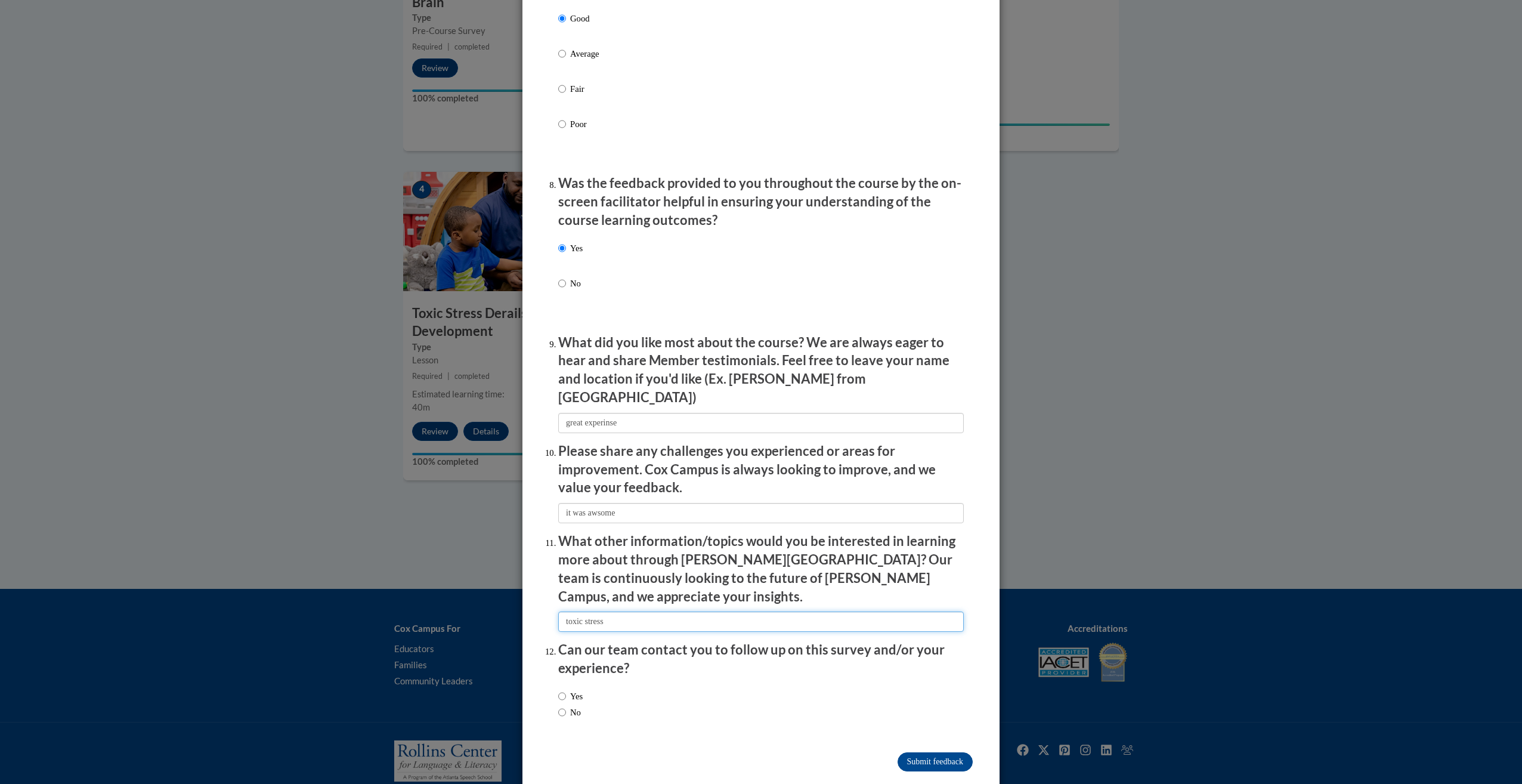
type input "toxic stress"
click at [560, 689] on input "Yes" at bounding box center [562, 695] width 8 height 13
radio input "true"
click at [934, 752] on input "Submit feedback" at bounding box center [935, 761] width 75 height 19
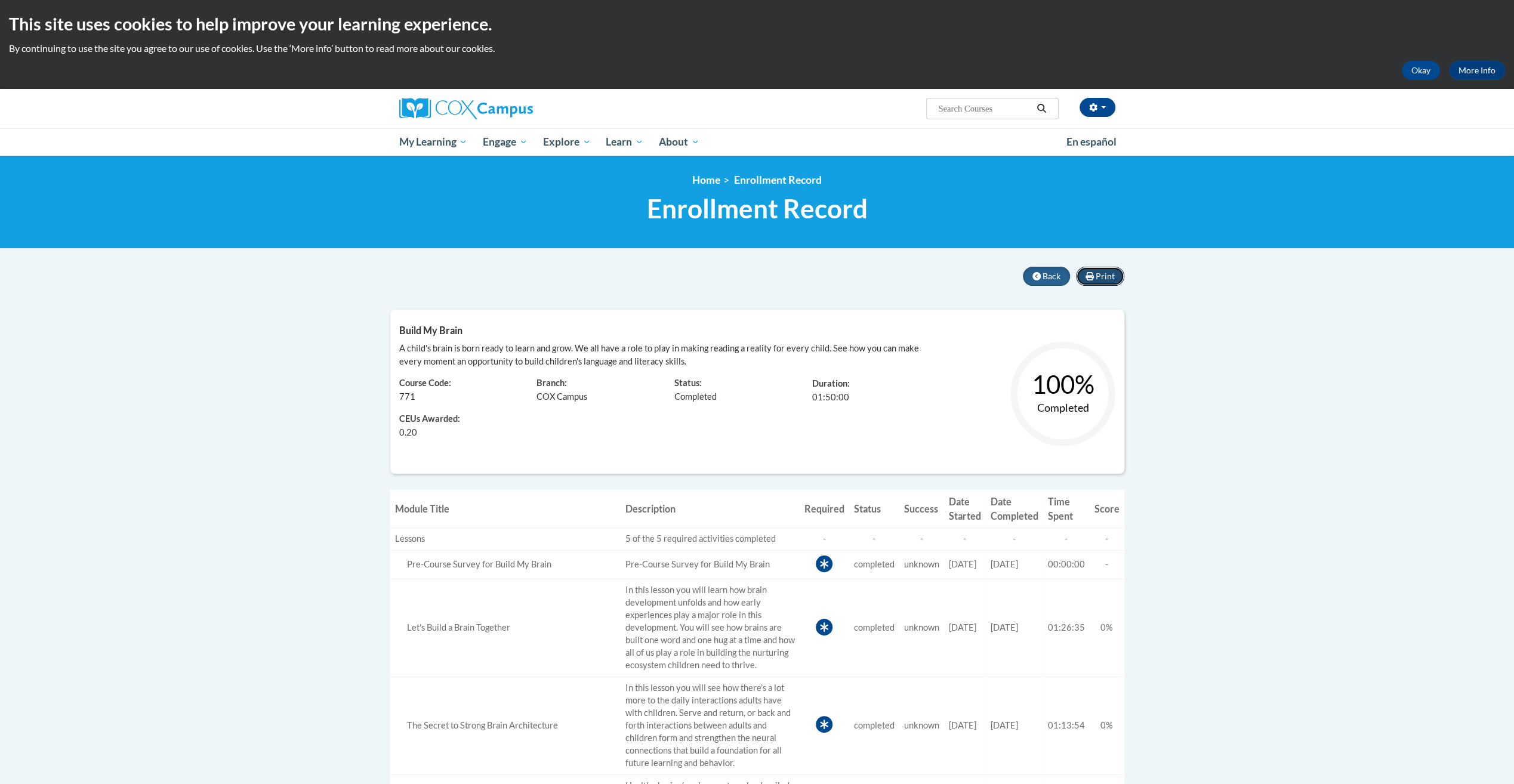
click at [1096, 277] on span "Print" at bounding box center [1105, 276] width 19 height 10
click at [439, 189] on span "Certificates" at bounding box center [426, 188] width 55 height 13
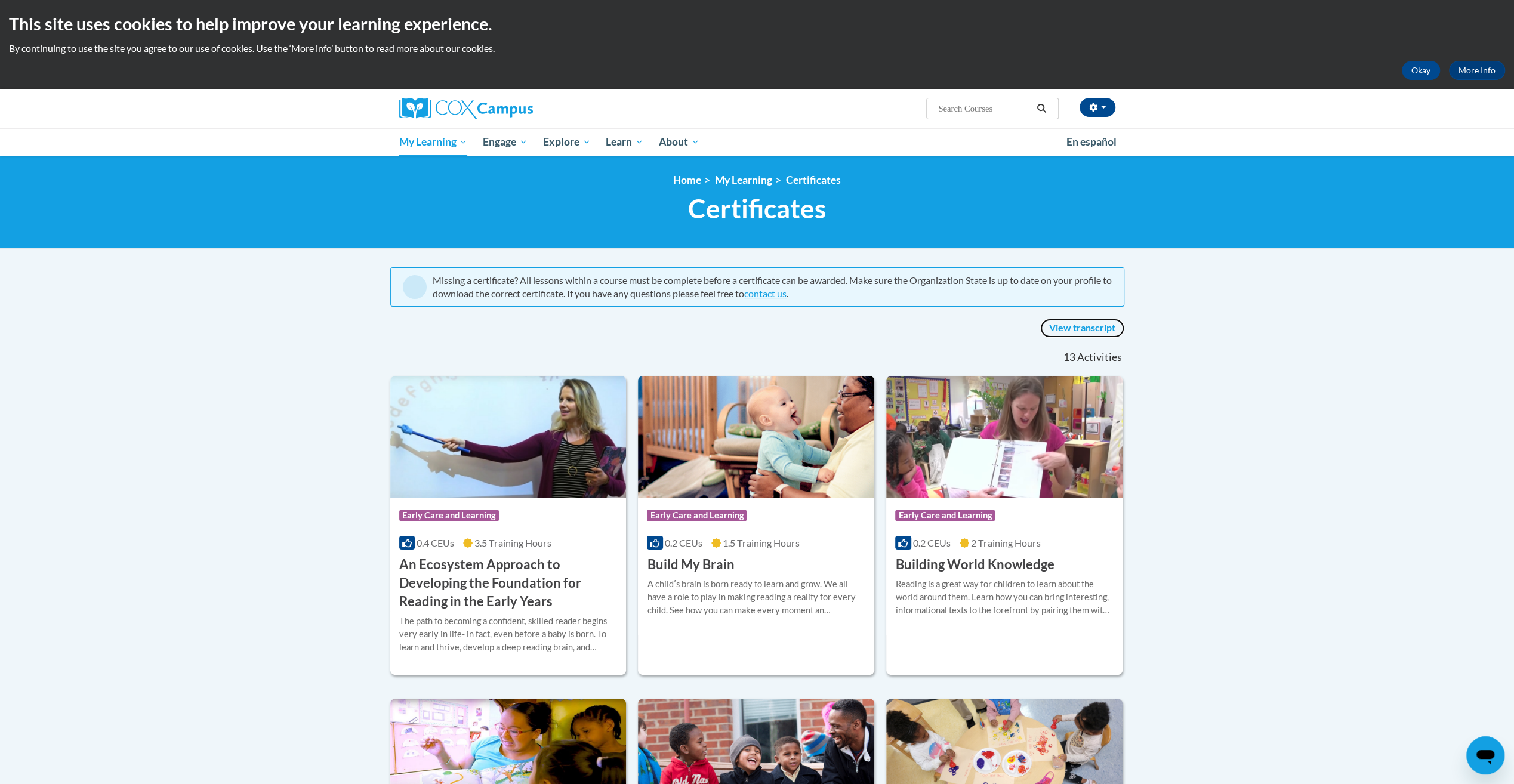
click at [1085, 324] on link "View transcript" at bounding box center [1082, 327] width 84 height 19
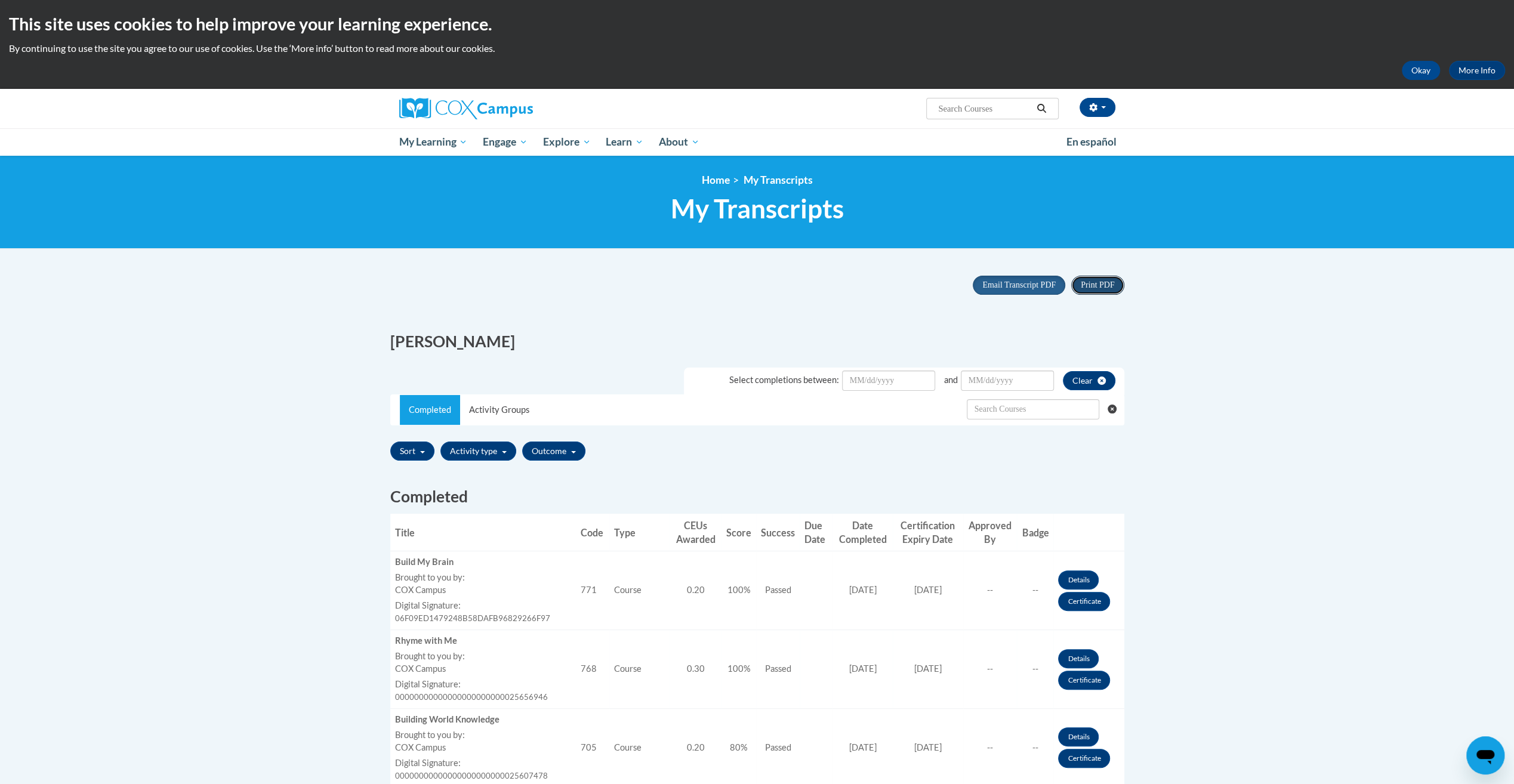
click at [1100, 285] on span "Print PDF" at bounding box center [1098, 284] width 33 height 9
click at [452, 173] on link "My Course Progress" at bounding box center [446, 165] width 109 height 23
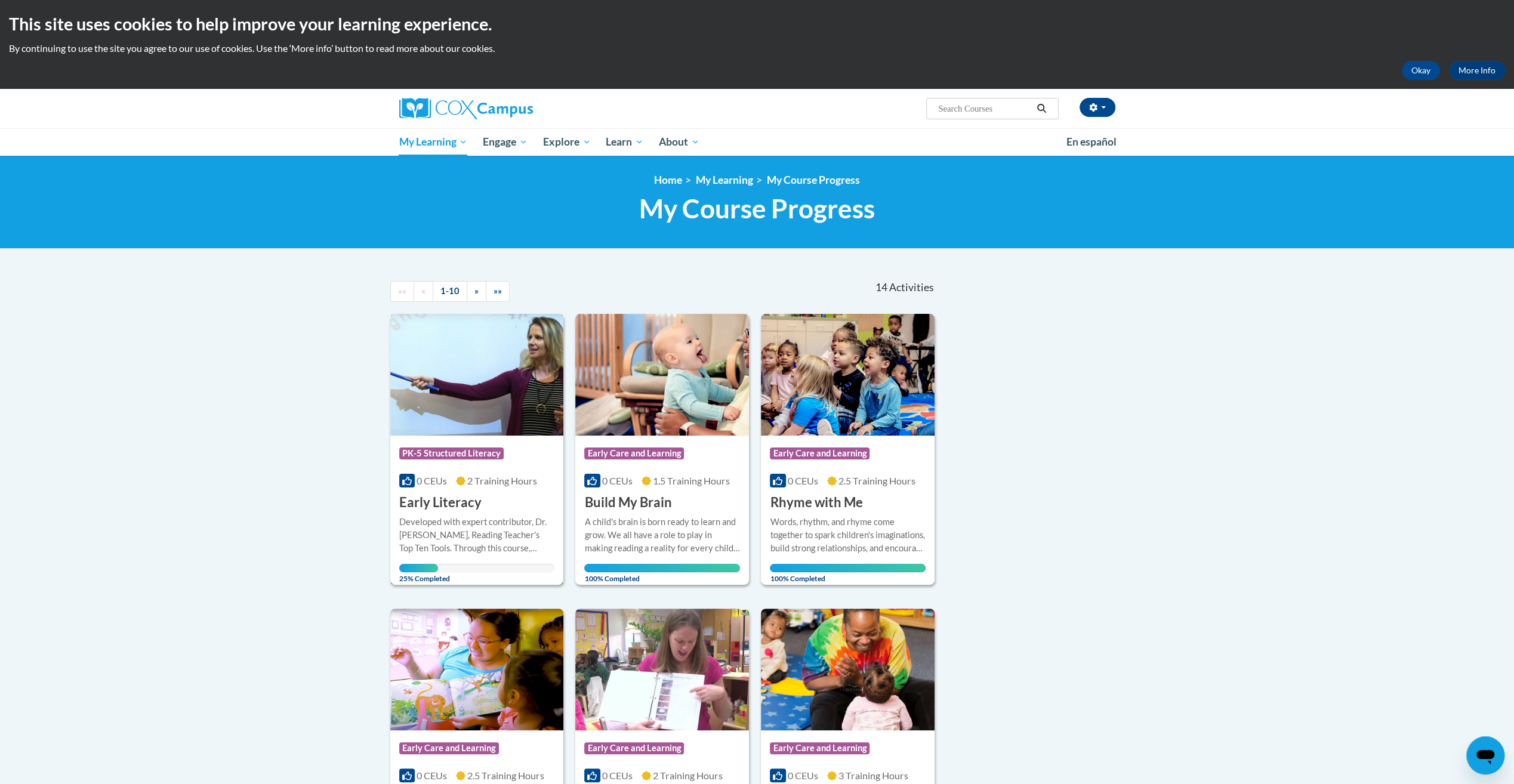
click at [471, 450] on span "PK-5 Structured Literacy" at bounding box center [451, 453] width 105 height 12
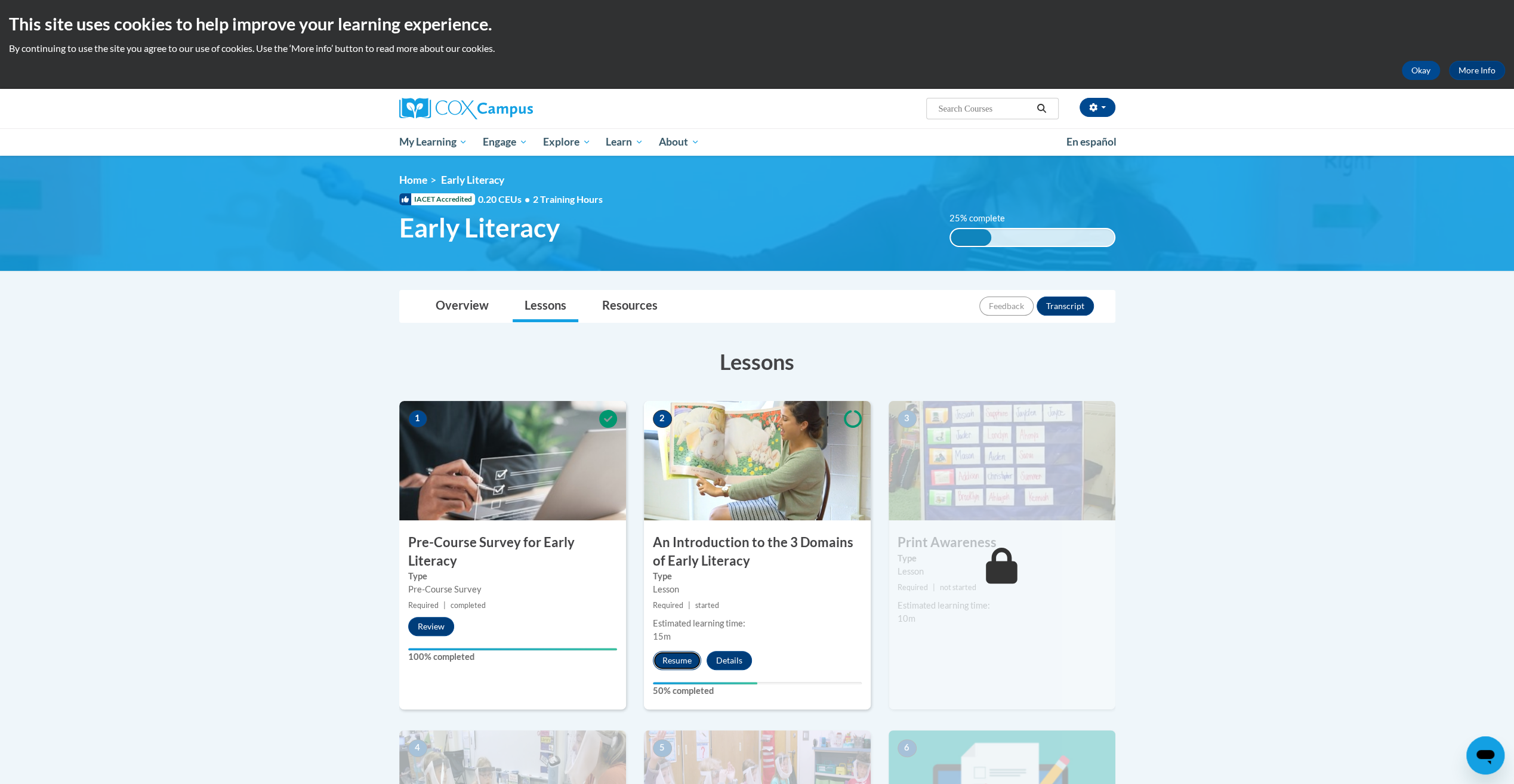
click at [681, 659] on button "Resume" at bounding box center [677, 660] width 48 height 19
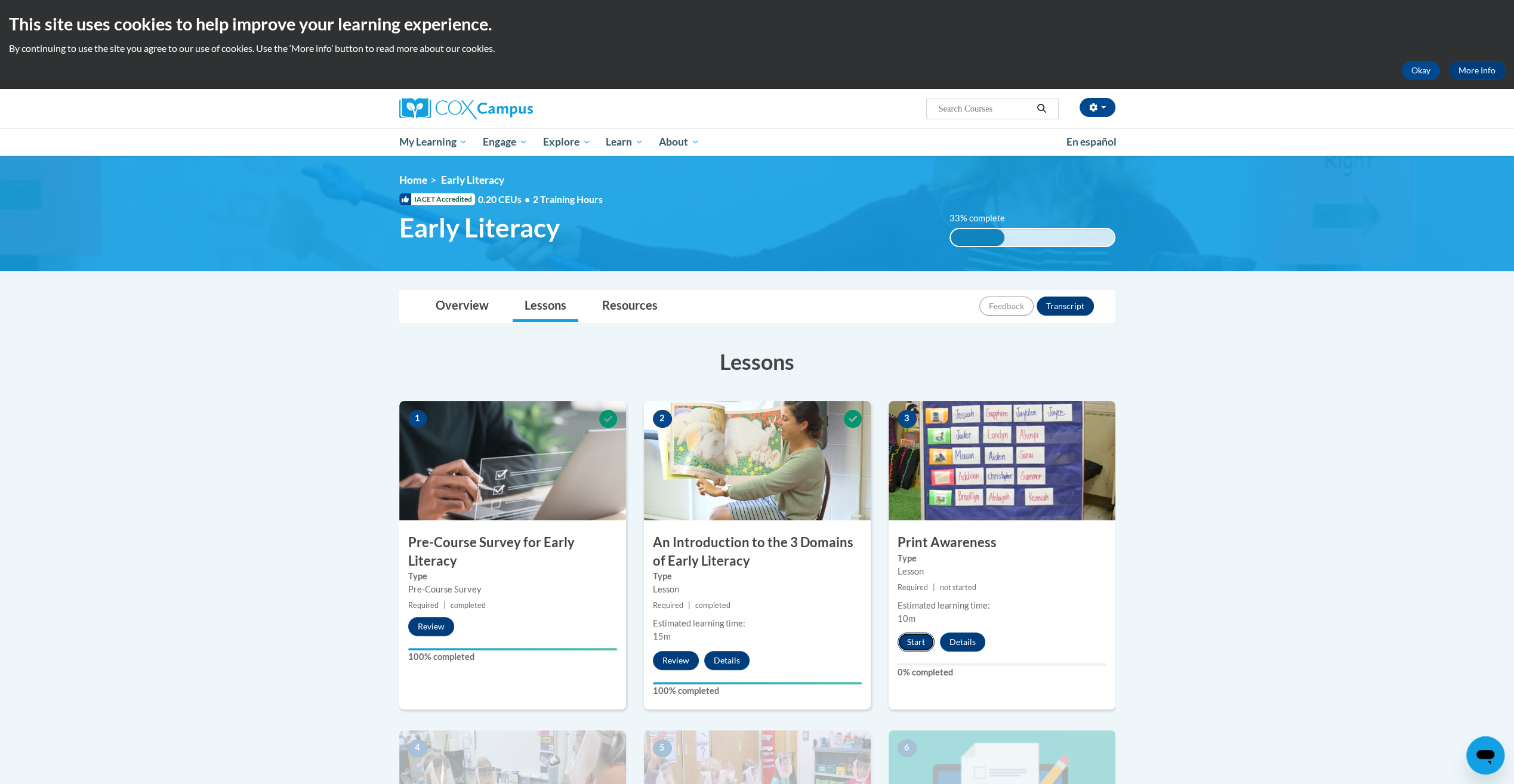
click at [911, 646] on button "Start" at bounding box center [916, 641] width 37 height 19
